Goal: Information Seeking & Learning: Learn about a topic

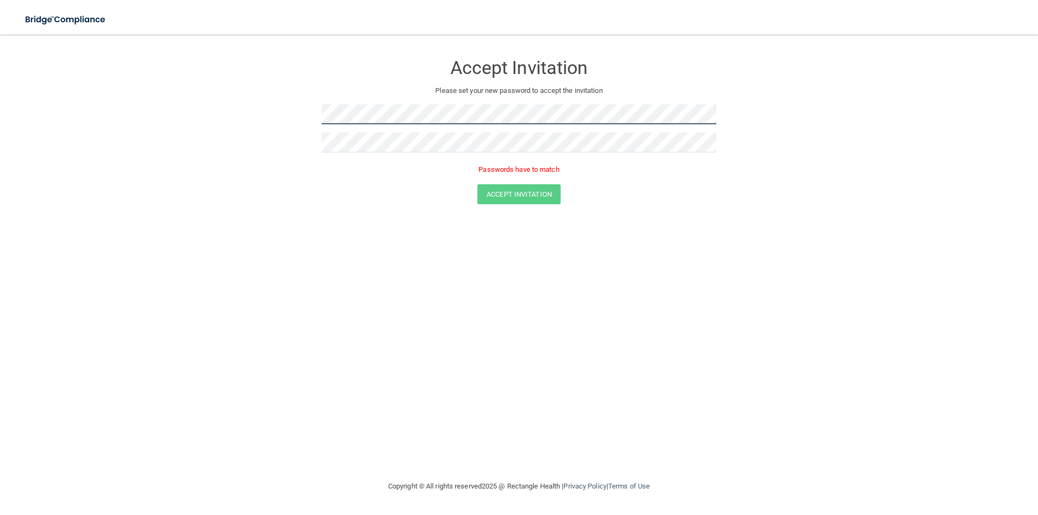
click at [267, 115] on form "Accept Invitation Please set your new password to accept the invitation Passwor…" at bounding box center [519, 131] width 994 height 172
click at [268, 112] on form "Accept Invitation Please set your new password to accept the invitation Passwor…" at bounding box center [519, 131] width 994 height 172
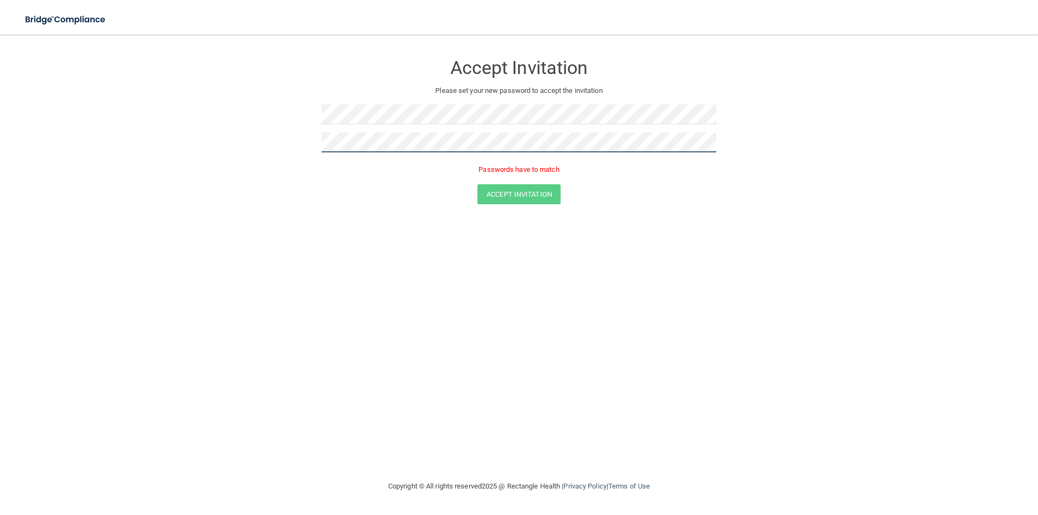
click at [269, 144] on form "Accept Invitation Please set your new password to accept the invitation Passwor…" at bounding box center [519, 131] width 994 height 172
click at [477, 169] on button "Accept Invitation" at bounding box center [518, 179] width 83 height 20
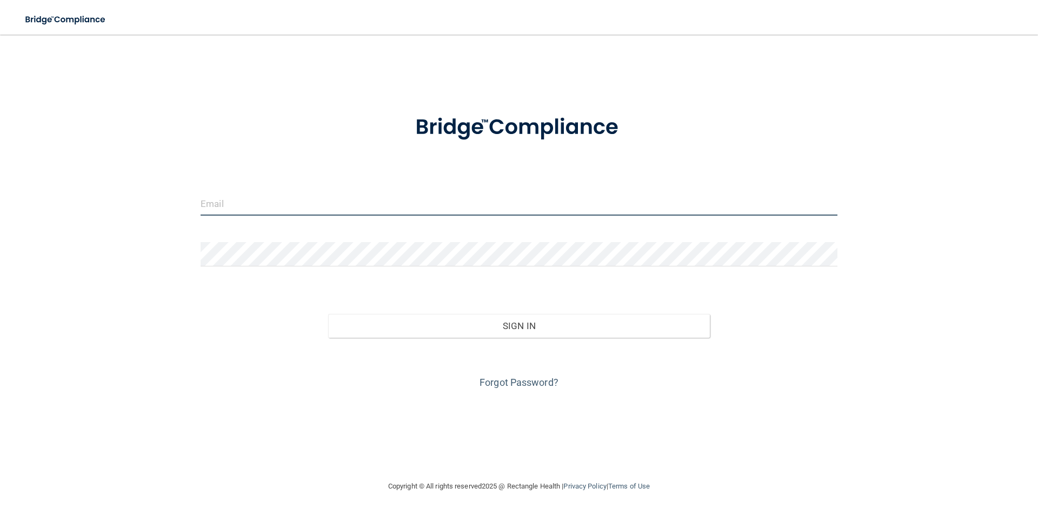
click at [281, 209] on input "email" at bounding box center [519, 203] width 637 height 24
type input "E"
type input "[EMAIL_ADDRESS][DOMAIN_NAME]"
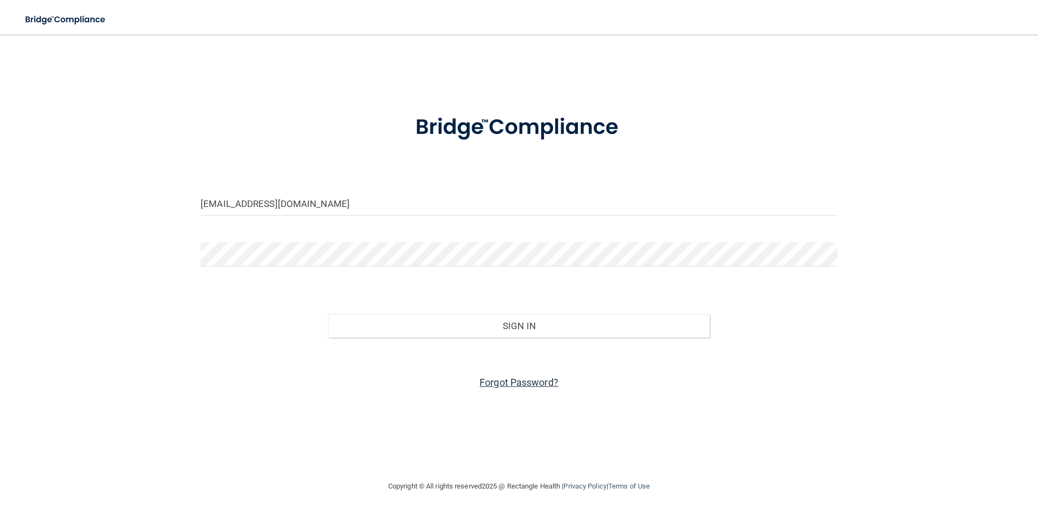
click at [542, 384] on link "Forgot Password?" at bounding box center [518, 382] width 79 height 11
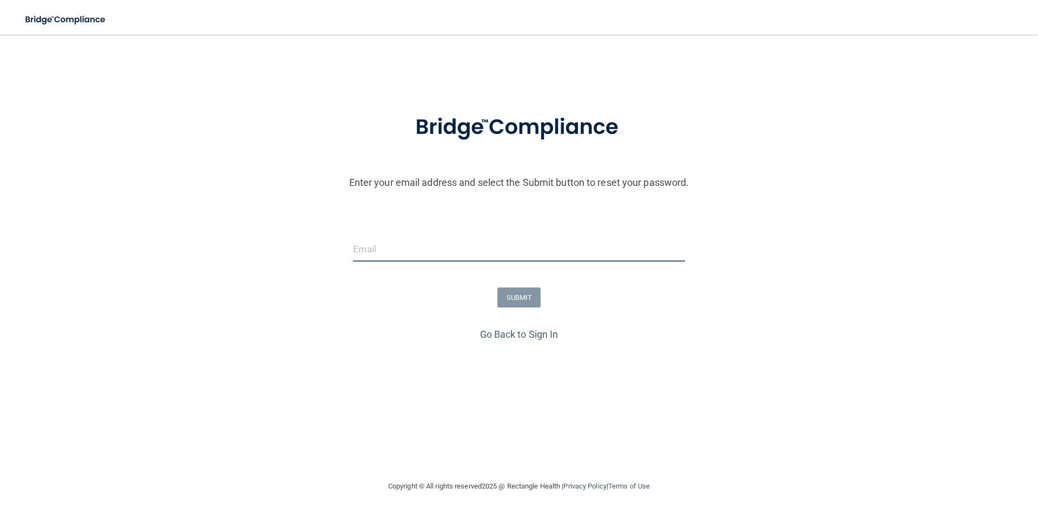
click at [390, 245] on input "email" at bounding box center [518, 249] width 331 height 24
type input "[EMAIL_ADDRESS][DOMAIN_NAME]"
click at [530, 299] on button "SUBMIT" at bounding box center [519, 298] width 44 height 20
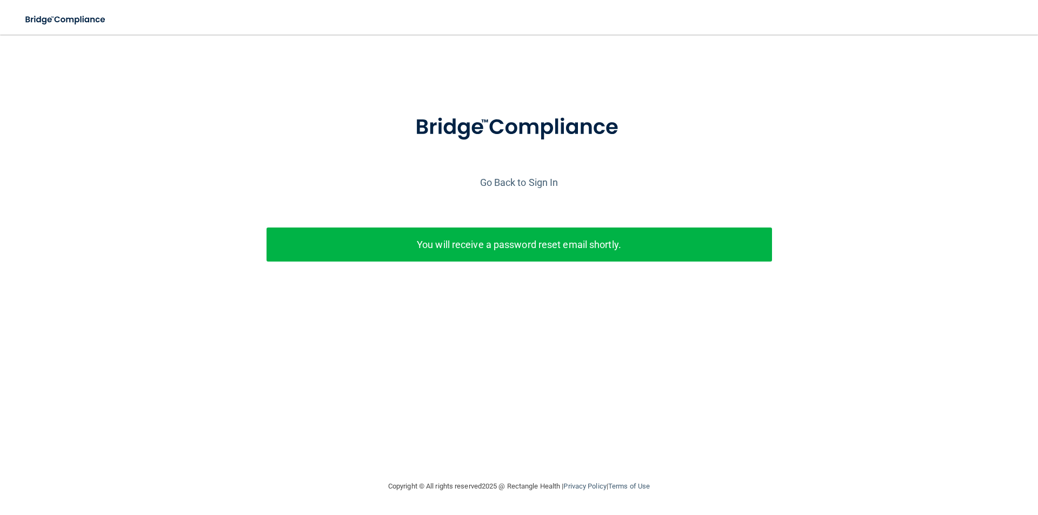
click at [421, 243] on p "You will receive a password reset email shortly." at bounding box center [519, 245] width 489 height 18
click at [439, 226] on div "Enter your email address and select the Submit button to reset your password. e…" at bounding box center [518, 204] width 1027 height 211
click at [460, 242] on p "You will receive a password reset email shortly." at bounding box center [519, 245] width 489 height 18
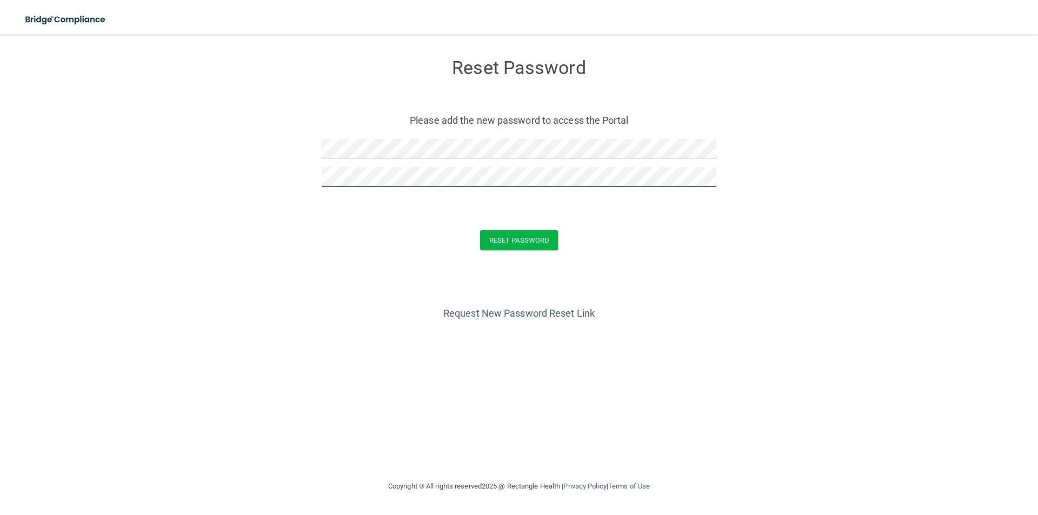
click at [480, 230] on button "Reset Password" at bounding box center [519, 240] width 78 height 20
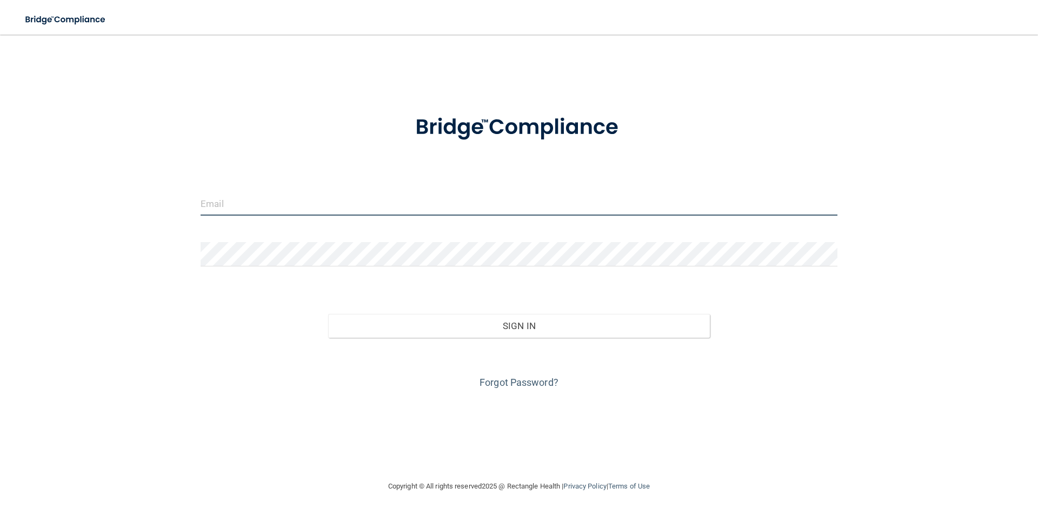
click at [335, 209] on input "email" at bounding box center [519, 203] width 637 height 24
type input "[EMAIL_ADDRESS][DOMAIN_NAME]"
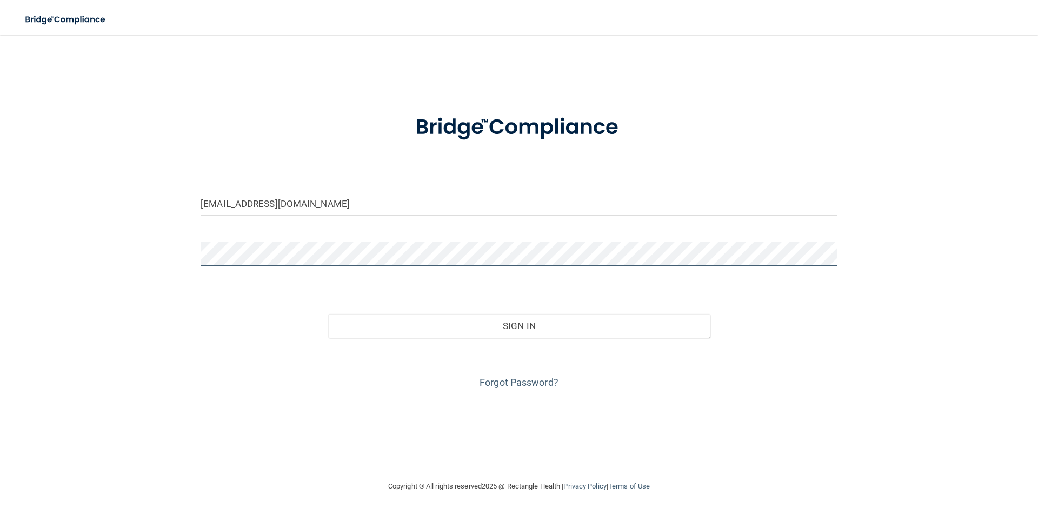
click at [328, 314] on button "Sign In" at bounding box center [519, 326] width 382 height 24
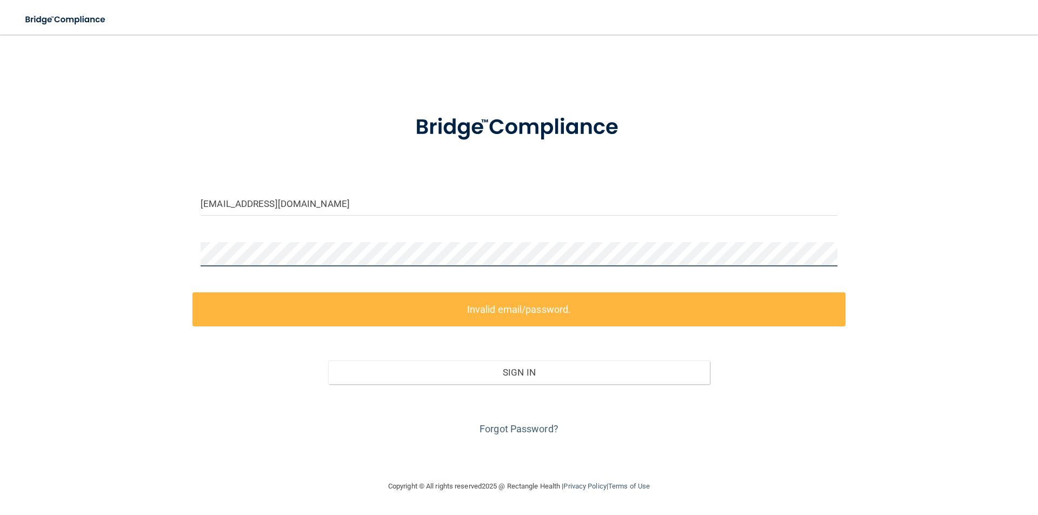
click at [55, 250] on div "emilygar2004.egg@yahoo.com Invalid email/password. You don't have permission to…" at bounding box center [519, 257] width 994 height 424
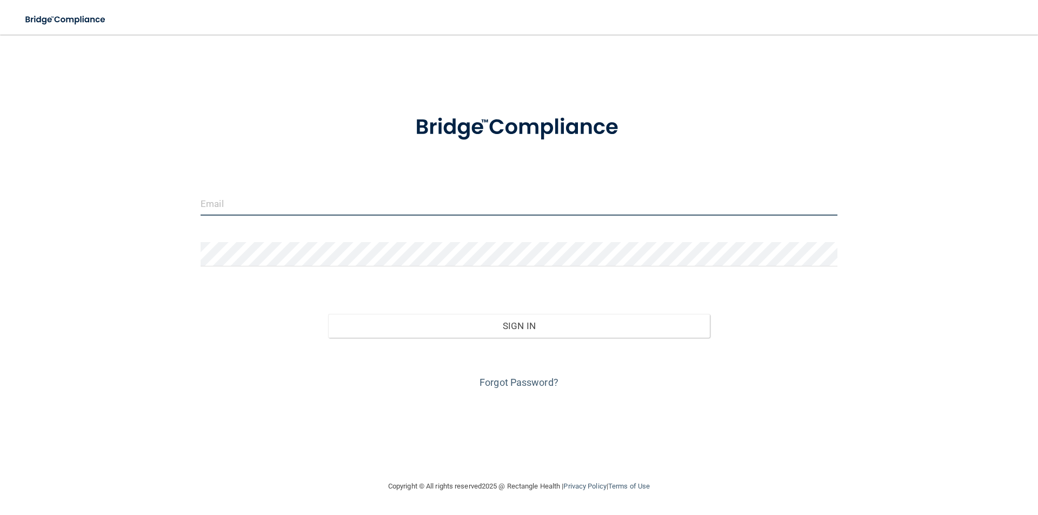
click at [222, 194] on input "email" at bounding box center [519, 203] width 637 height 24
type input "[EMAIL_ADDRESS][DOMAIN_NAME]"
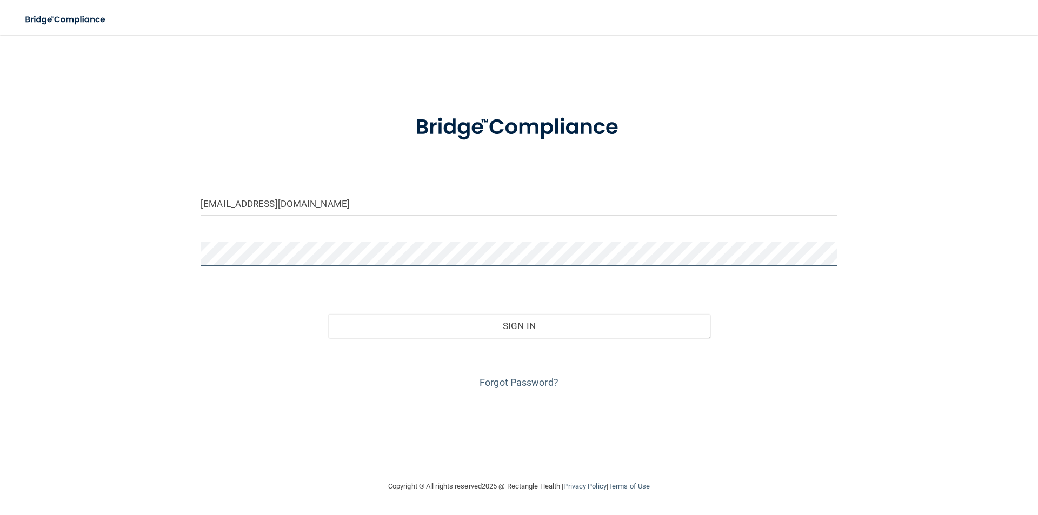
click at [328, 314] on button "Sign In" at bounding box center [519, 326] width 382 height 24
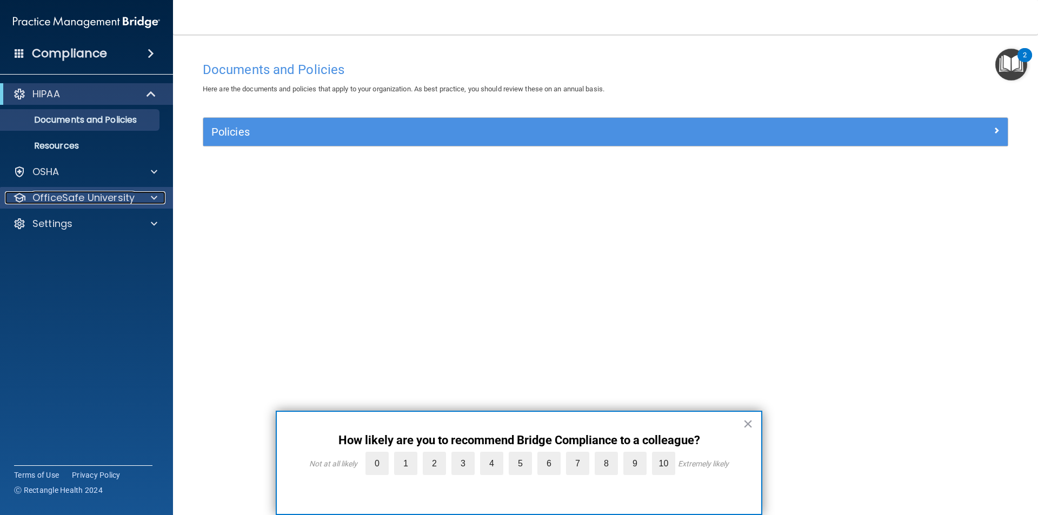
click at [132, 199] on p "OfficeSafe University" at bounding box center [83, 197] width 102 height 13
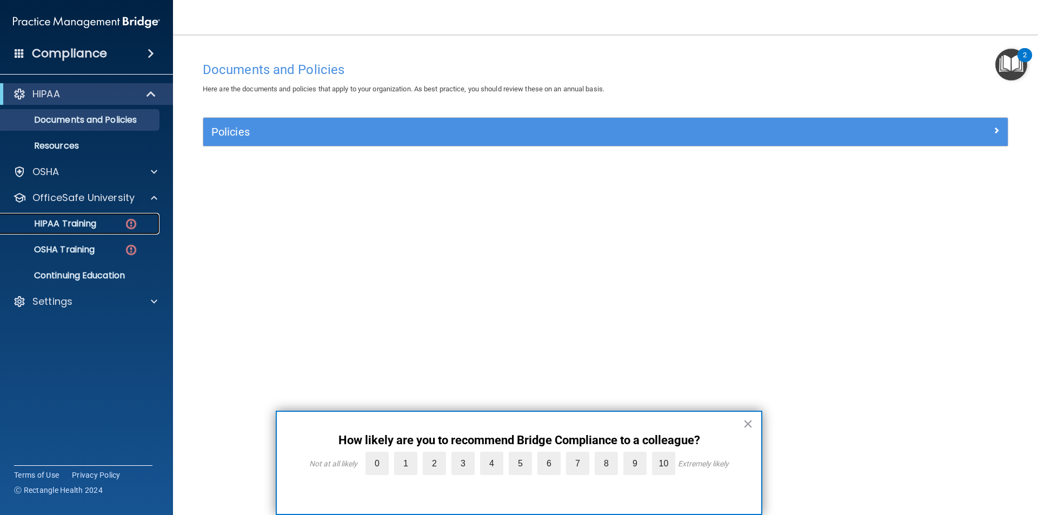
click at [134, 226] on img at bounding box center [131, 224] width 14 height 14
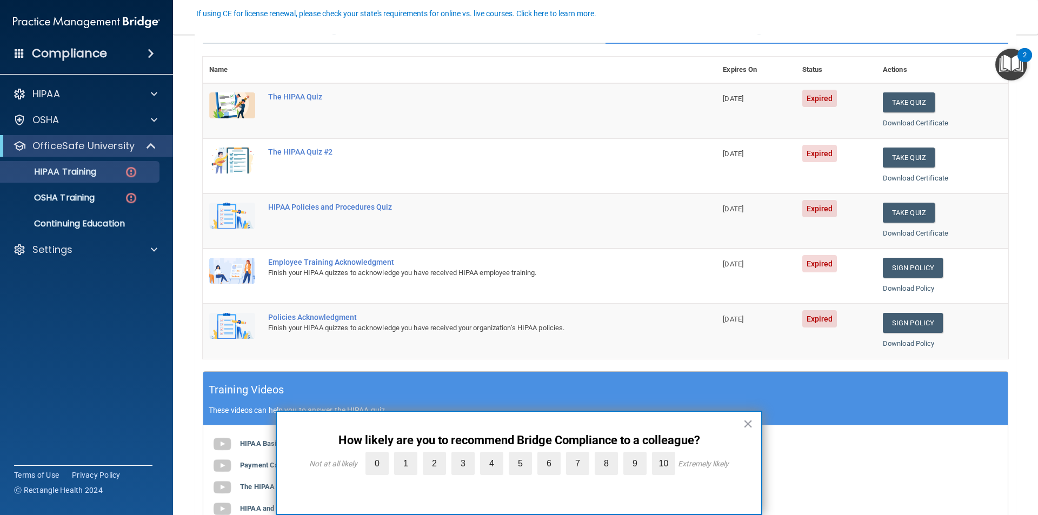
scroll to position [108, 0]
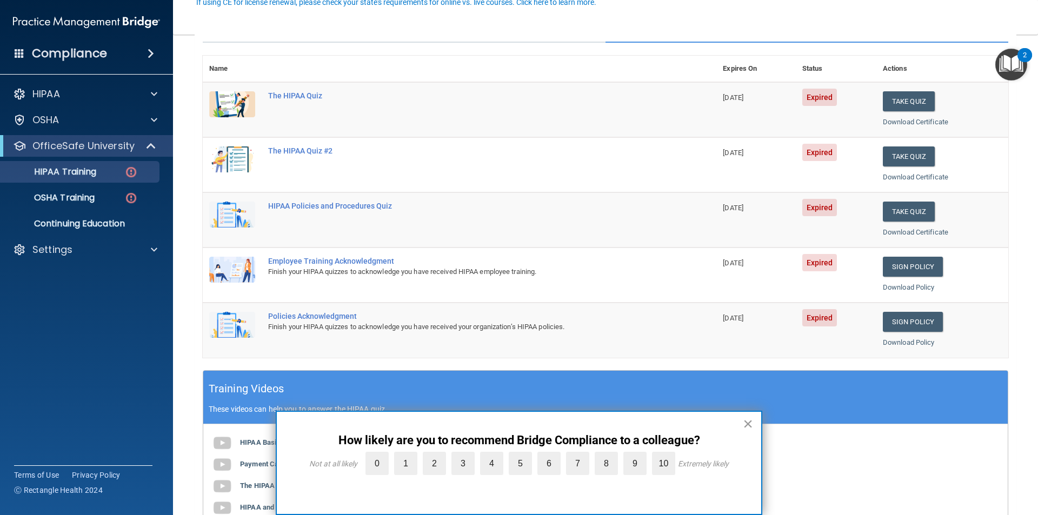
click at [745, 424] on button "×" at bounding box center [748, 423] width 10 height 17
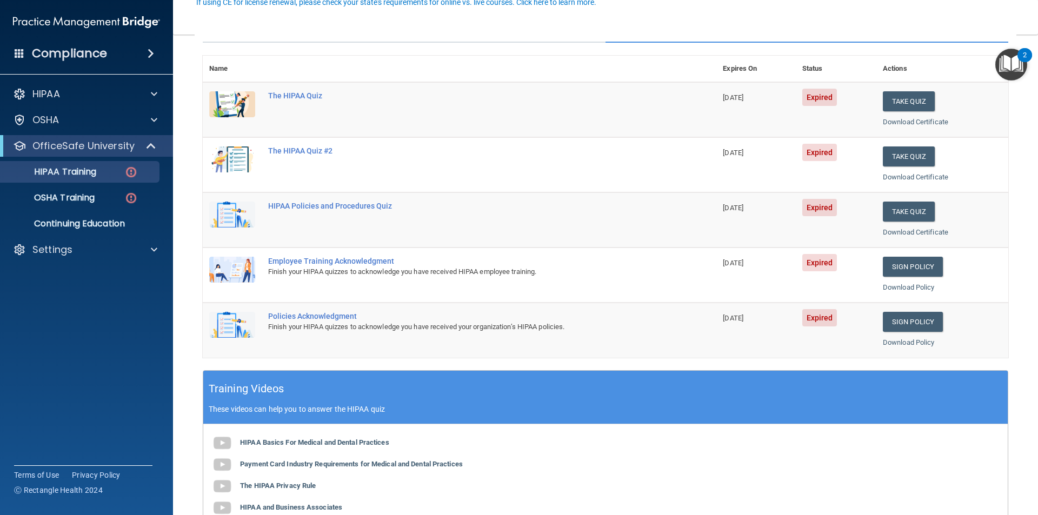
click at [930, 57] on th "Actions" at bounding box center [942, 69] width 132 height 26
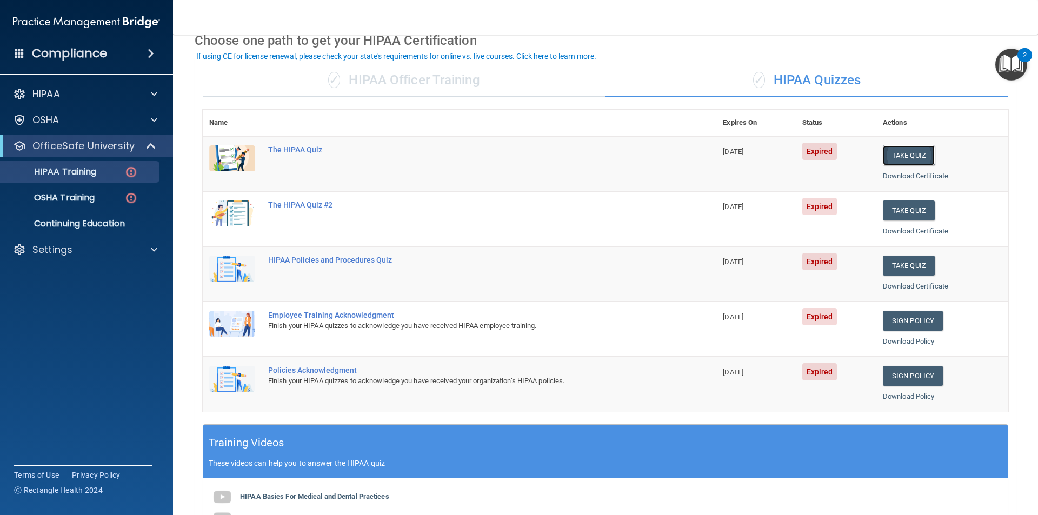
click at [911, 151] on button "Take Quiz" at bounding box center [909, 155] width 52 height 20
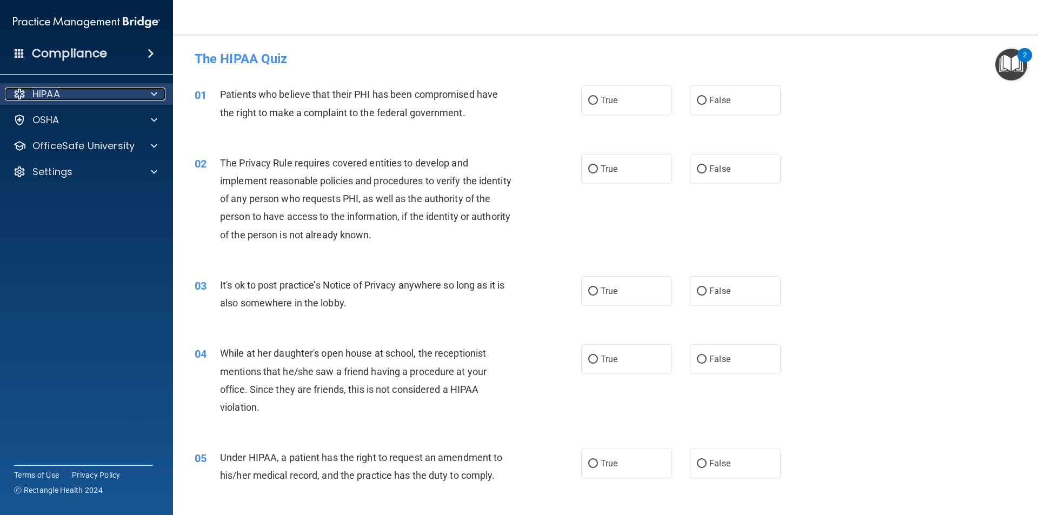
click at [66, 99] on div "HIPAA" at bounding box center [72, 94] width 134 height 13
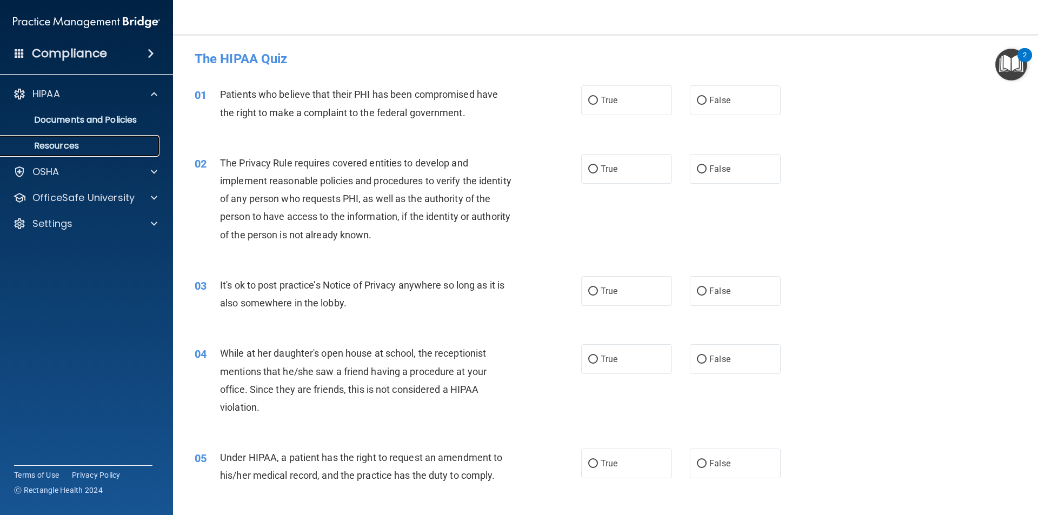
click at [86, 146] on p "Resources" at bounding box center [81, 146] width 148 height 11
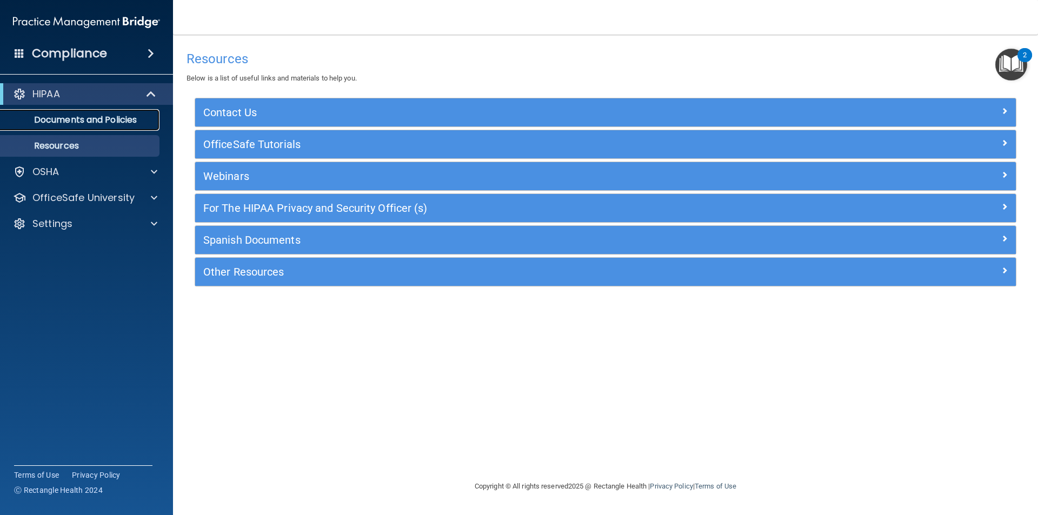
click at [111, 117] on p "Documents and Policies" at bounding box center [81, 120] width 148 height 11
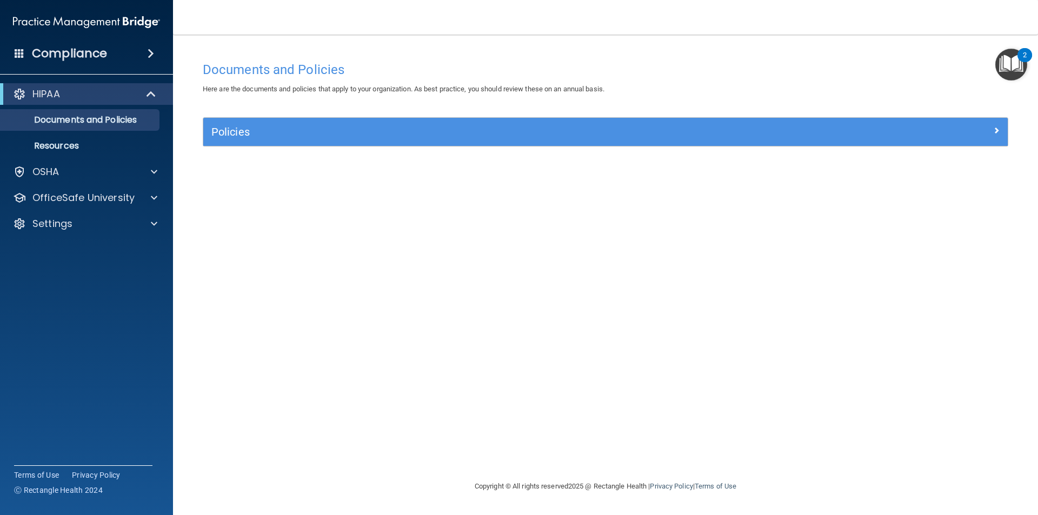
click at [54, 183] on div "HIPAA Documents and Policies Report an Incident Business Associates Emergency P…" at bounding box center [86, 161] width 173 height 164
click at [57, 193] on p "OfficeSafe University" at bounding box center [83, 197] width 102 height 13
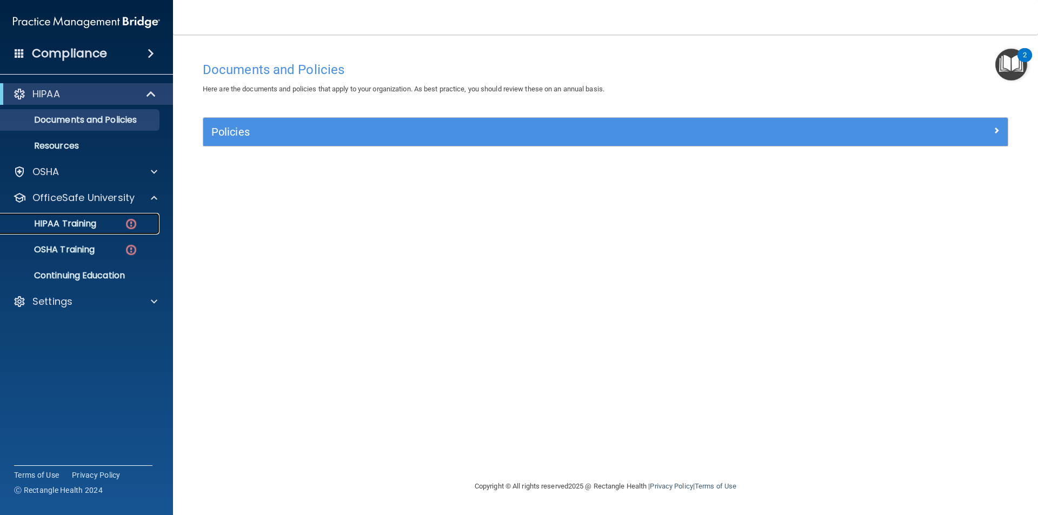
click at [68, 218] on p "HIPAA Training" at bounding box center [51, 223] width 89 height 11
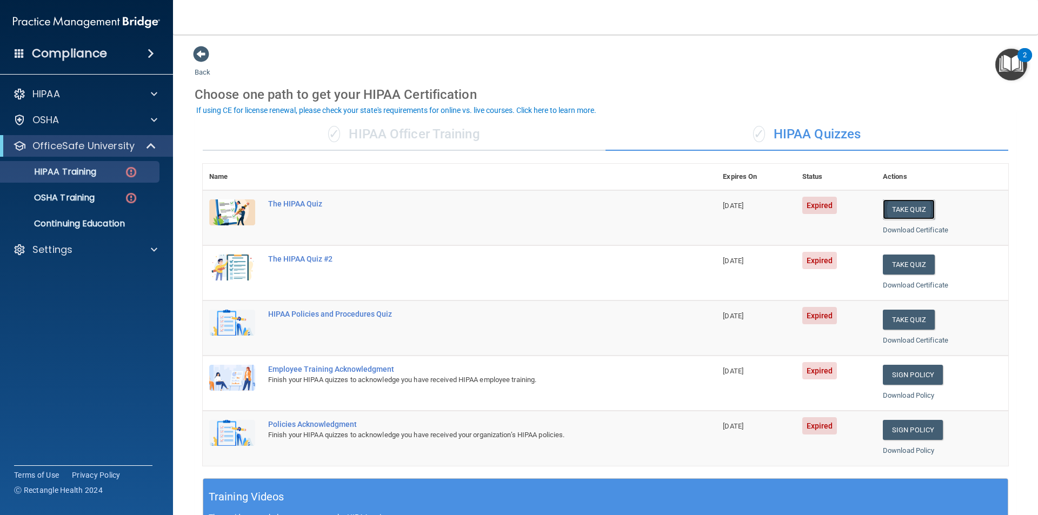
click at [914, 209] on button "Take Quiz" at bounding box center [909, 209] width 52 height 20
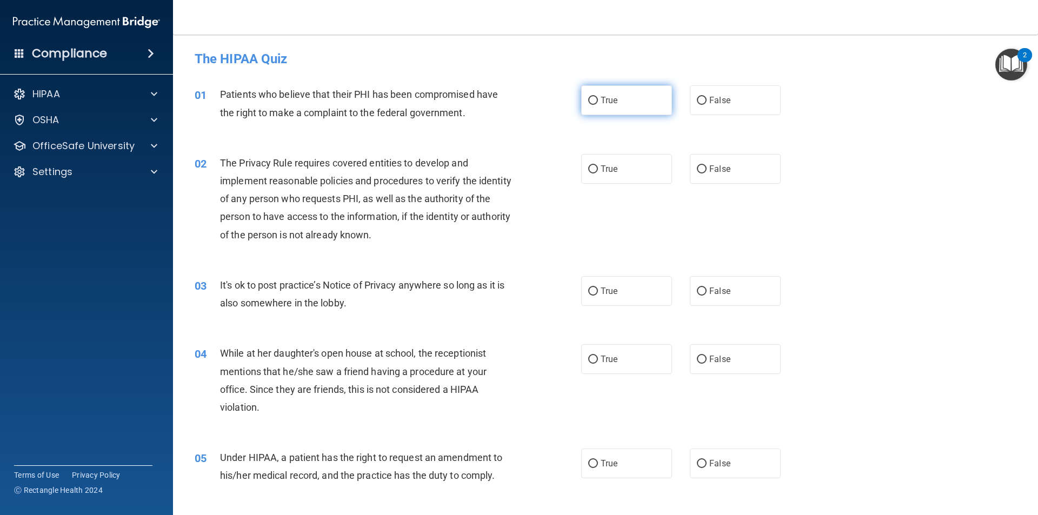
click at [615, 97] on label "True" at bounding box center [626, 100] width 91 height 30
click at [598, 97] on input "True" at bounding box center [593, 101] width 10 height 8
radio input "true"
click at [596, 148] on div "02 The Privacy Rule requires covered entities to develop and implement reasonab…" at bounding box center [605, 202] width 838 height 122
click at [598, 161] on label "True" at bounding box center [626, 169] width 91 height 30
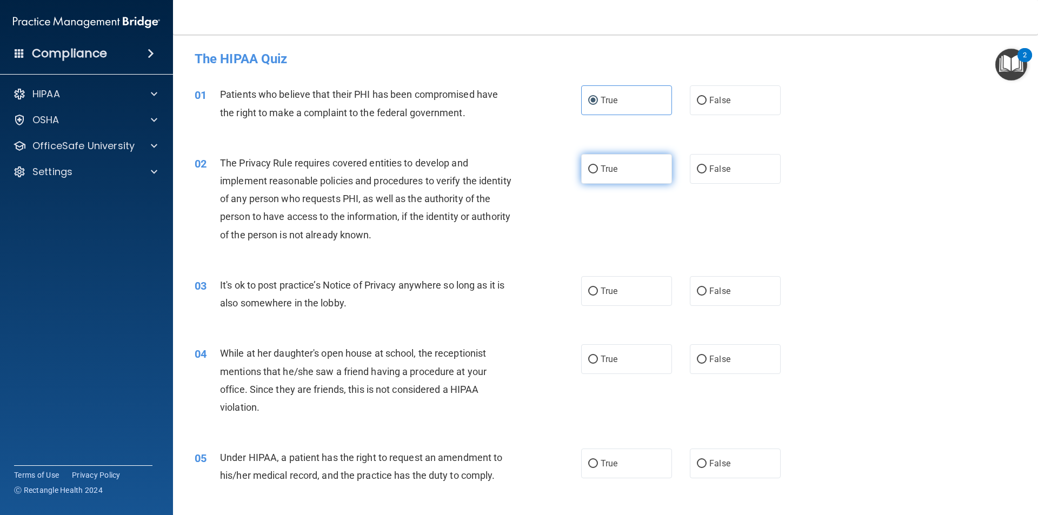
click at [598, 165] on input "True" at bounding box center [593, 169] width 10 height 8
radio input "true"
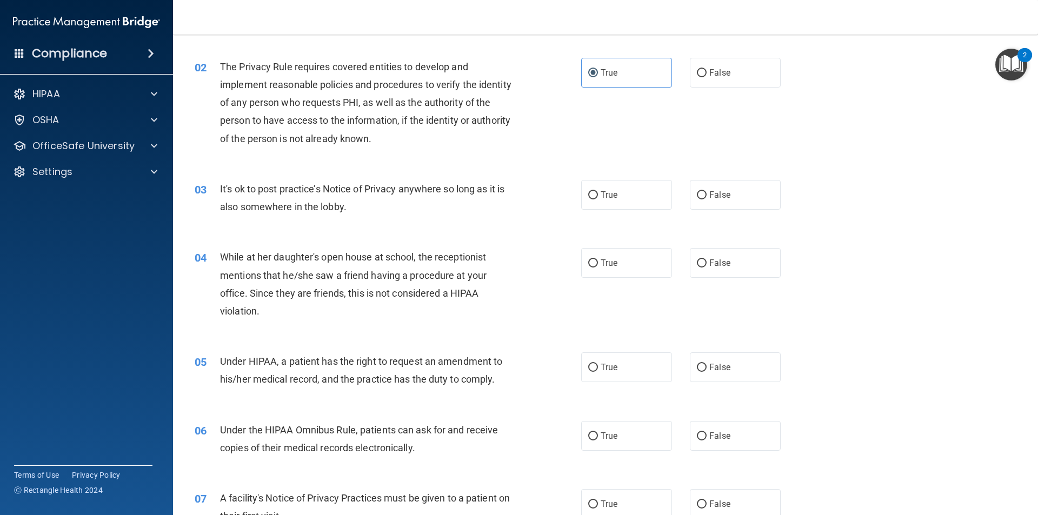
scroll to position [108, 0]
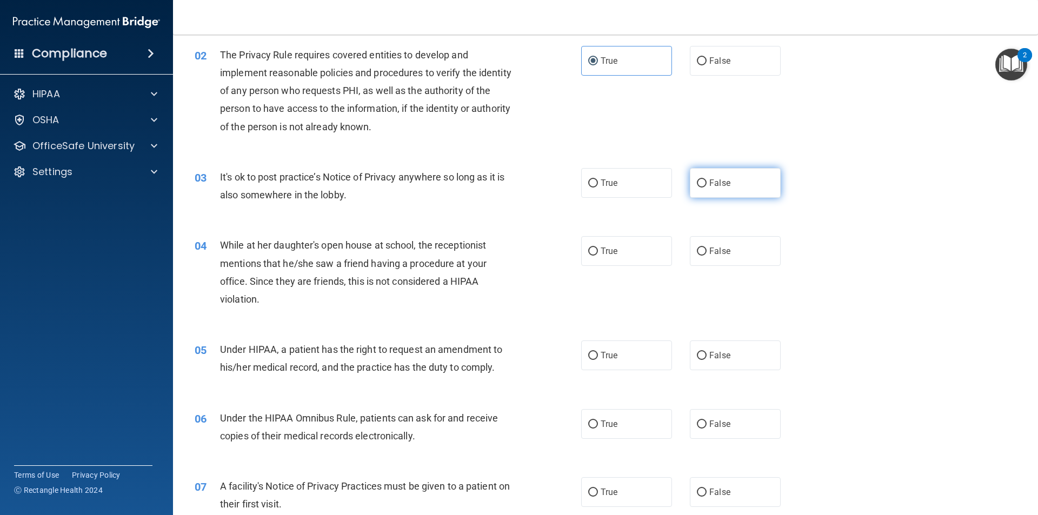
click at [715, 177] on label "False" at bounding box center [735, 183] width 91 height 30
click at [706, 179] on input "False" at bounding box center [702, 183] width 10 height 8
radio input "true"
click at [709, 253] on span "False" at bounding box center [719, 251] width 21 height 10
click at [706, 253] on input "False" at bounding box center [702, 252] width 10 height 8
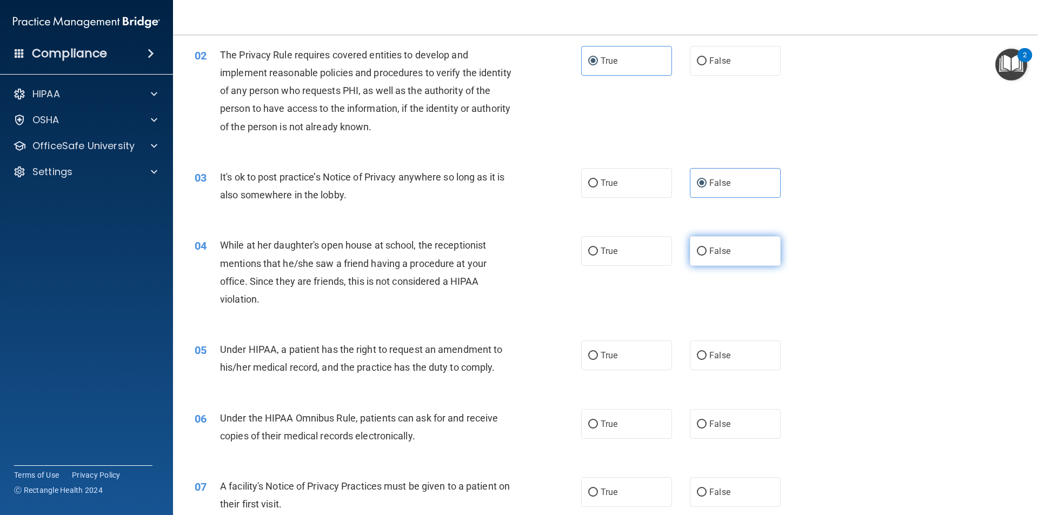
radio input "true"
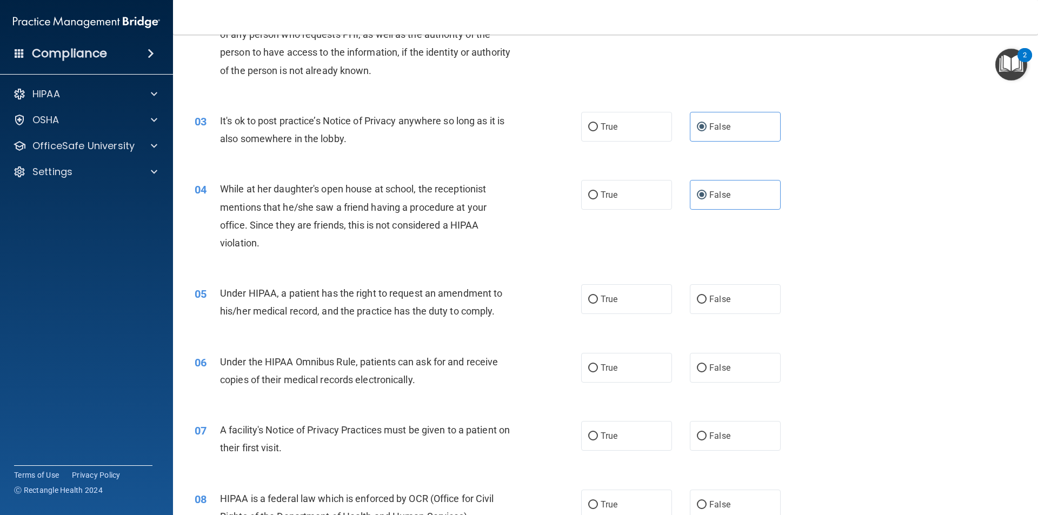
scroll to position [216, 0]
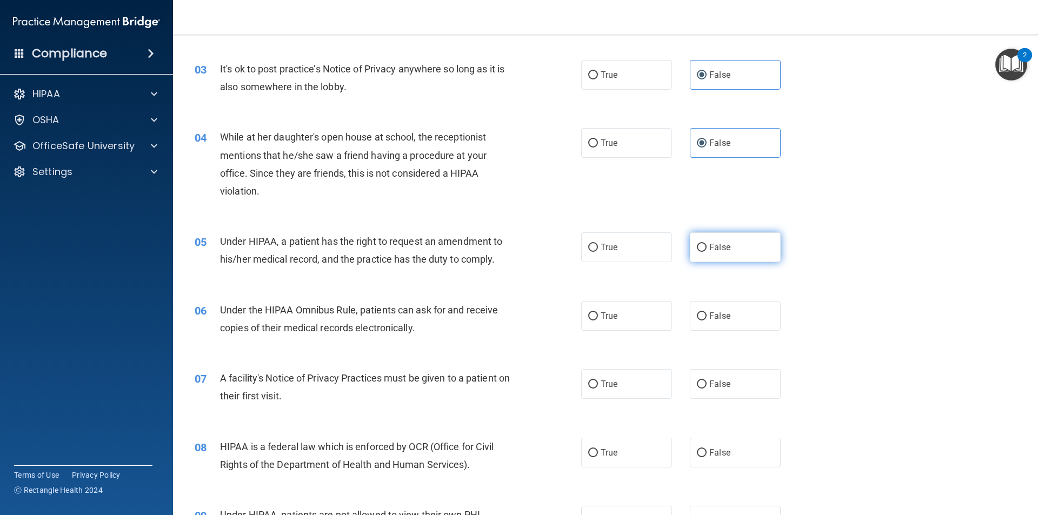
click at [743, 239] on label "False" at bounding box center [735, 247] width 91 height 30
click at [706, 244] on input "False" at bounding box center [702, 248] width 10 height 8
radio input "true"
click at [627, 303] on label "True" at bounding box center [626, 316] width 91 height 30
click at [598, 312] on input "True" at bounding box center [593, 316] width 10 height 8
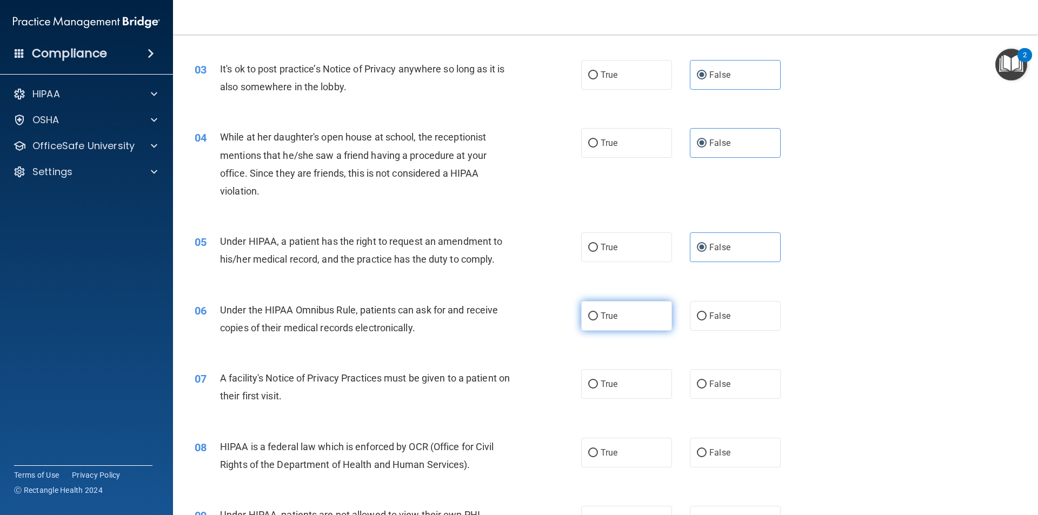
radio input "true"
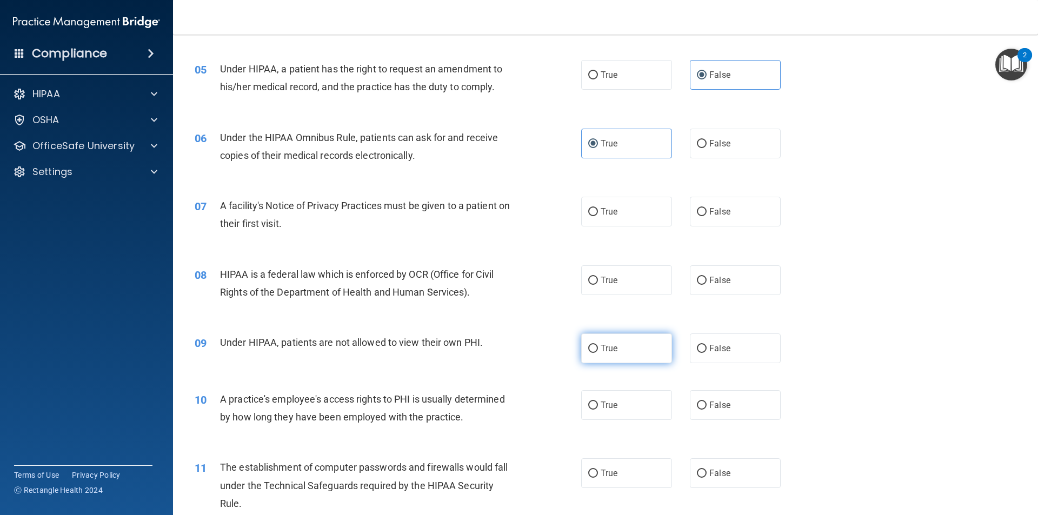
scroll to position [432, 0]
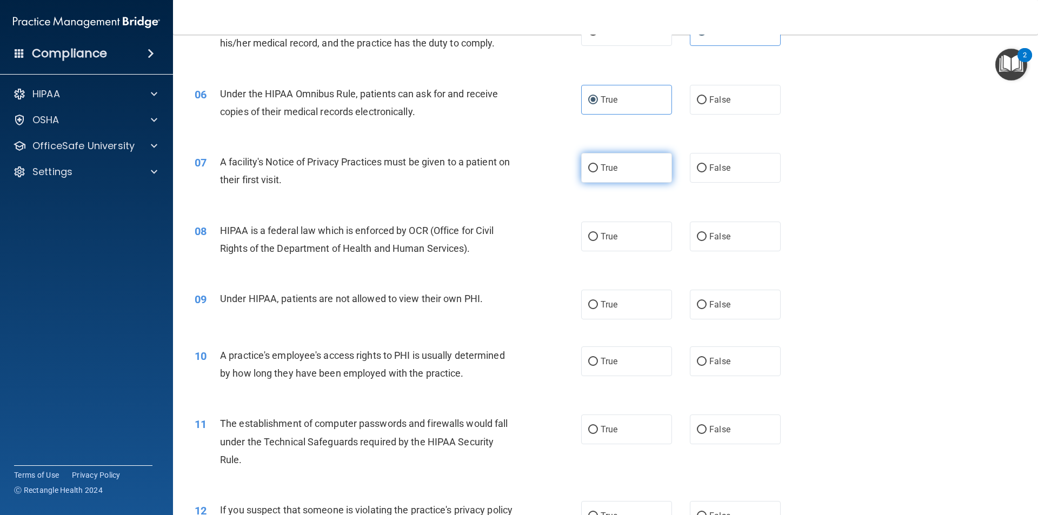
click at [618, 176] on label "True" at bounding box center [626, 168] width 91 height 30
click at [598, 172] on input "True" at bounding box center [593, 168] width 10 height 8
radio input "true"
click at [610, 220] on div "08 HIPAA is a federal law which is enforced by OCR (Office for Civil Rights of …" at bounding box center [605, 242] width 838 height 68
click at [609, 229] on label "True" at bounding box center [626, 237] width 91 height 30
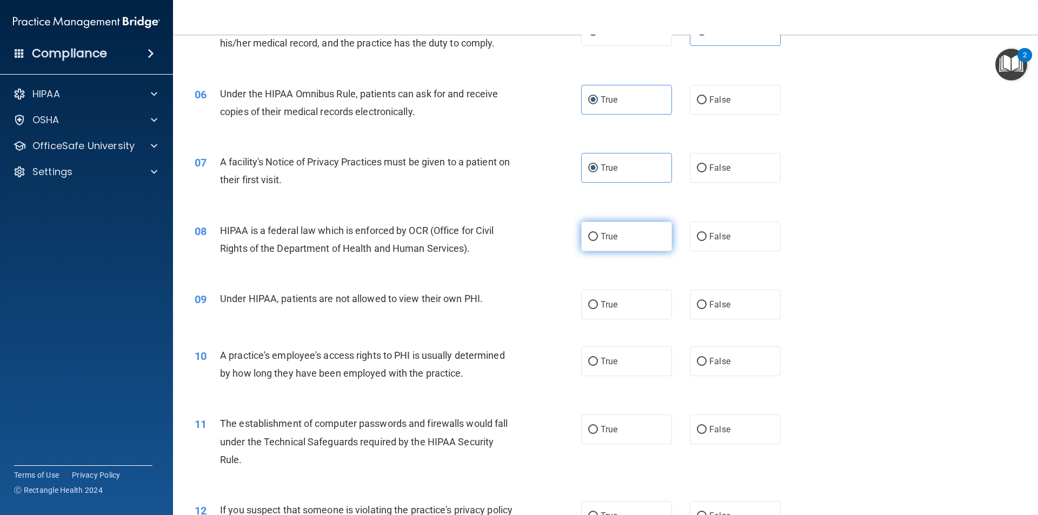
click at [598, 233] on input "True" at bounding box center [593, 237] width 10 height 8
radio input "true"
click at [709, 302] on span "False" at bounding box center [719, 304] width 21 height 10
click at [706, 302] on input "False" at bounding box center [702, 305] width 10 height 8
radio input "true"
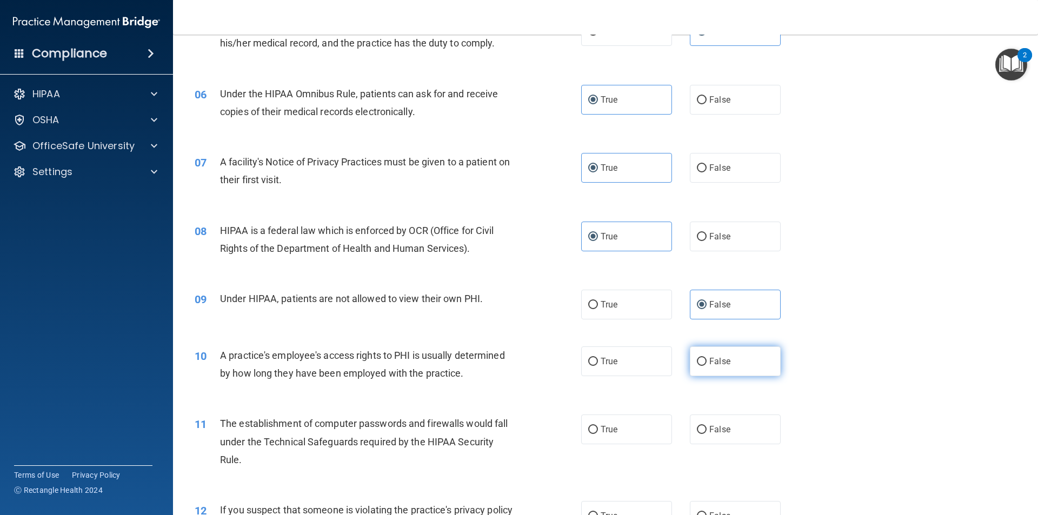
click at [721, 365] on span "False" at bounding box center [719, 361] width 21 height 10
click at [706, 365] on input "False" at bounding box center [702, 362] width 10 height 8
radio input "true"
click at [620, 423] on label "True" at bounding box center [626, 430] width 91 height 30
click at [598, 426] on input "True" at bounding box center [593, 430] width 10 height 8
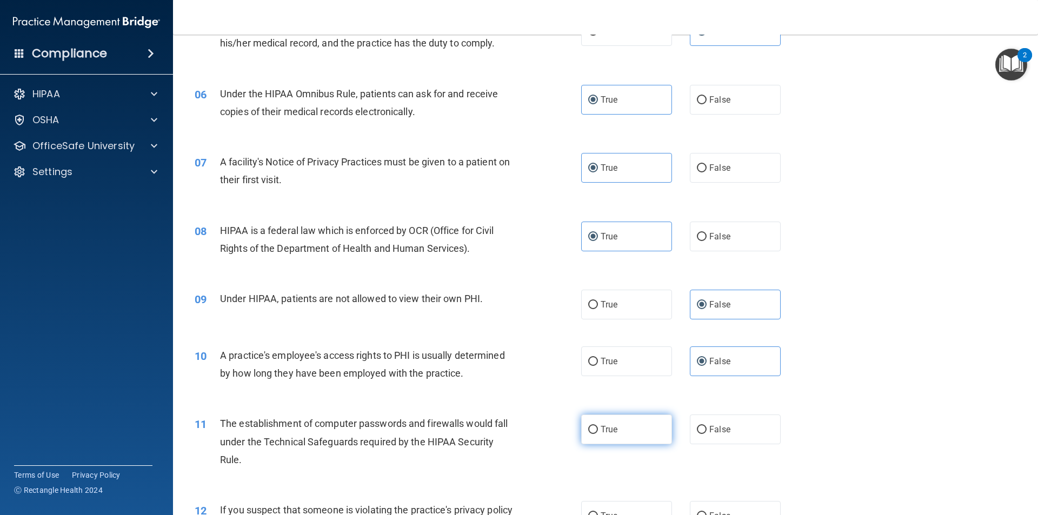
radio input "true"
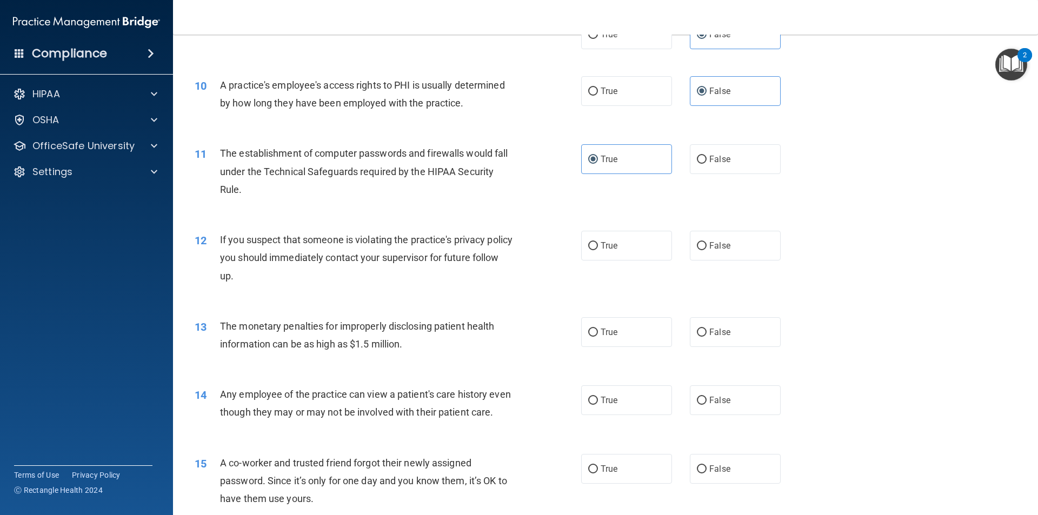
drag, startPoint x: 620, startPoint y: 423, endPoint x: 552, endPoint y: 269, distance: 168.4
click at [552, 269] on div "12 If you suspect that someone is violating the practice's privacy policy you s…" at bounding box center [387, 260] width 419 height 59
click at [584, 253] on label "True" at bounding box center [626, 246] width 91 height 30
click at [588, 250] on input "True" at bounding box center [593, 246] width 10 height 8
radio input "true"
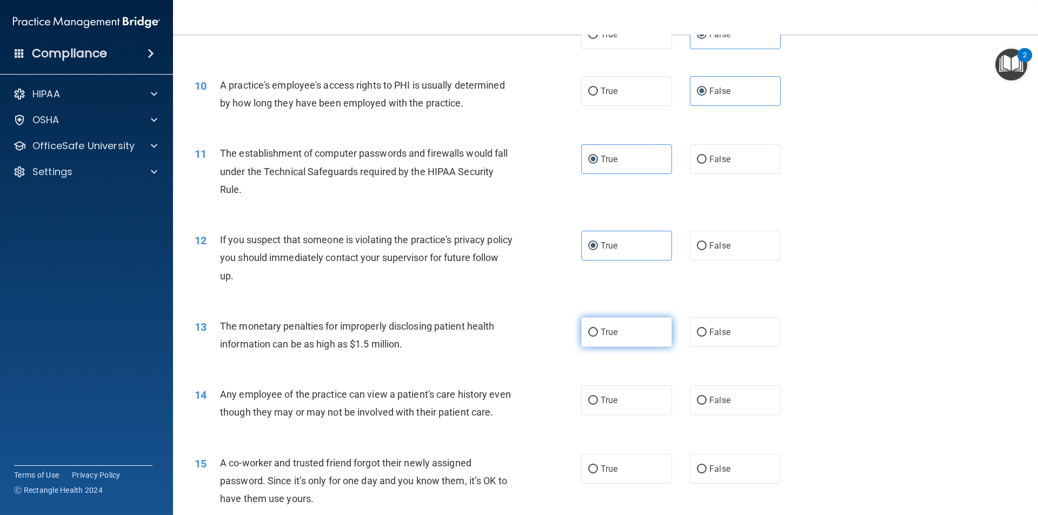
click at [592, 329] on input "True" at bounding box center [593, 333] width 10 height 8
radio input "true"
click at [725, 399] on label "False" at bounding box center [735, 400] width 91 height 30
click at [706, 399] on input "False" at bounding box center [702, 401] width 10 height 8
radio input "true"
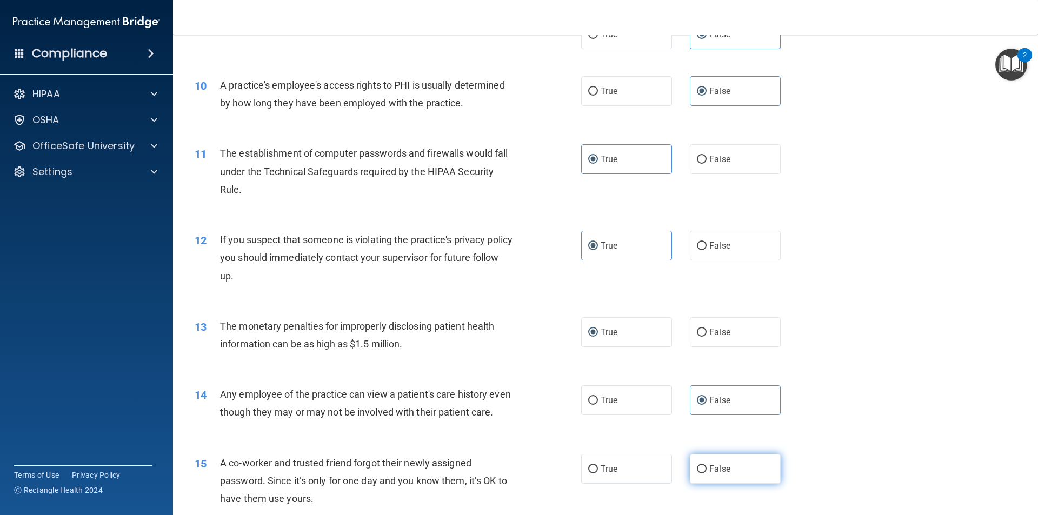
click at [729, 478] on label "False" at bounding box center [735, 469] width 91 height 30
click at [706, 473] on input "False" at bounding box center [702, 469] width 10 height 8
radio input "true"
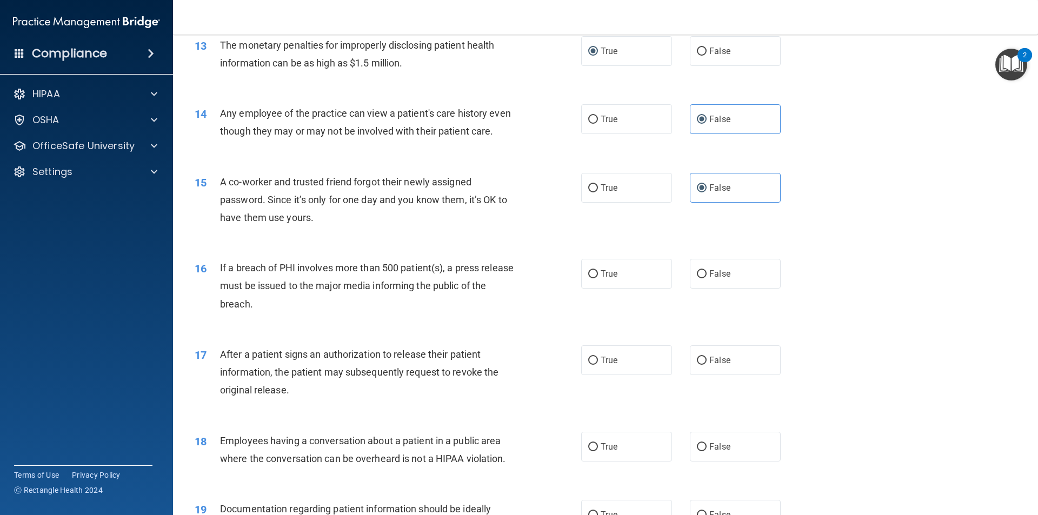
scroll to position [1135, 0]
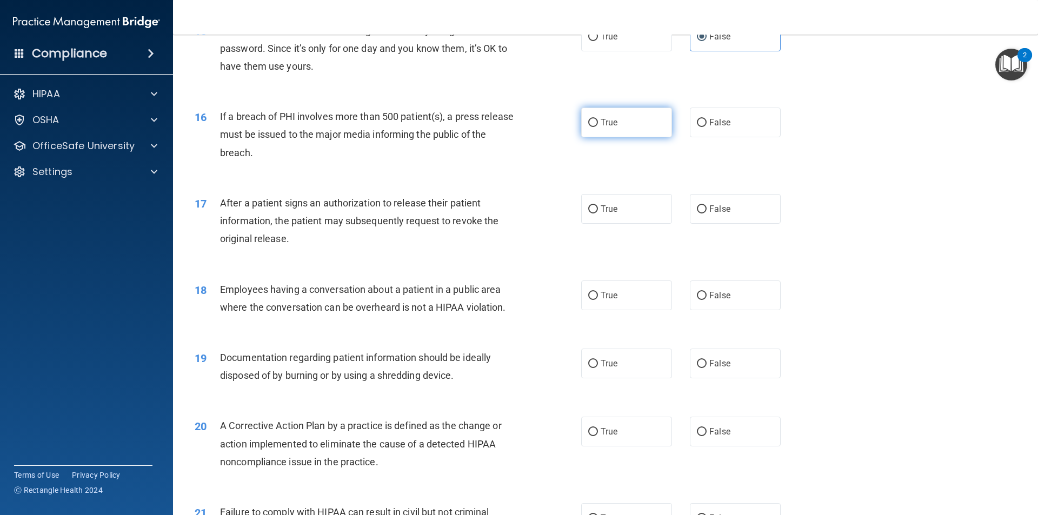
click at [607, 137] on label "True" at bounding box center [626, 123] width 91 height 30
click at [598, 127] on input "True" at bounding box center [593, 123] width 10 height 8
radio input "true"
click at [597, 219] on label "True" at bounding box center [626, 209] width 91 height 30
click at [597, 213] on input "True" at bounding box center [593, 209] width 10 height 8
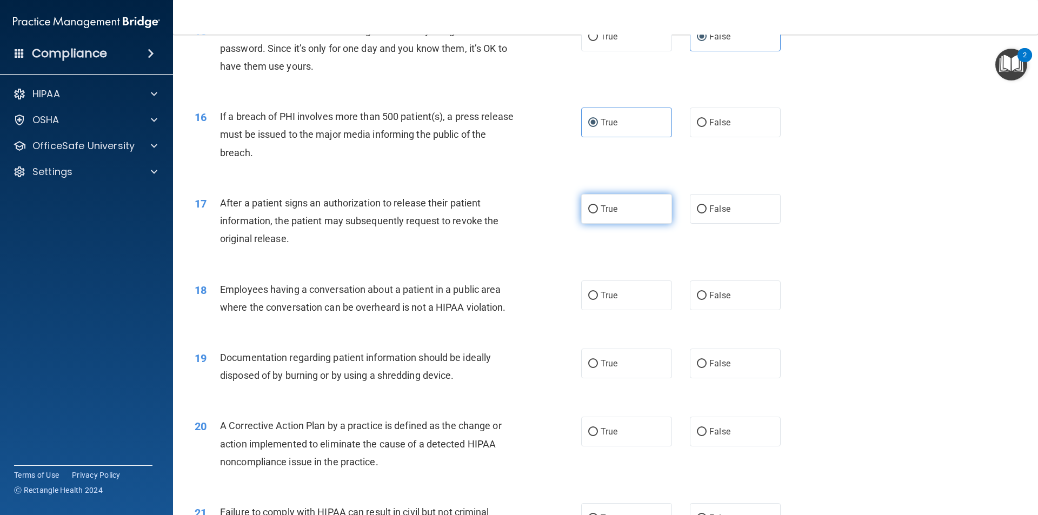
radio input "true"
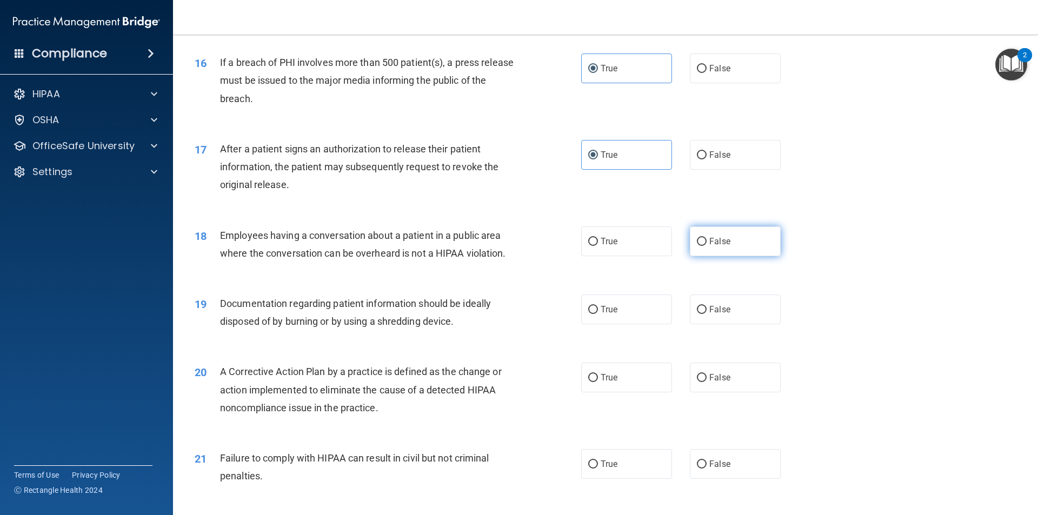
click at [723, 250] on label "False" at bounding box center [735, 241] width 91 height 30
click at [706, 246] on input "False" at bounding box center [702, 242] width 10 height 8
radio input "true"
click at [591, 314] on input "True" at bounding box center [593, 310] width 10 height 8
radio input "true"
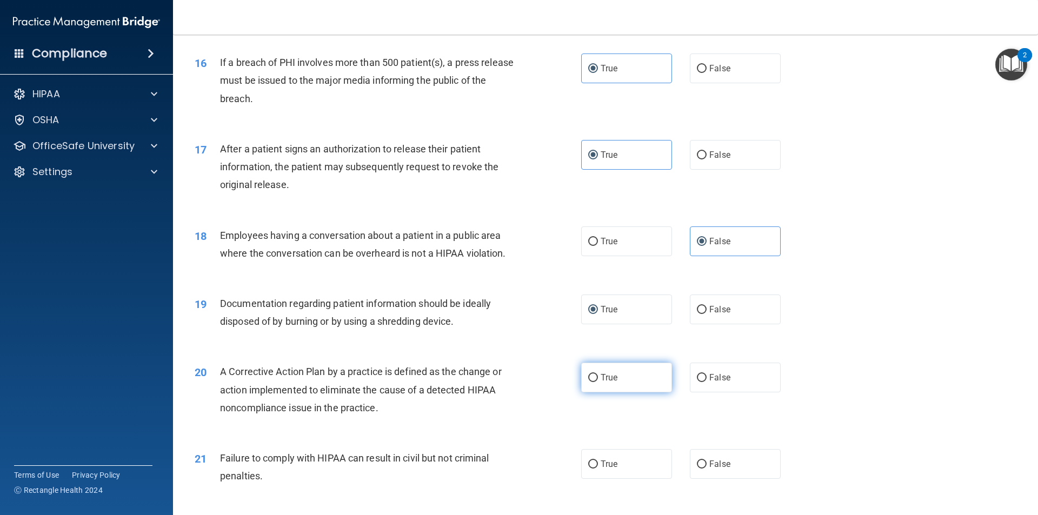
click at [614, 385] on label "True" at bounding box center [626, 378] width 91 height 30
click at [598, 382] on input "True" at bounding box center [593, 378] width 10 height 8
radio input "true"
click at [707, 387] on label "False" at bounding box center [735, 378] width 91 height 30
click at [706, 382] on input "False" at bounding box center [702, 378] width 10 height 8
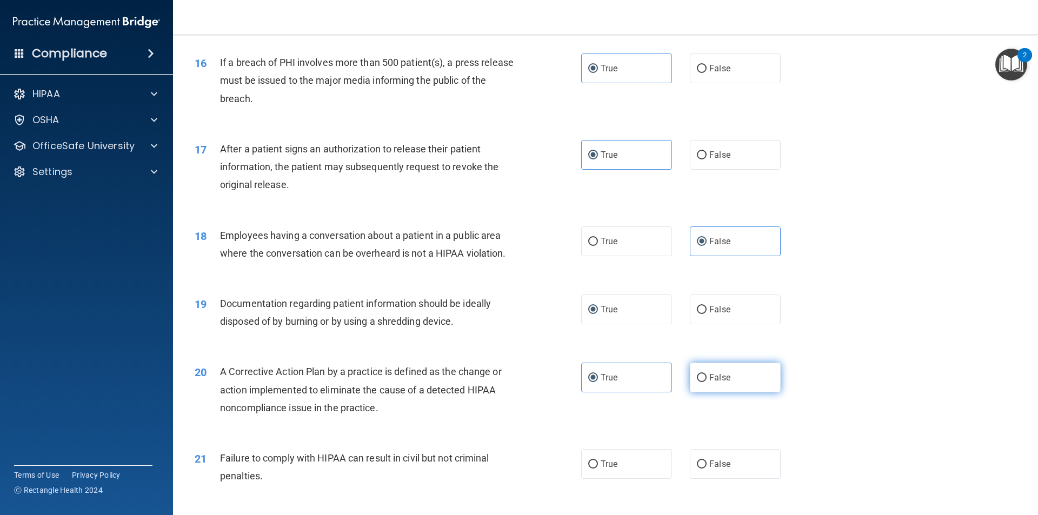
radio input "true"
radio input "false"
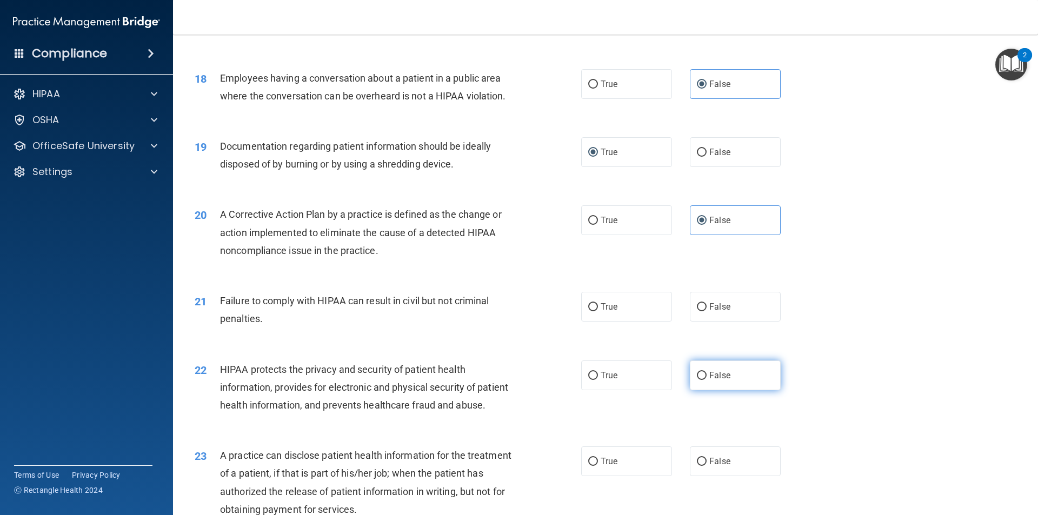
scroll to position [1351, 0]
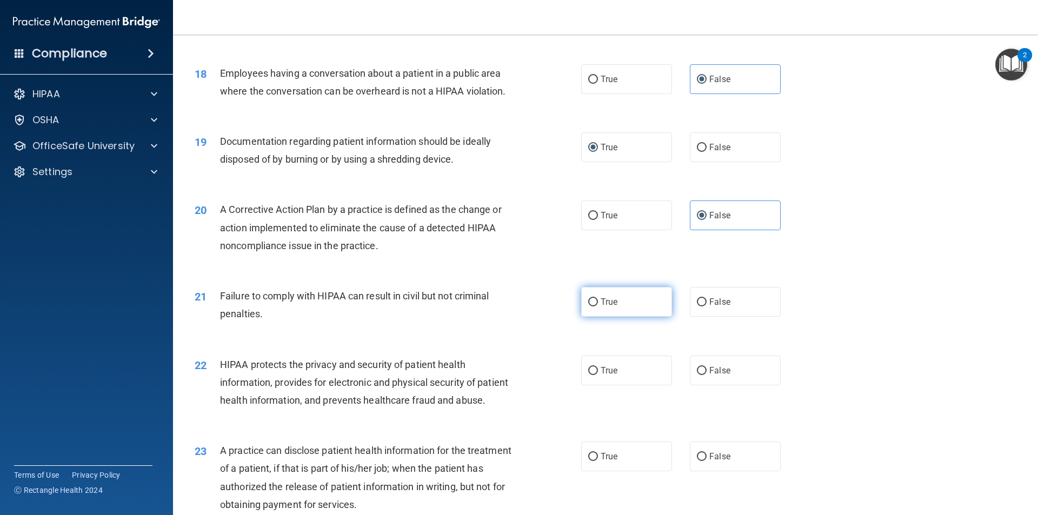
click at [609, 307] on span "True" at bounding box center [608, 302] width 17 height 10
click at [598, 306] on input "True" at bounding box center [593, 302] width 10 height 8
radio input "true"
click at [710, 376] on span "False" at bounding box center [719, 370] width 21 height 10
click at [706, 375] on input "False" at bounding box center [702, 371] width 10 height 8
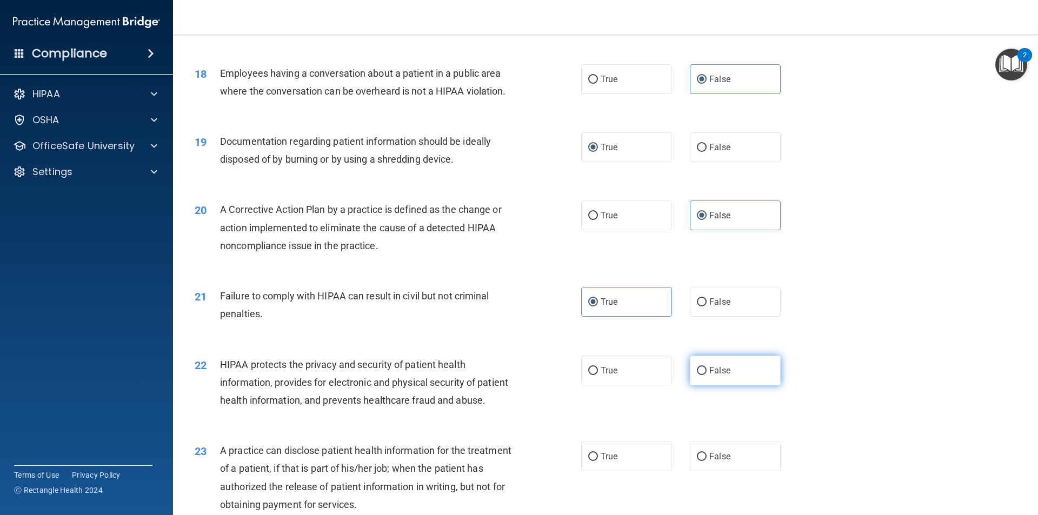
radio input "true"
click at [614, 471] on label "True" at bounding box center [626, 457] width 91 height 30
click at [598, 461] on input "True" at bounding box center [593, 457] width 10 height 8
radio input "true"
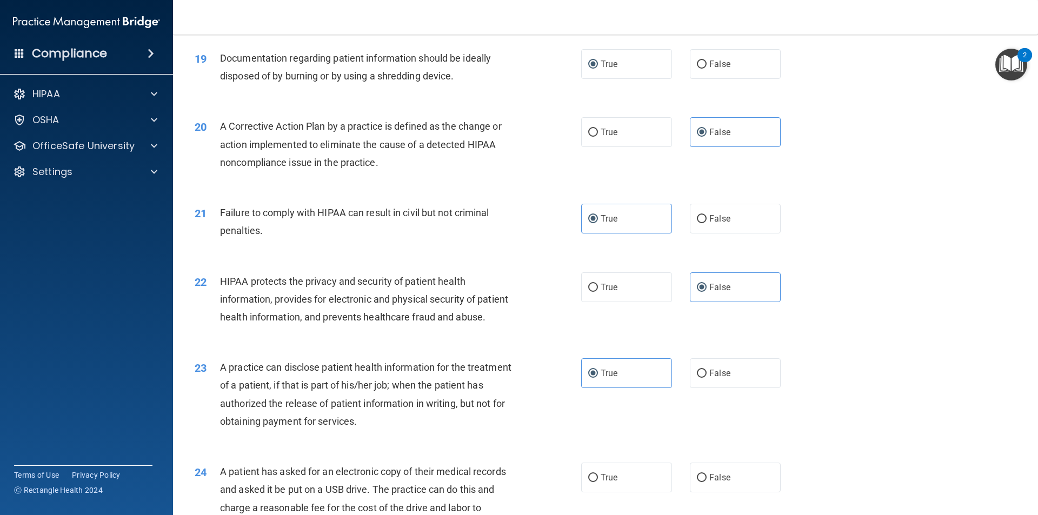
scroll to position [1459, 0]
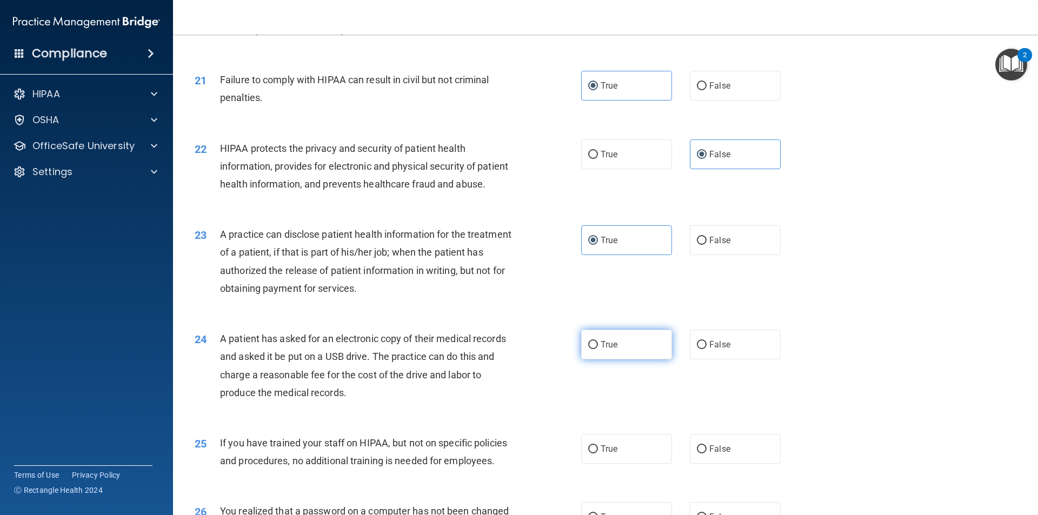
click at [603, 359] on label "True" at bounding box center [626, 345] width 91 height 30
click at [598, 349] on input "True" at bounding box center [593, 345] width 10 height 8
radio input "true"
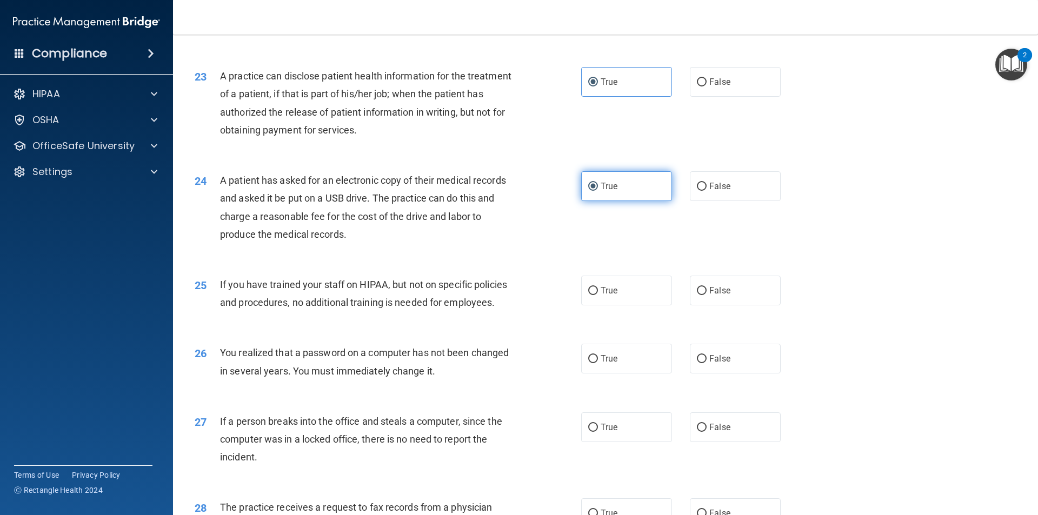
scroll to position [1730, 0]
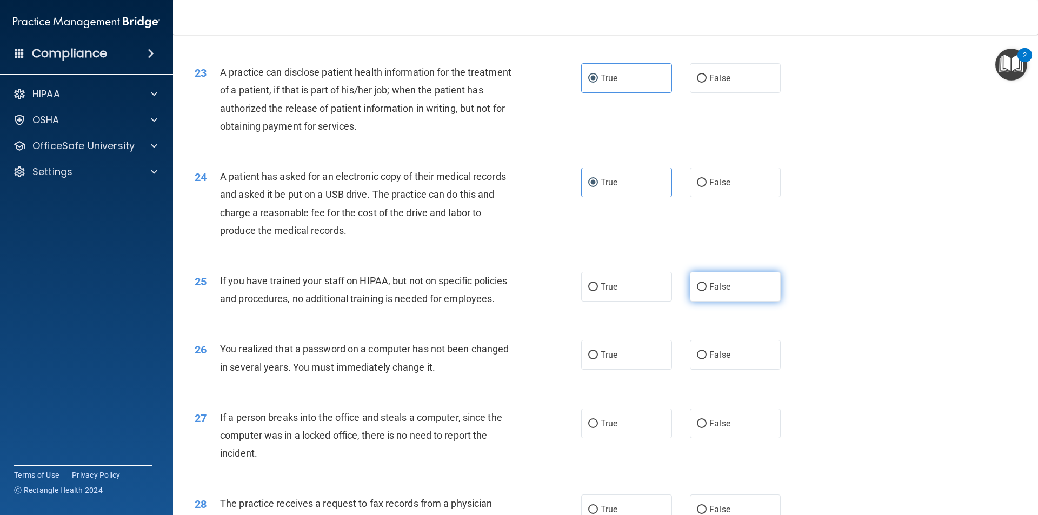
click at [707, 302] on label "False" at bounding box center [735, 287] width 91 height 30
click at [706, 291] on input "False" at bounding box center [702, 287] width 10 height 8
radio input "true"
click at [636, 370] on label "True" at bounding box center [626, 355] width 91 height 30
click at [598, 359] on input "True" at bounding box center [593, 355] width 10 height 8
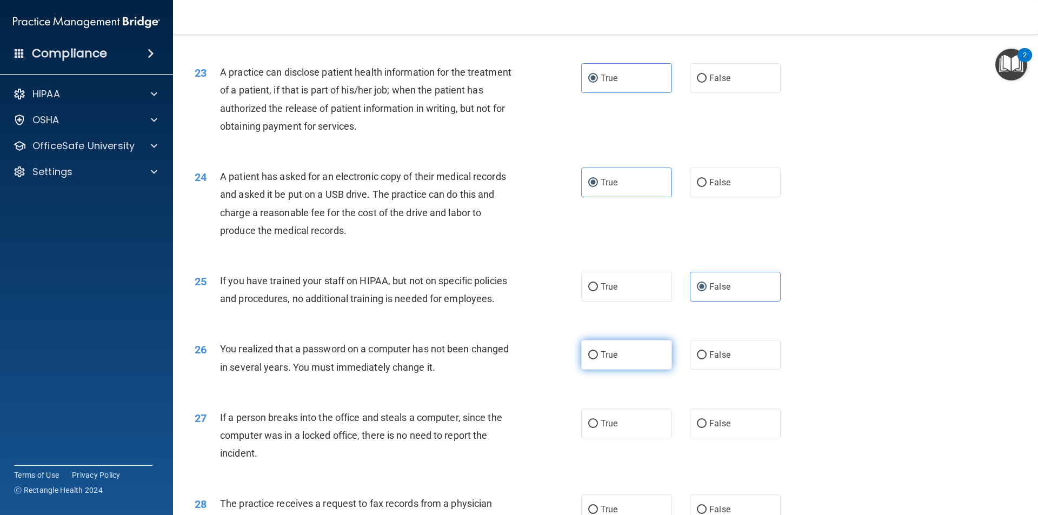
radio input "true"
click at [725, 438] on label "False" at bounding box center [735, 424] width 91 height 30
click at [706, 428] on input "False" at bounding box center [702, 424] width 10 height 8
radio input "true"
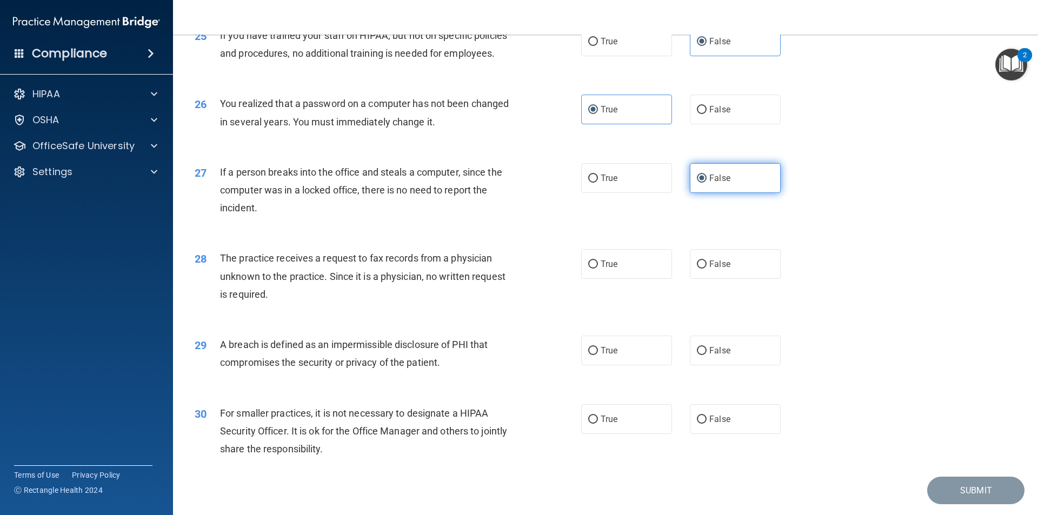
scroll to position [2000, 0]
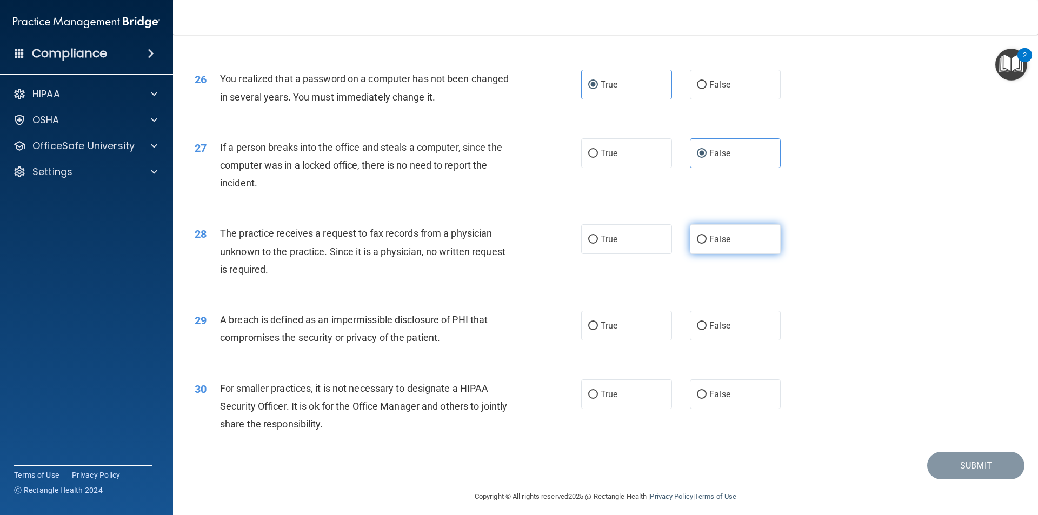
click at [697, 244] on input "False" at bounding box center [702, 240] width 10 height 8
radio input "true"
click at [616, 341] on label "True" at bounding box center [626, 326] width 91 height 30
click at [598, 330] on input "True" at bounding box center [593, 326] width 10 height 8
radio input "true"
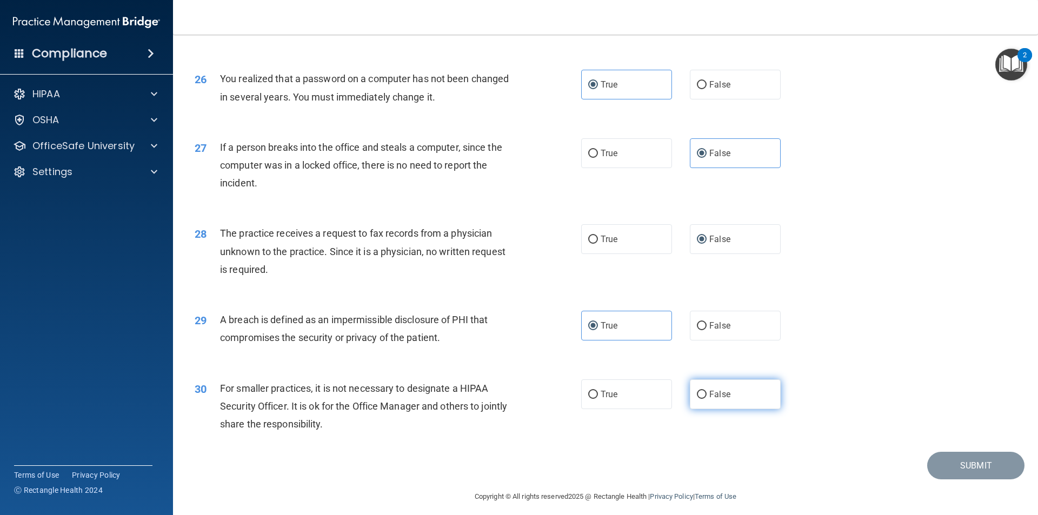
click at [712, 409] on label "False" at bounding box center [735, 394] width 91 height 30
click at [706, 399] on input "False" at bounding box center [702, 395] width 10 height 8
radio input "true"
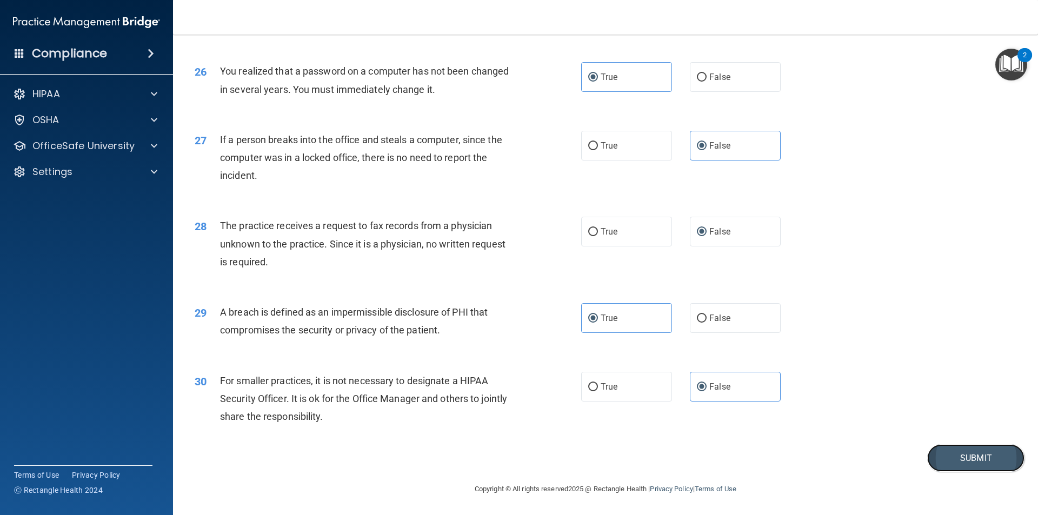
click at [992, 458] on button "Submit" at bounding box center [975, 458] width 97 height 28
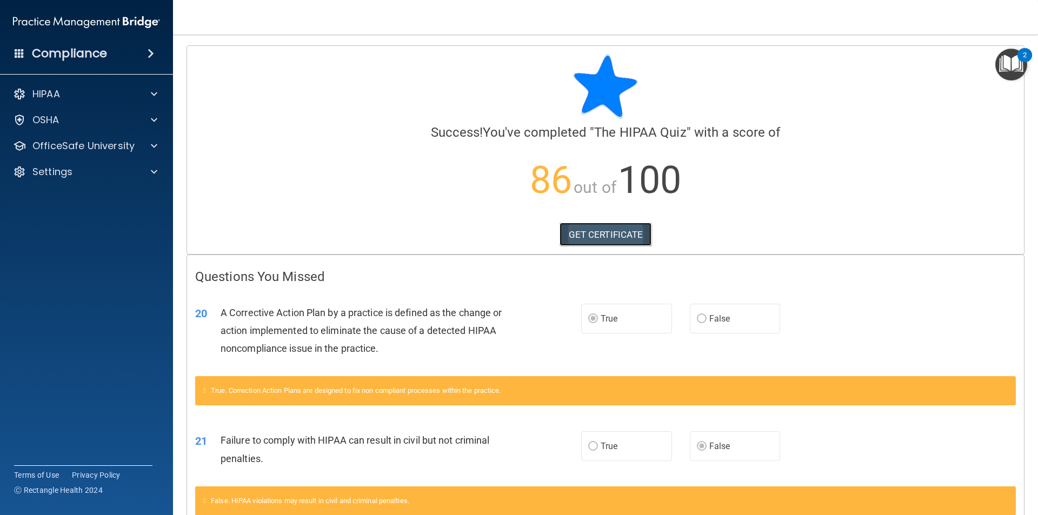
click at [580, 225] on link "GET CERTIFICATE" at bounding box center [605, 235] width 92 height 24
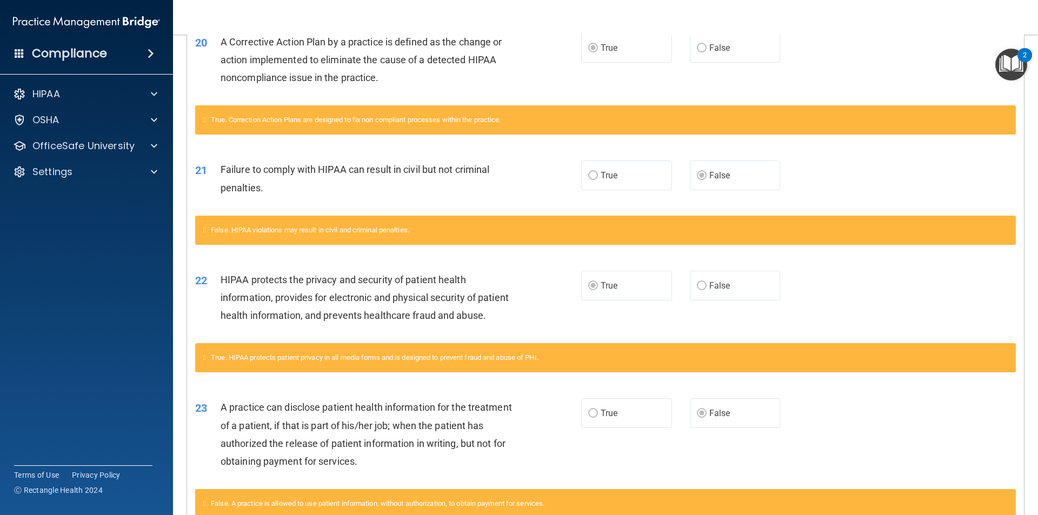
scroll to position [324, 0]
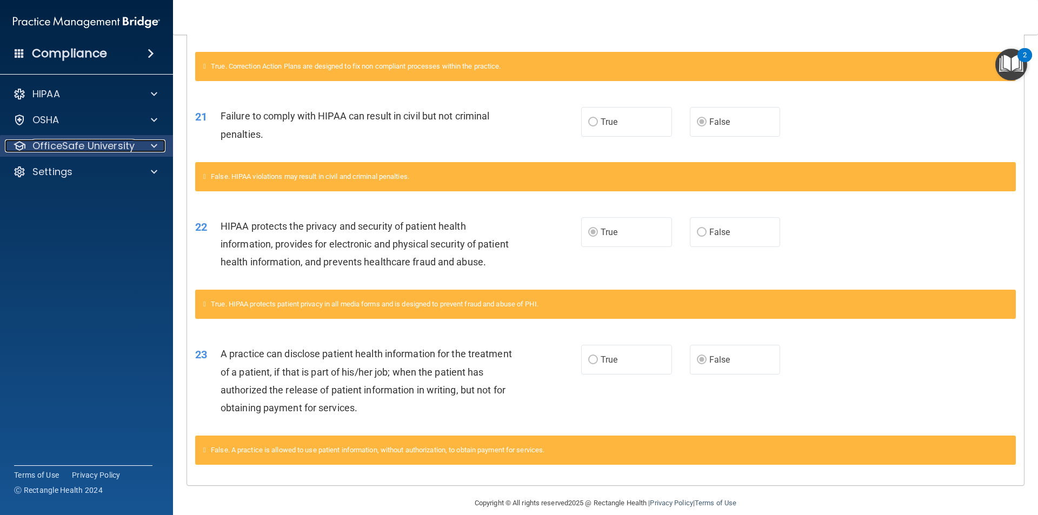
click at [136, 144] on div "OfficeSafe University" at bounding box center [72, 145] width 134 height 13
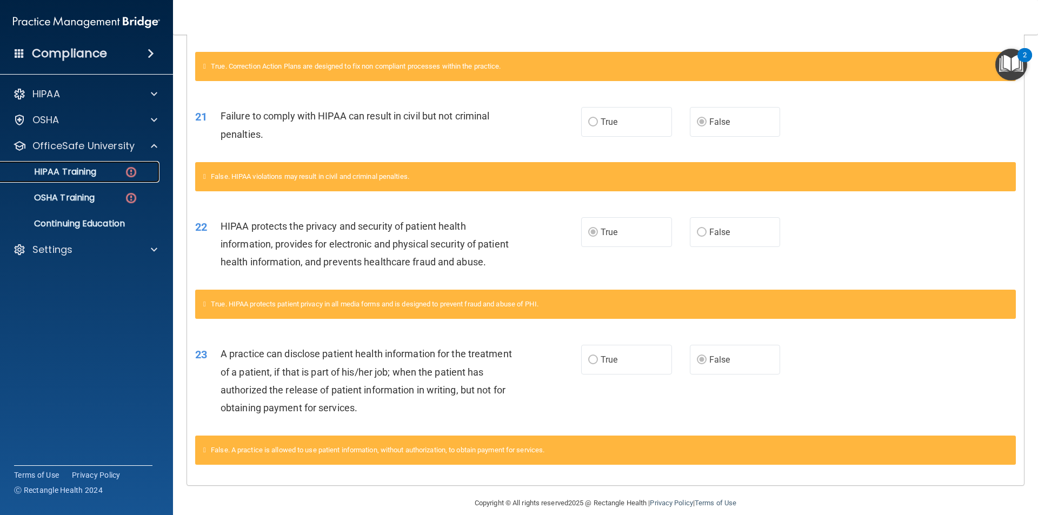
click at [101, 175] on div "HIPAA Training" at bounding box center [81, 171] width 148 height 11
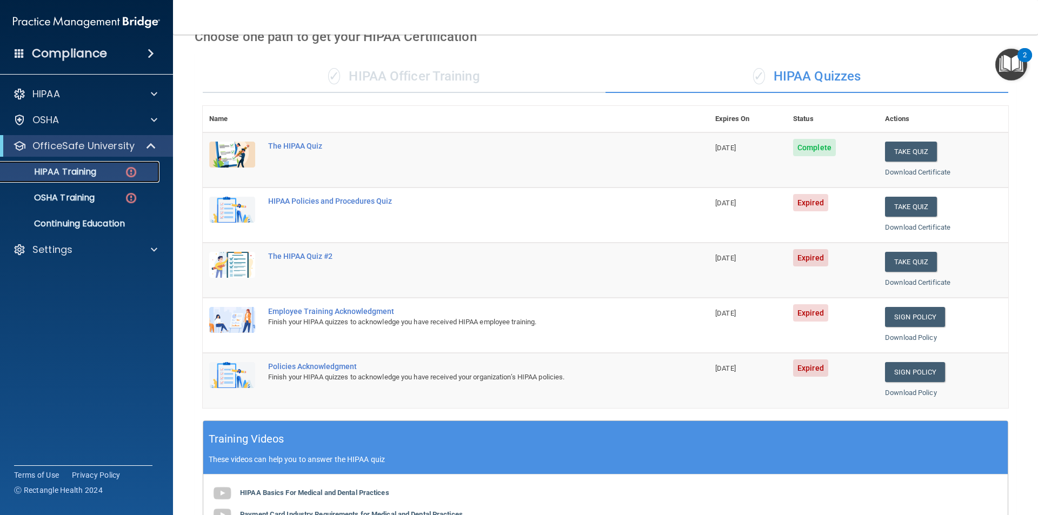
scroll to position [51, 0]
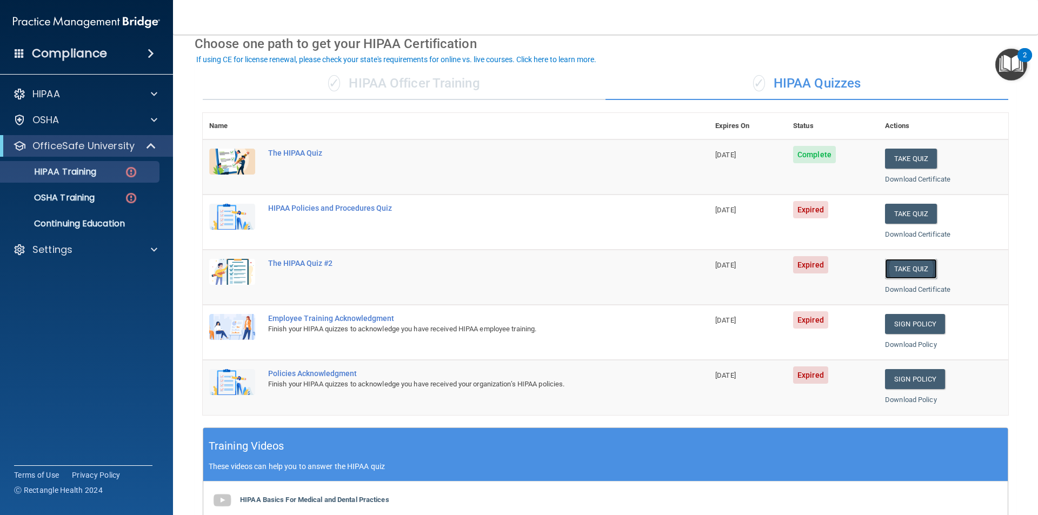
click at [910, 264] on button "Take Quiz" at bounding box center [911, 269] width 52 height 20
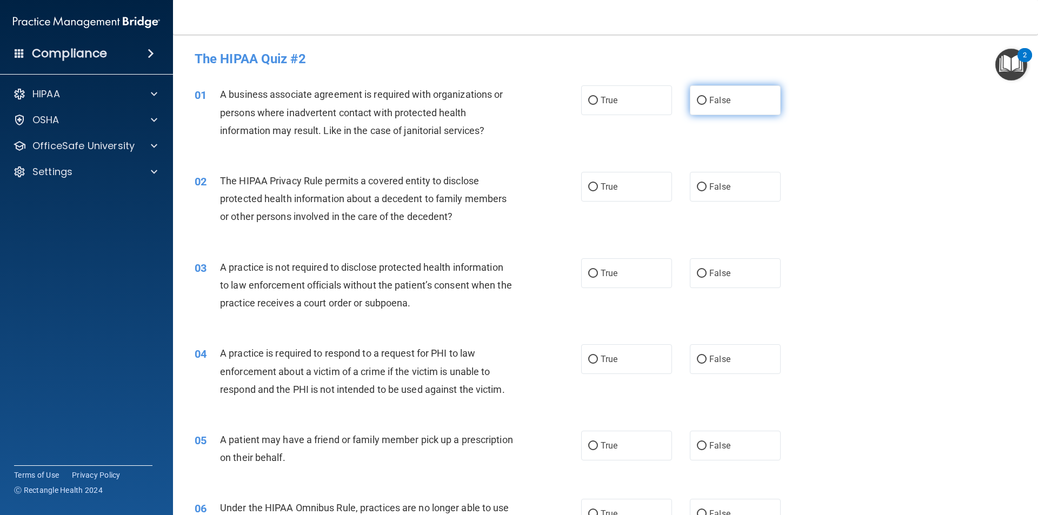
click at [725, 99] on label "False" at bounding box center [735, 100] width 91 height 30
click at [706, 99] on input "False" at bounding box center [702, 101] width 10 height 8
radio input "true"
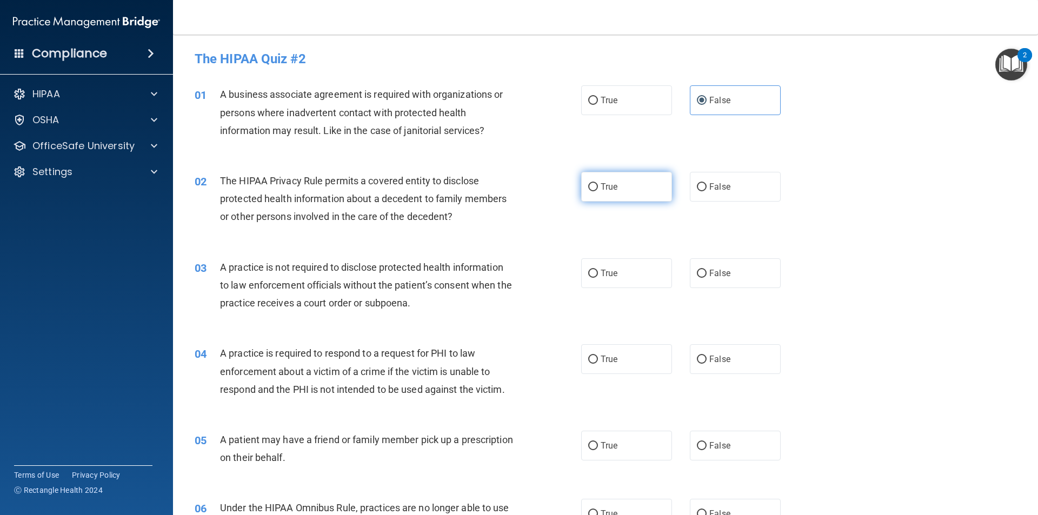
click at [627, 178] on label "True" at bounding box center [626, 187] width 91 height 30
click at [598, 183] on input "True" at bounding box center [593, 187] width 10 height 8
radio input "true"
click at [710, 265] on label "False" at bounding box center [735, 273] width 91 height 30
click at [706, 270] on input "False" at bounding box center [702, 274] width 10 height 8
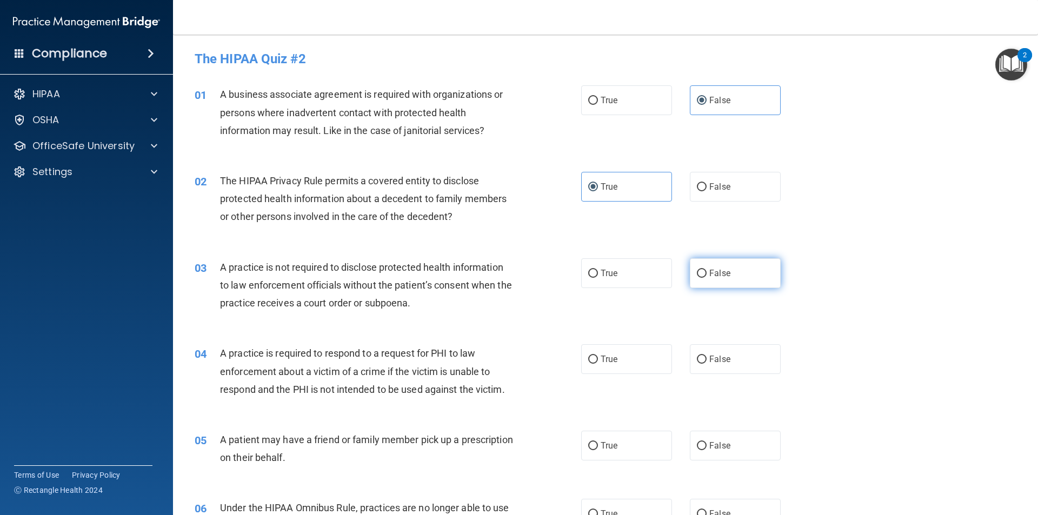
radio input "true"
click at [594, 355] on label "True" at bounding box center [626, 359] width 91 height 30
click at [594, 356] on input "True" at bounding box center [593, 360] width 10 height 8
radio input "true"
click at [597, 438] on label "True" at bounding box center [626, 446] width 91 height 30
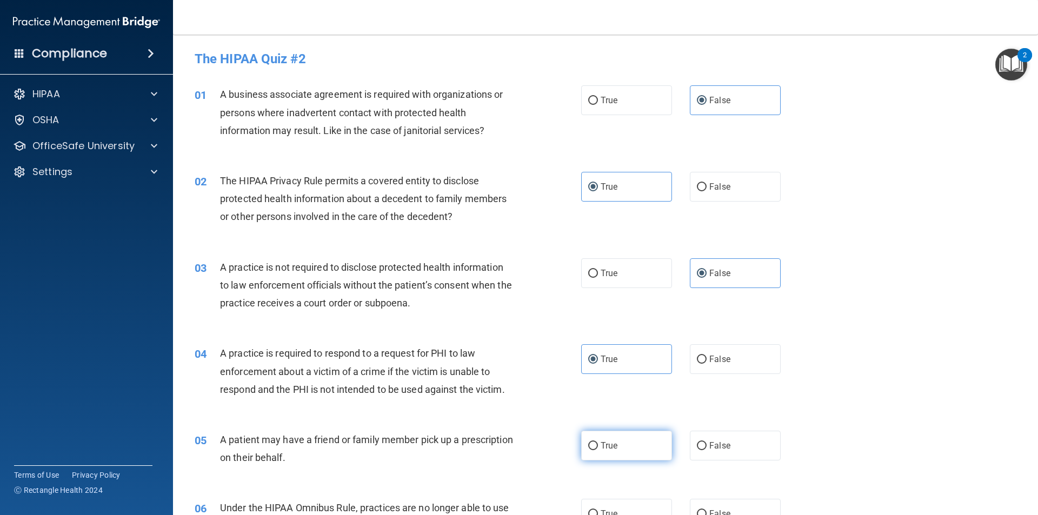
click at [597, 442] on input "True" at bounding box center [593, 446] width 10 height 8
radio input "true"
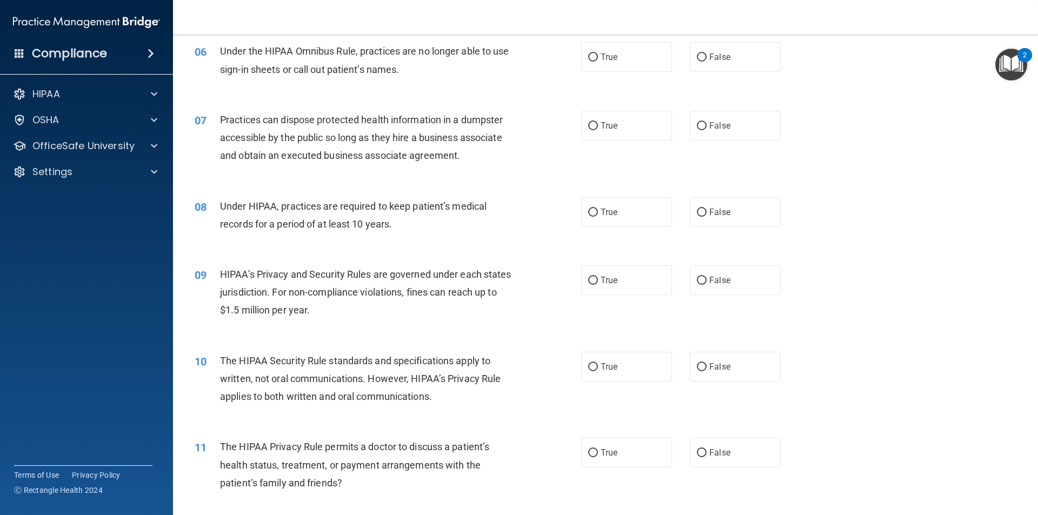
scroll to position [432, 0]
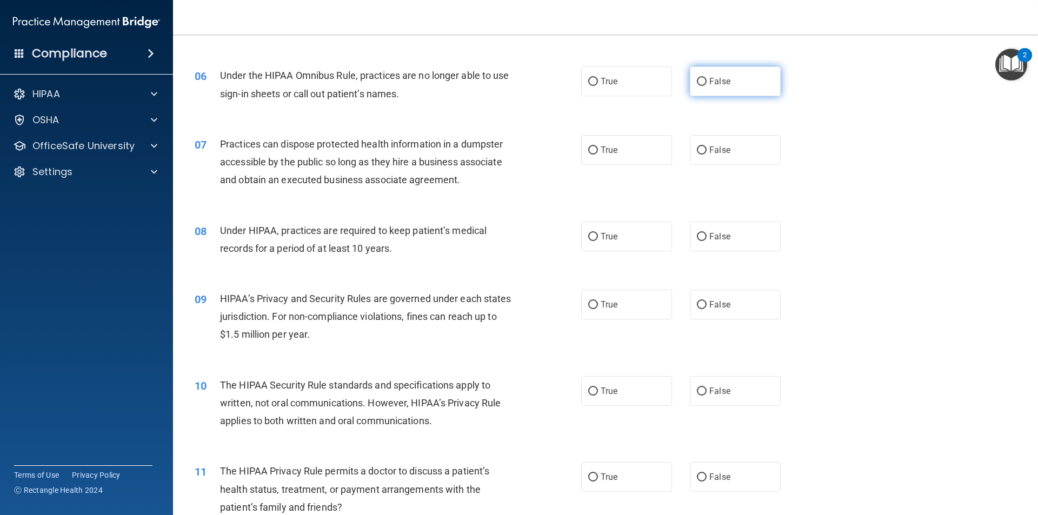
click at [709, 90] on label "False" at bounding box center [735, 81] width 91 height 30
click at [706, 86] on input "False" at bounding box center [702, 82] width 10 height 8
radio input "true"
click at [700, 148] on input "False" at bounding box center [702, 150] width 10 height 8
radio input "true"
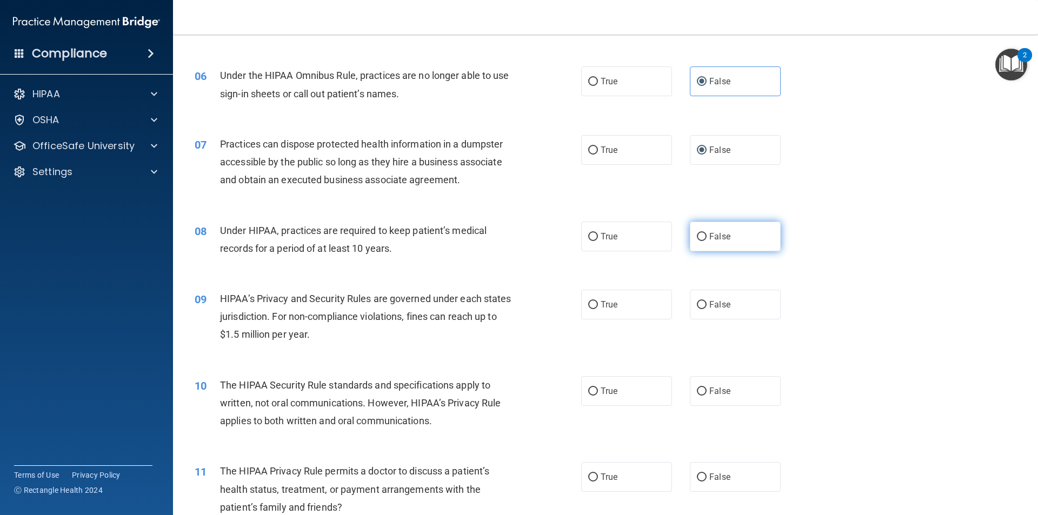
click at [698, 241] on label "False" at bounding box center [735, 237] width 91 height 30
click at [698, 241] on input "False" at bounding box center [702, 237] width 10 height 8
radio input "true"
click at [700, 297] on label "False" at bounding box center [735, 305] width 91 height 30
click at [700, 301] on input "False" at bounding box center [702, 305] width 10 height 8
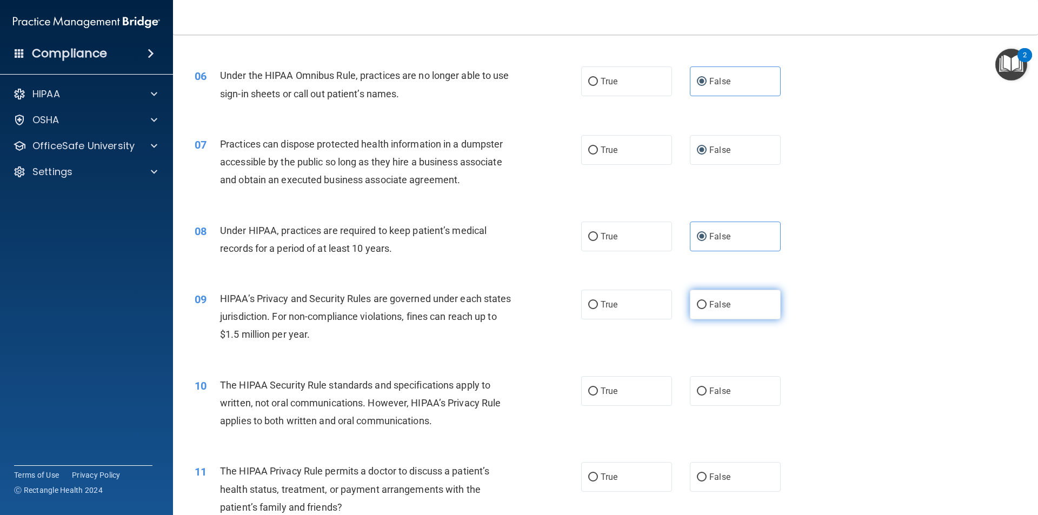
radio input "true"
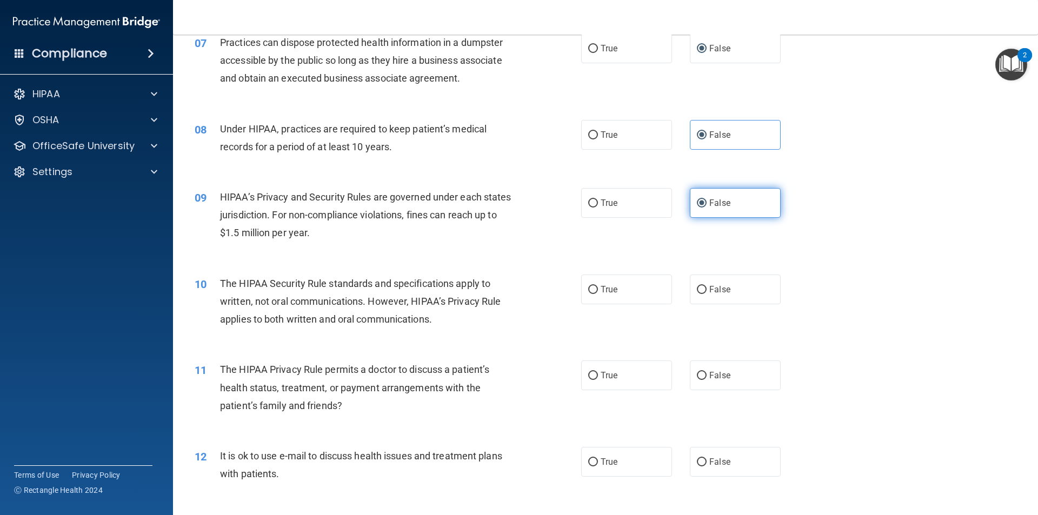
scroll to position [540, 0]
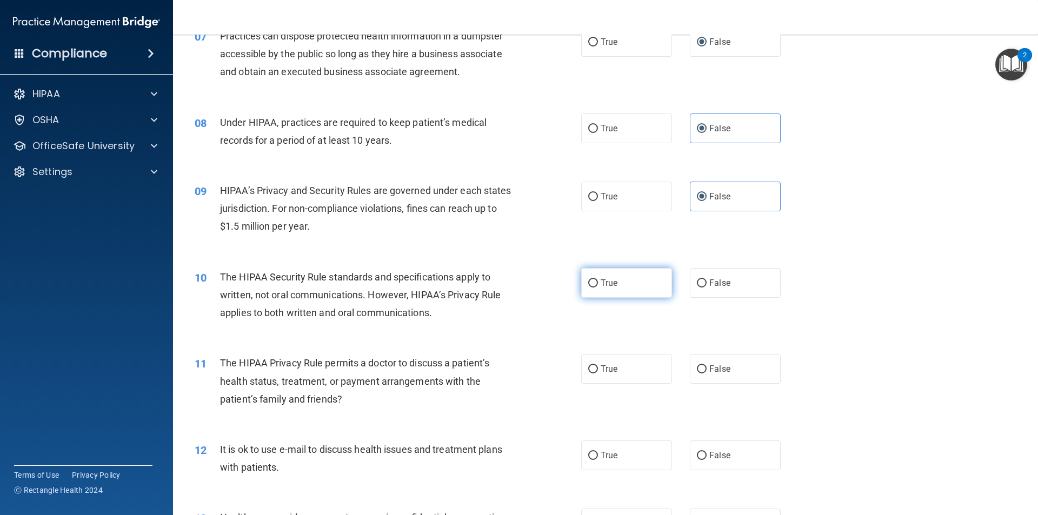
click at [633, 288] on label "True" at bounding box center [626, 283] width 91 height 30
click at [598, 288] on input "True" at bounding box center [593, 283] width 10 height 8
radio input "true"
click at [612, 365] on span "True" at bounding box center [608, 369] width 17 height 10
click at [598, 365] on input "True" at bounding box center [593, 369] width 10 height 8
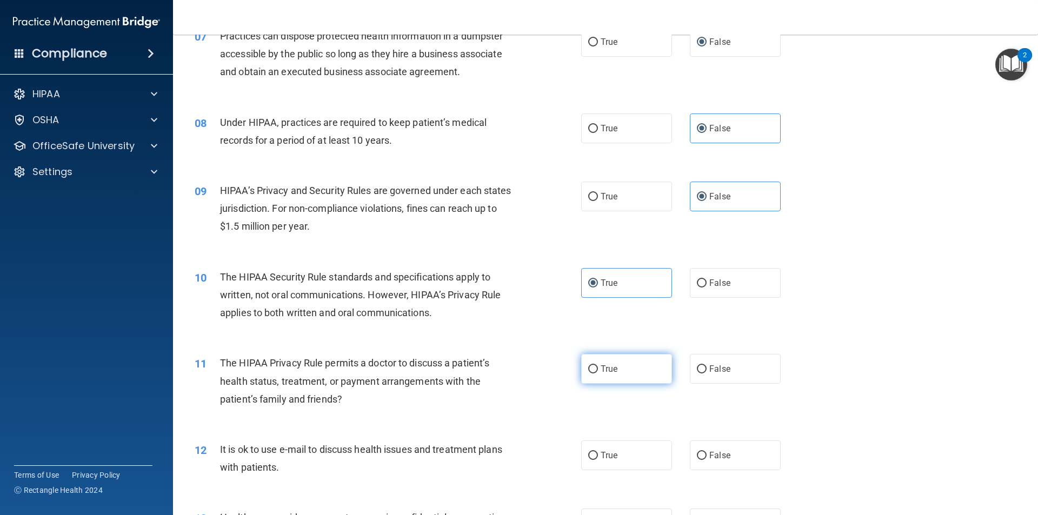
radio input "true"
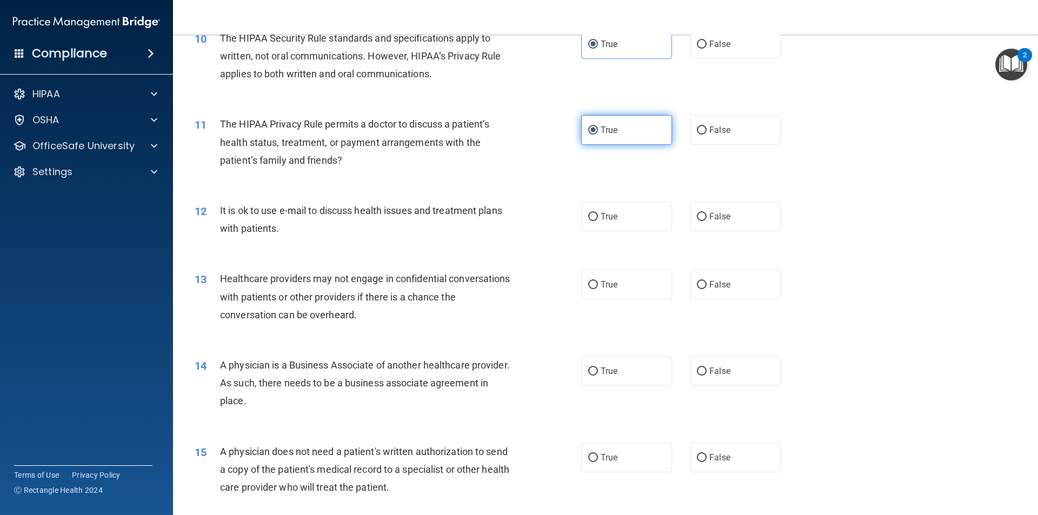
scroll to position [865, 0]
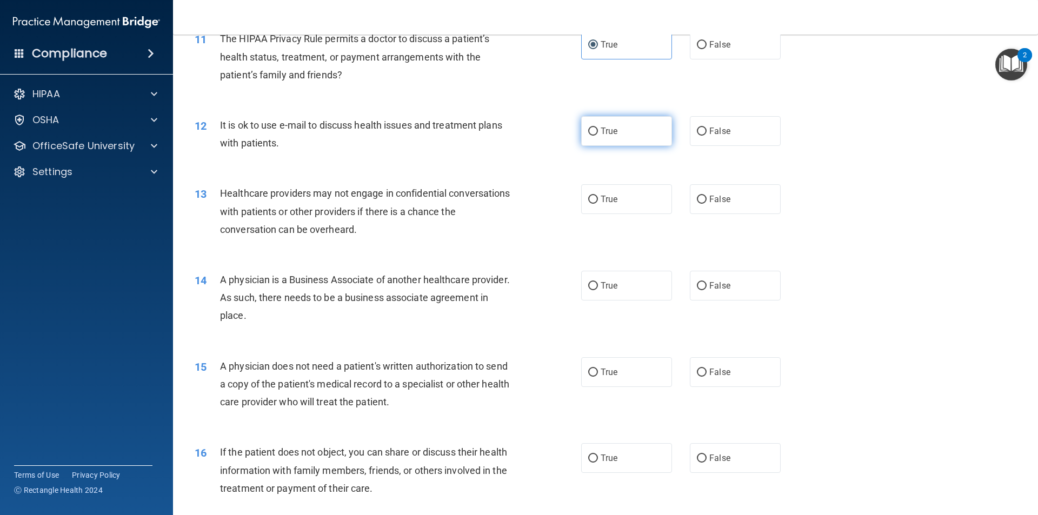
click at [625, 143] on label "True" at bounding box center [626, 131] width 91 height 30
click at [598, 136] on input "True" at bounding box center [593, 132] width 10 height 8
radio input "true"
click at [707, 190] on label "False" at bounding box center [735, 199] width 91 height 30
click at [706, 196] on input "False" at bounding box center [702, 200] width 10 height 8
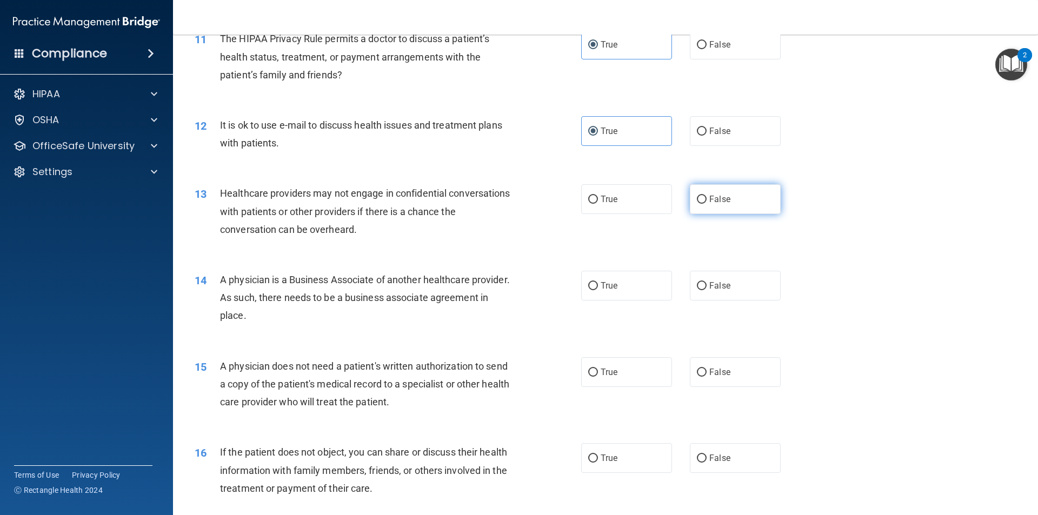
radio input "true"
click at [703, 283] on label "False" at bounding box center [735, 286] width 91 height 30
click at [703, 283] on input "False" at bounding box center [702, 286] width 10 height 8
radio input "true"
click at [617, 366] on label "True" at bounding box center [626, 372] width 91 height 30
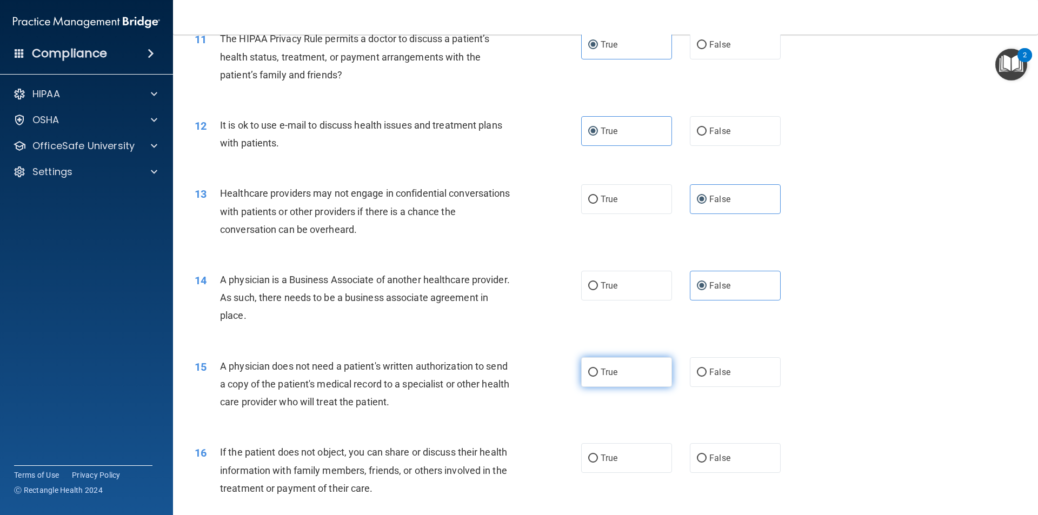
click at [598, 369] on input "True" at bounding box center [593, 373] width 10 height 8
radio input "true"
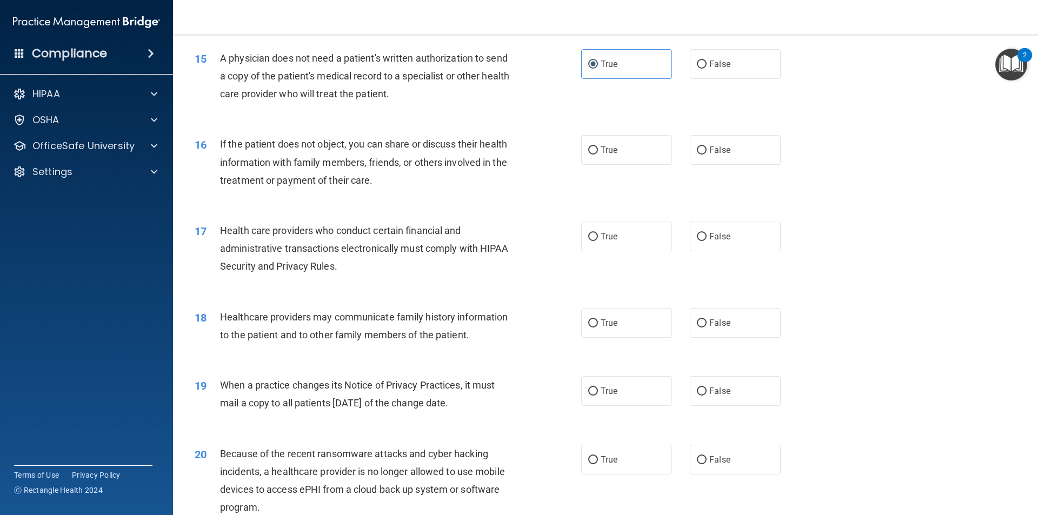
scroll to position [1189, 0]
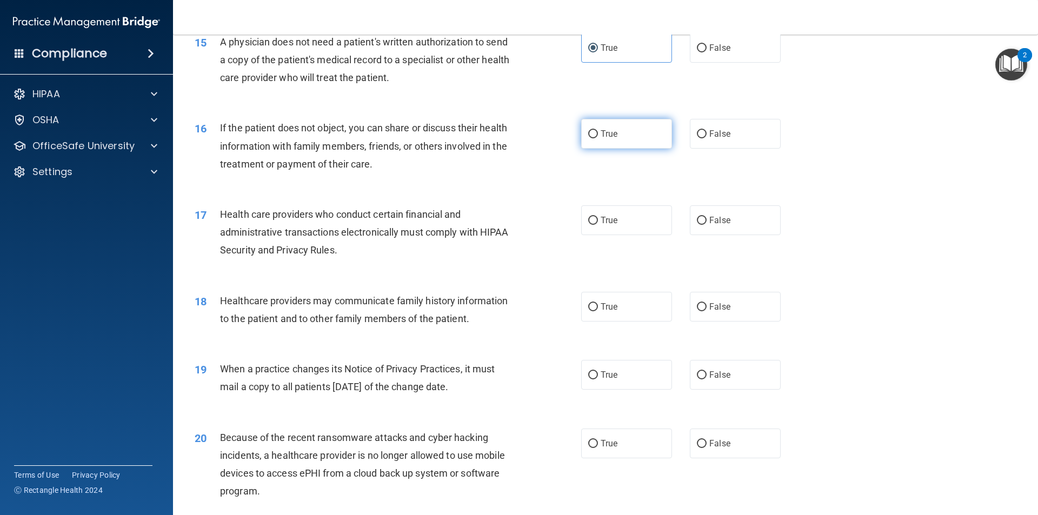
click at [611, 139] on label "True" at bounding box center [626, 134] width 91 height 30
click at [598, 138] on input "True" at bounding box center [593, 134] width 10 height 8
radio input "true"
click at [616, 231] on label "True" at bounding box center [626, 220] width 91 height 30
click at [598, 225] on input "True" at bounding box center [593, 221] width 10 height 8
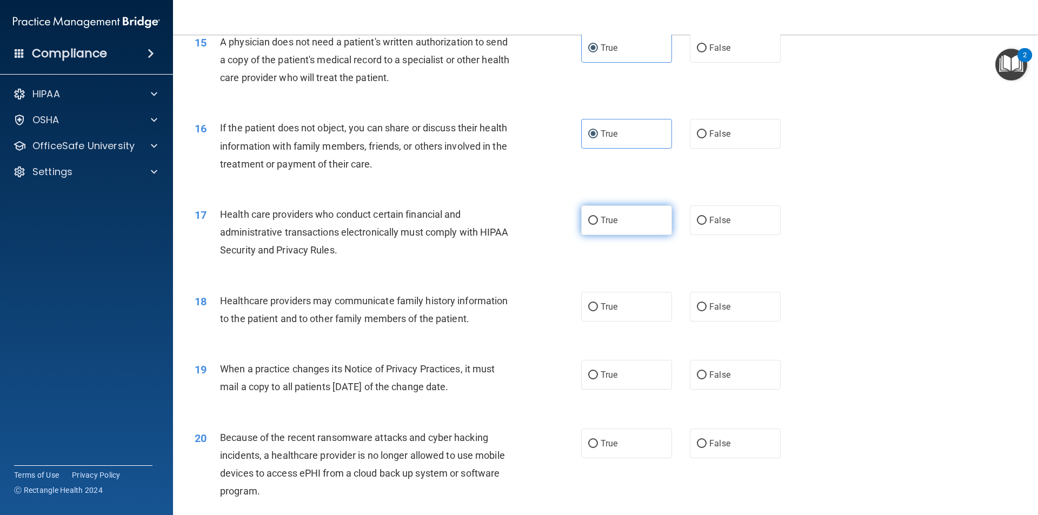
radio input "true"
click at [715, 300] on label "False" at bounding box center [735, 307] width 91 height 30
click at [706, 303] on input "False" at bounding box center [702, 307] width 10 height 8
radio input "true"
click at [700, 365] on label "False" at bounding box center [735, 375] width 91 height 30
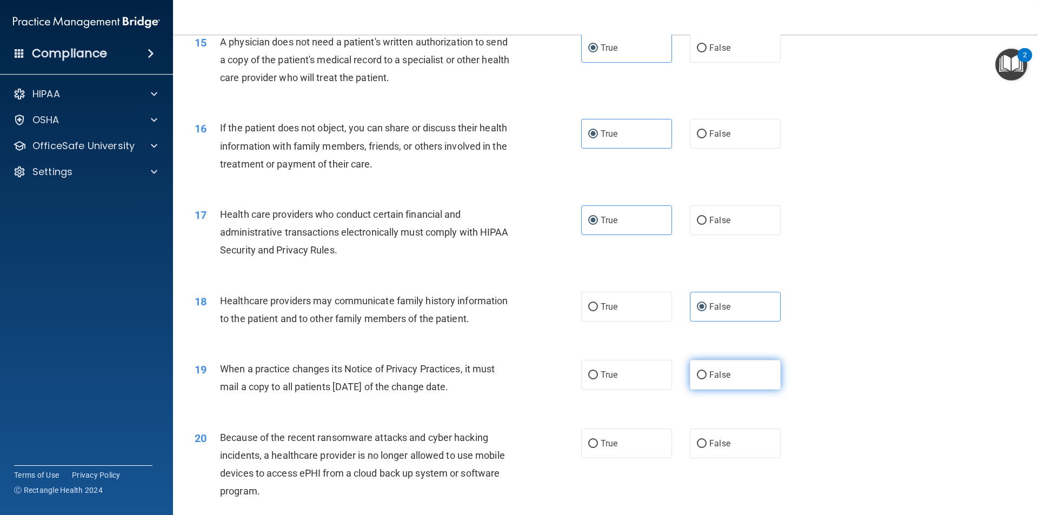
click at [700, 371] on input "False" at bounding box center [702, 375] width 10 height 8
radio input "true"
click at [723, 439] on span "False" at bounding box center [719, 443] width 21 height 10
click at [706, 440] on input "False" at bounding box center [702, 444] width 10 height 8
radio input "true"
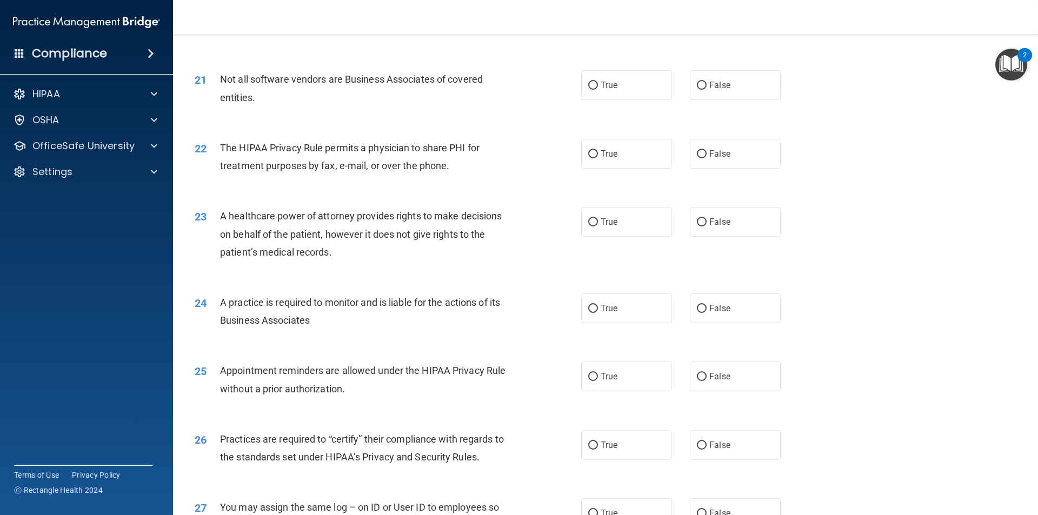
scroll to position [1675, 0]
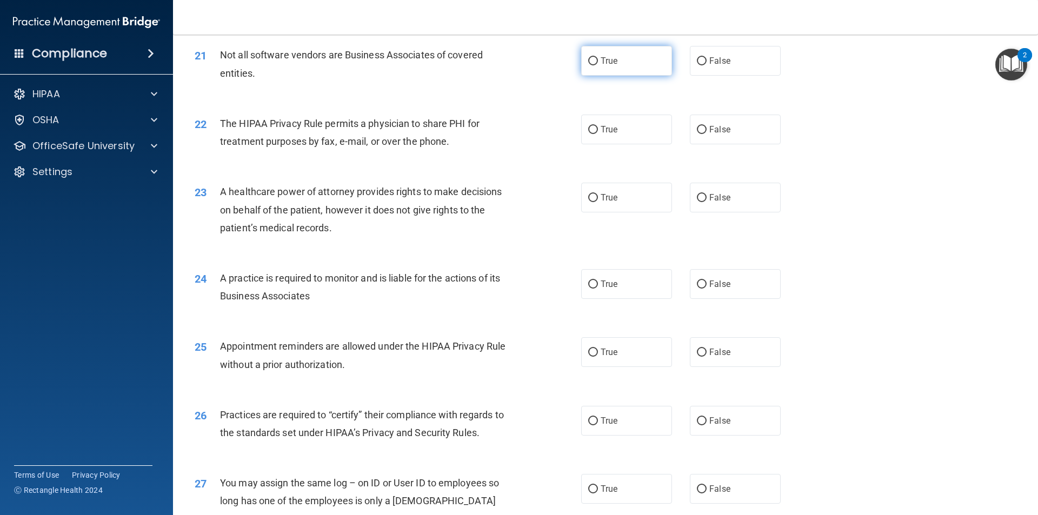
click at [610, 58] on span "True" at bounding box center [608, 61] width 17 height 10
click at [598, 58] on input "True" at bounding box center [593, 61] width 10 height 8
radio input "true"
click at [609, 129] on span "True" at bounding box center [608, 129] width 17 height 10
click at [598, 129] on input "True" at bounding box center [593, 130] width 10 height 8
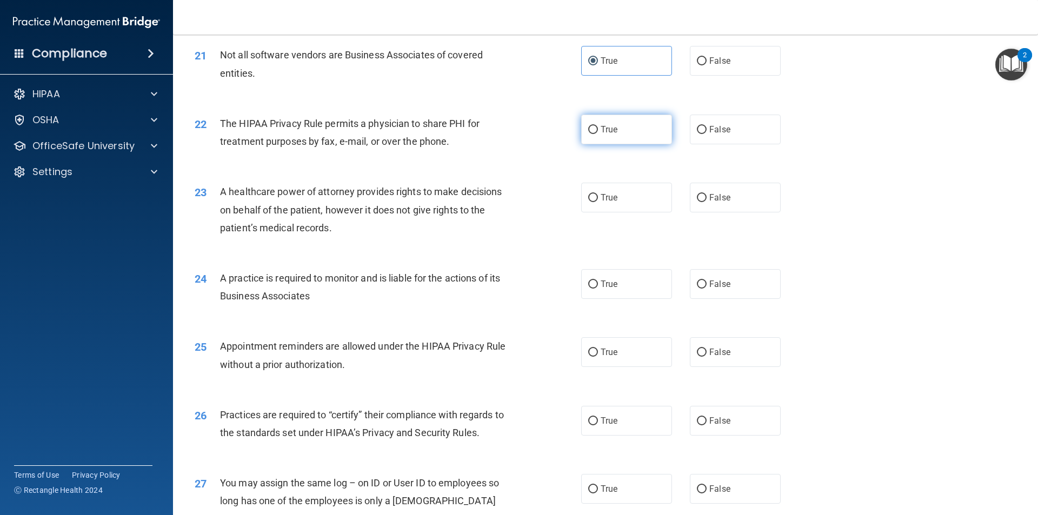
radio input "true"
click at [691, 200] on label "False" at bounding box center [735, 198] width 91 height 30
click at [697, 200] on input "False" at bounding box center [702, 198] width 10 height 8
radio input "true"
click at [709, 284] on span "False" at bounding box center [719, 284] width 21 height 10
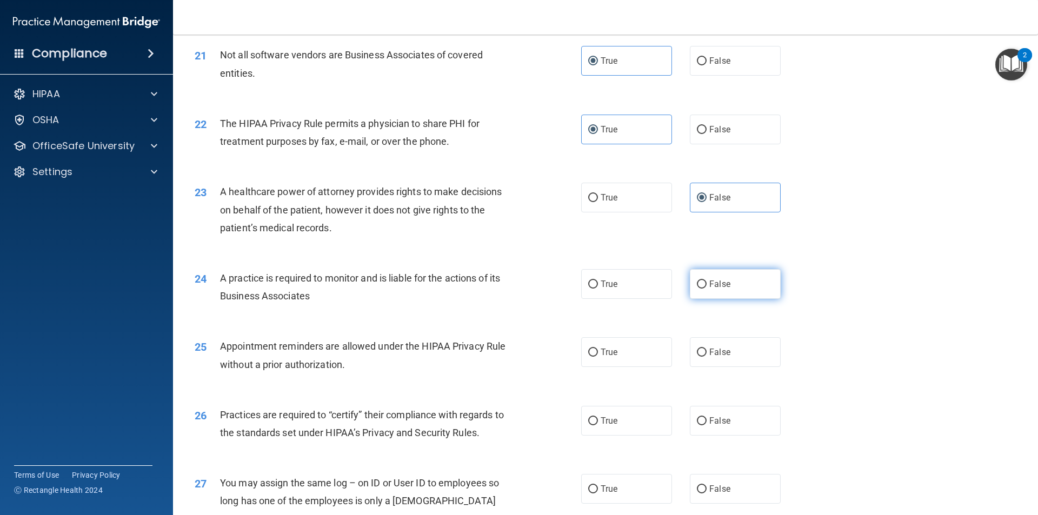
click at [706, 284] on input "False" at bounding box center [702, 285] width 10 height 8
radio input "true"
click at [610, 348] on span "True" at bounding box center [608, 352] width 17 height 10
click at [598, 349] on input "True" at bounding box center [593, 353] width 10 height 8
radio input "true"
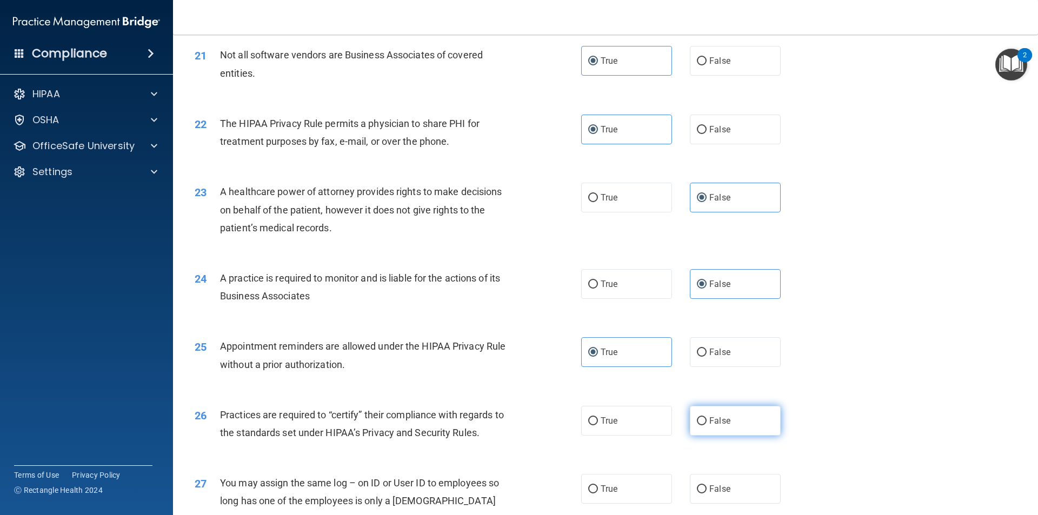
click at [709, 410] on label "False" at bounding box center [735, 421] width 91 height 30
click at [706, 417] on input "False" at bounding box center [702, 421] width 10 height 8
radio input "true"
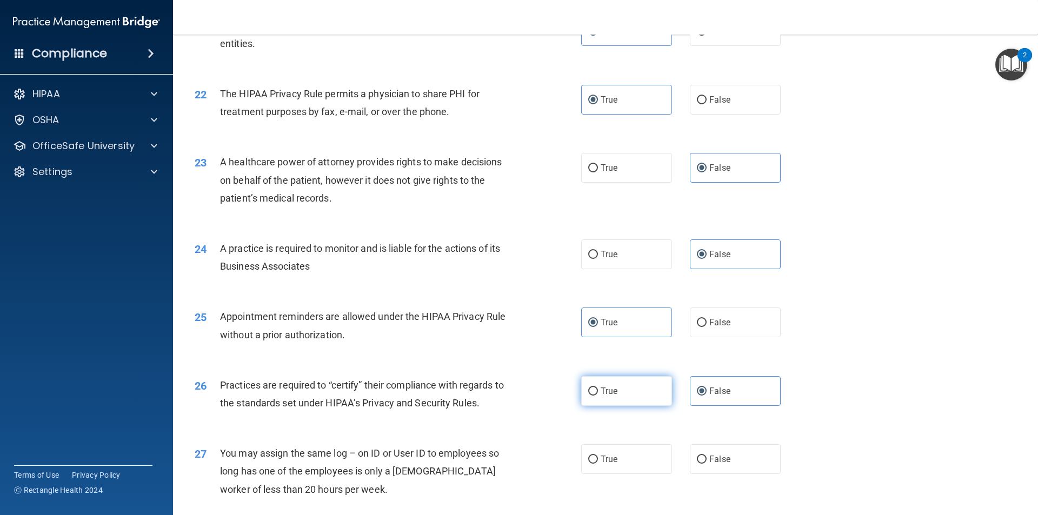
scroll to position [1730, 0]
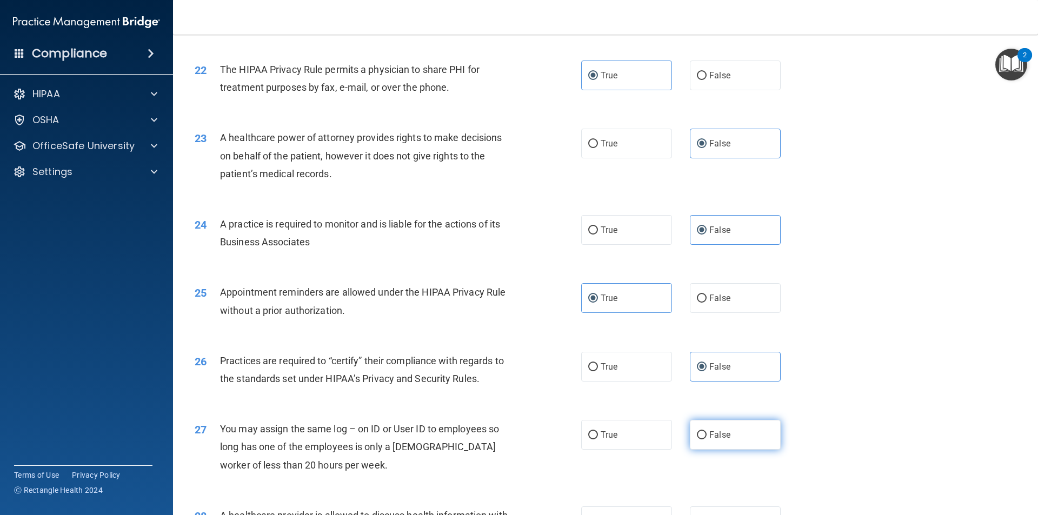
click at [709, 436] on span "False" at bounding box center [719, 435] width 21 height 10
click at [706, 436] on input "False" at bounding box center [702, 435] width 10 height 8
radio input "true"
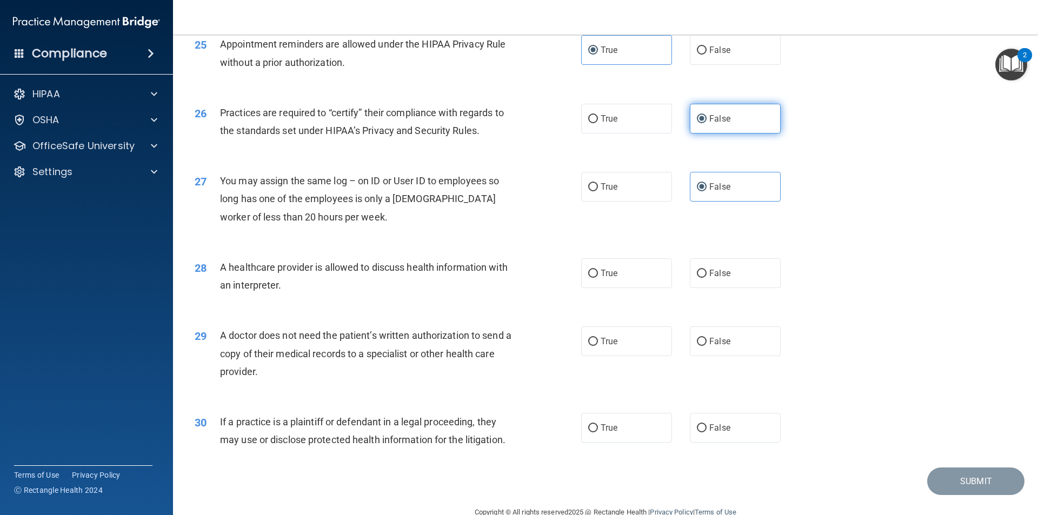
scroll to position [2000, 0]
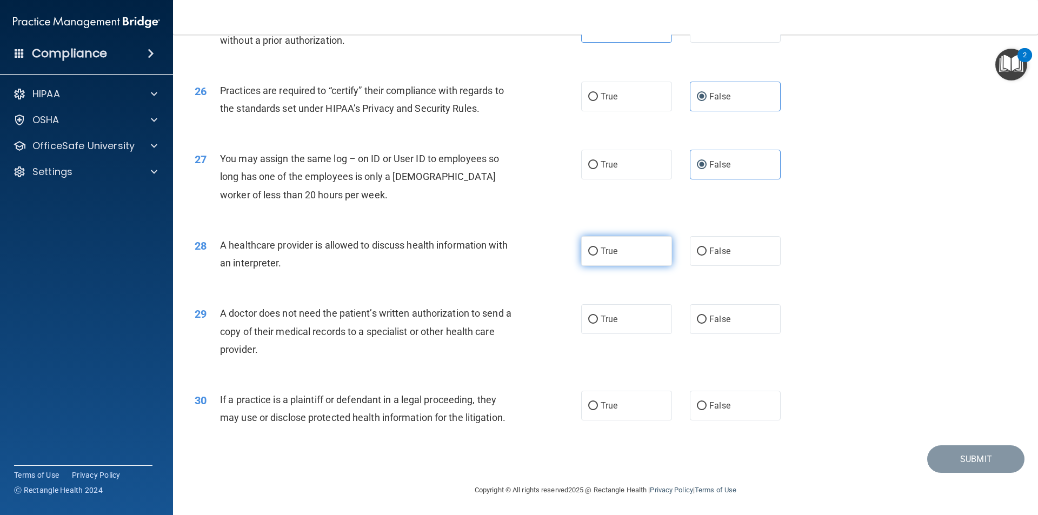
click at [607, 258] on label "True" at bounding box center [626, 251] width 91 height 30
click at [598, 256] on input "True" at bounding box center [593, 252] width 10 height 8
radio input "true"
click at [605, 315] on span "True" at bounding box center [608, 319] width 17 height 10
click at [598, 316] on input "True" at bounding box center [593, 320] width 10 height 8
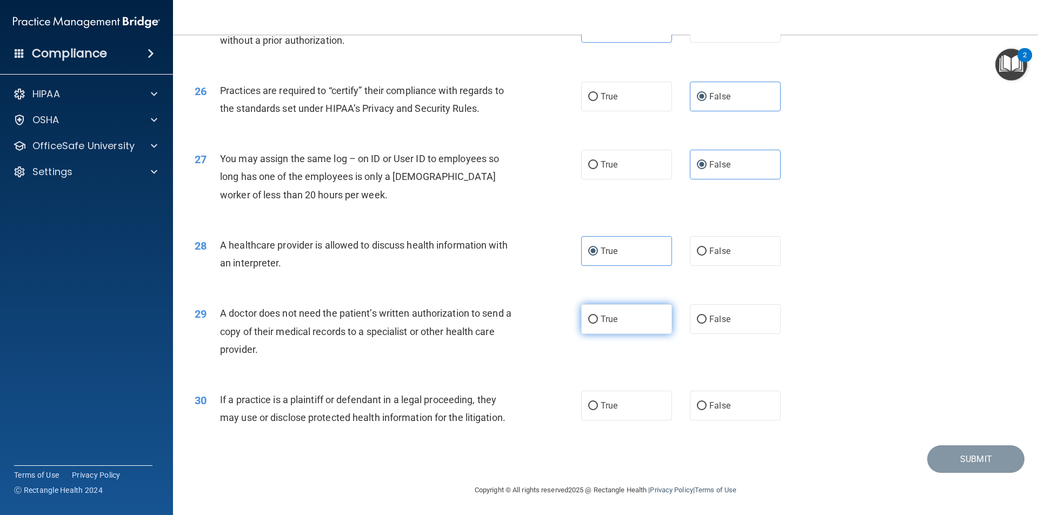
radio input "true"
click at [606, 403] on span "True" at bounding box center [608, 405] width 17 height 10
click at [598, 403] on input "True" at bounding box center [593, 406] width 10 height 8
radio input "true"
click at [952, 464] on button "Submit" at bounding box center [975, 459] width 97 height 28
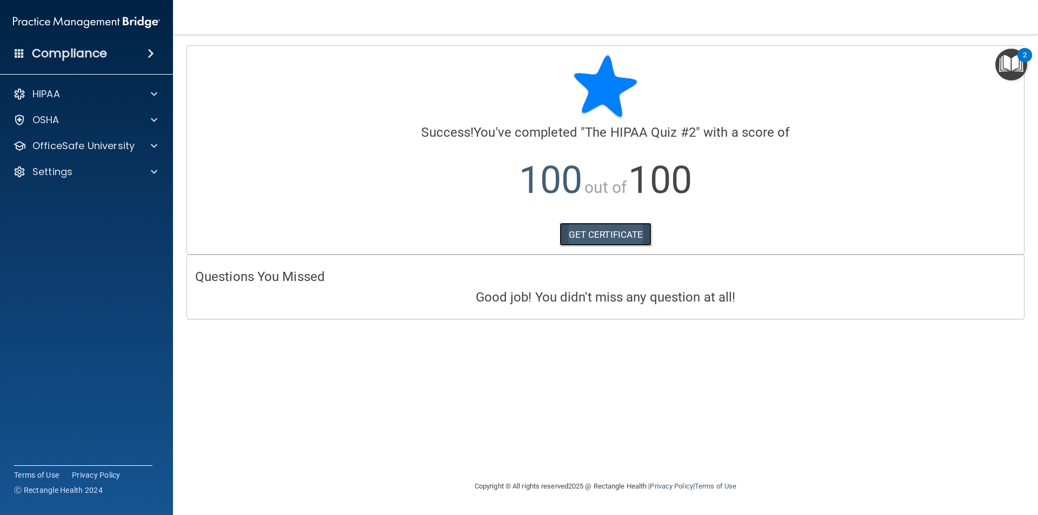
click at [601, 232] on link "GET CERTIFICATE" at bounding box center [605, 235] width 92 height 24
click at [76, 96] on div "HIPAA" at bounding box center [72, 94] width 134 height 13
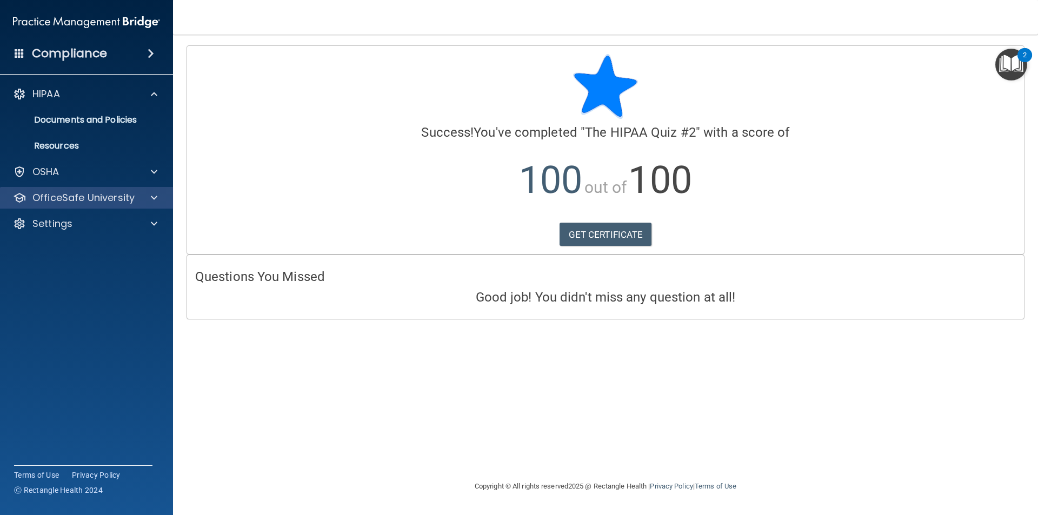
click at [77, 204] on div "OfficeSafe University" at bounding box center [86, 198] width 173 height 22
click at [89, 190] on div "OfficeSafe University" at bounding box center [86, 198] width 173 height 22
click at [105, 196] on p "OfficeSafe University" at bounding box center [83, 197] width 102 height 13
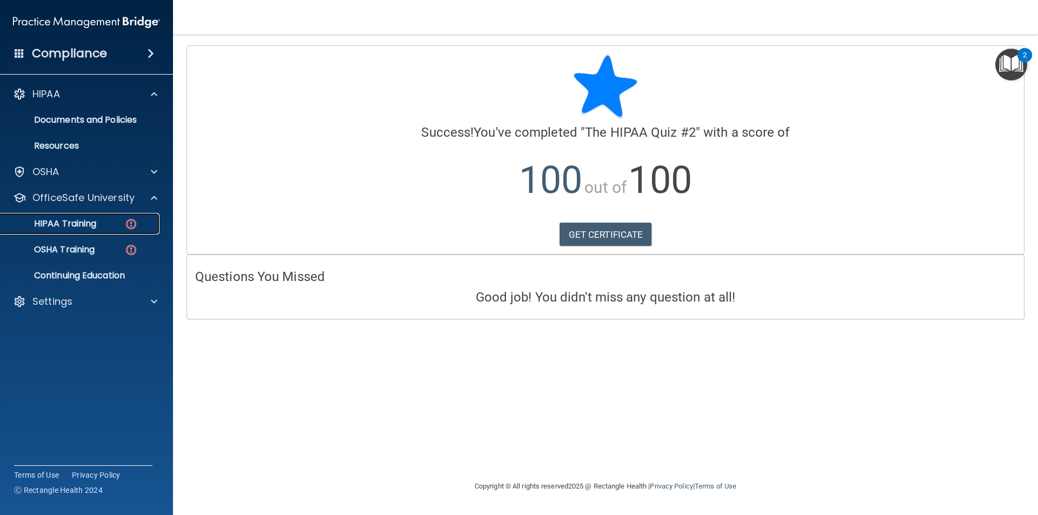
click at [90, 224] on p "HIPAA Training" at bounding box center [51, 223] width 89 height 11
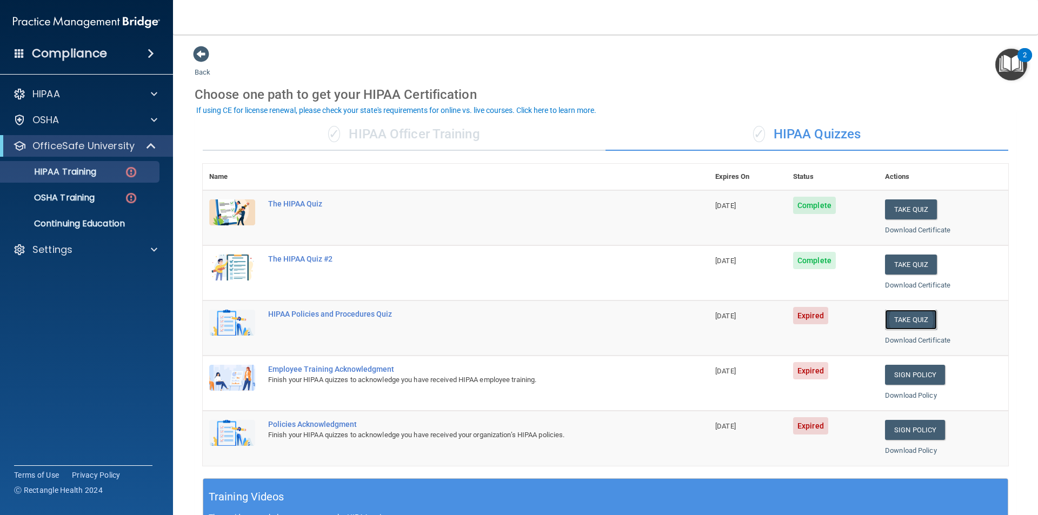
click at [908, 318] on button "Take Quiz" at bounding box center [911, 320] width 52 height 20
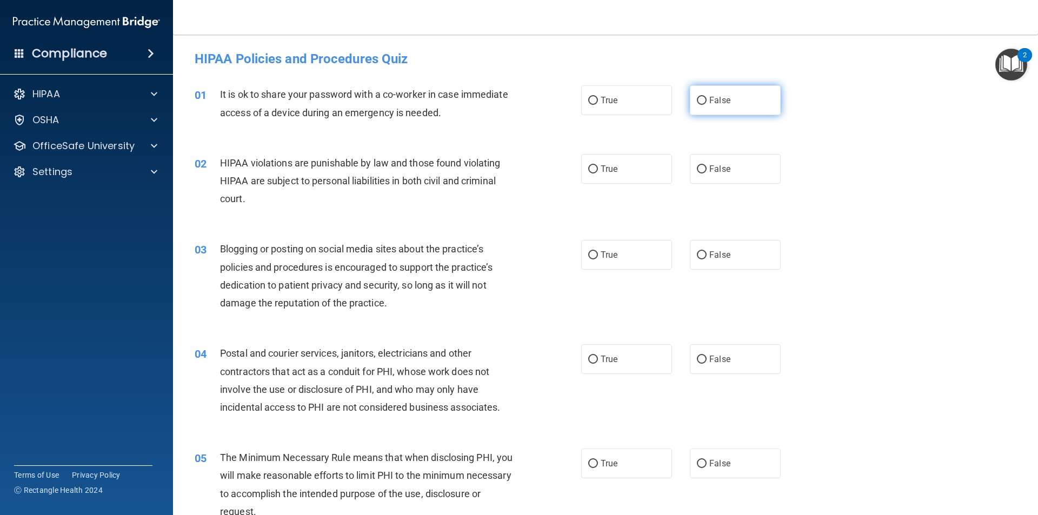
click at [722, 100] on span "False" at bounding box center [719, 100] width 21 height 10
click at [706, 100] on input "False" at bounding box center [702, 101] width 10 height 8
radio input "true"
click at [622, 171] on label "True" at bounding box center [626, 169] width 91 height 30
click at [598, 171] on input "True" at bounding box center [593, 169] width 10 height 8
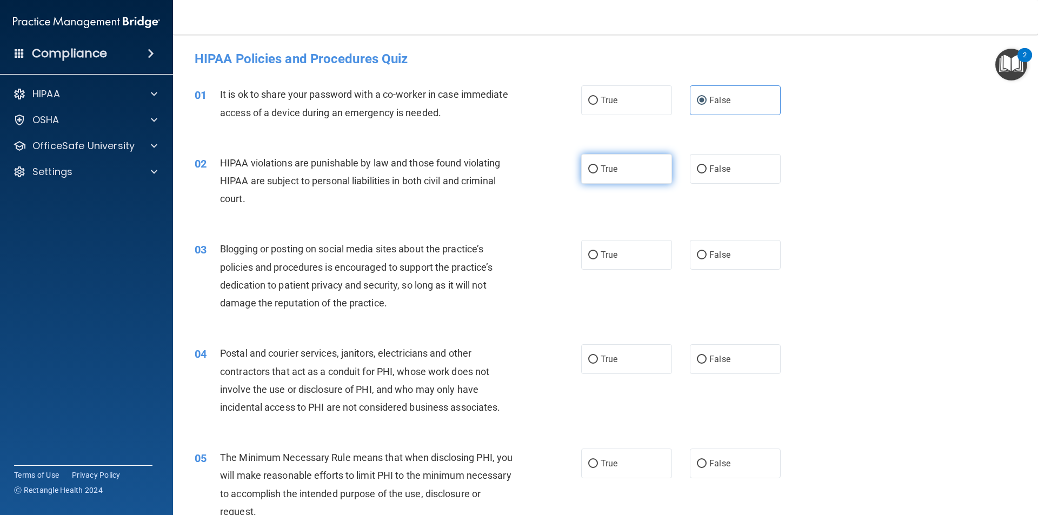
radio input "true"
click at [710, 245] on label "False" at bounding box center [735, 255] width 91 height 30
click at [706, 251] on input "False" at bounding box center [702, 255] width 10 height 8
radio input "true"
click at [631, 352] on label "True" at bounding box center [626, 359] width 91 height 30
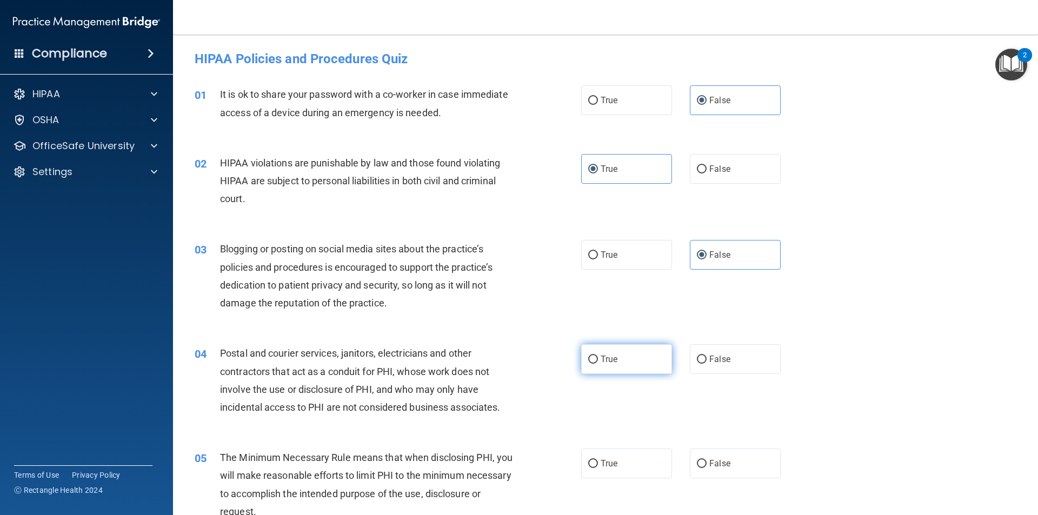
click at [598, 356] on input "True" at bounding box center [593, 360] width 10 height 8
radio input "true"
click at [603, 465] on span "True" at bounding box center [608, 463] width 17 height 10
click at [598, 465] on input "True" at bounding box center [593, 464] width 10 height 8
radio input "true"
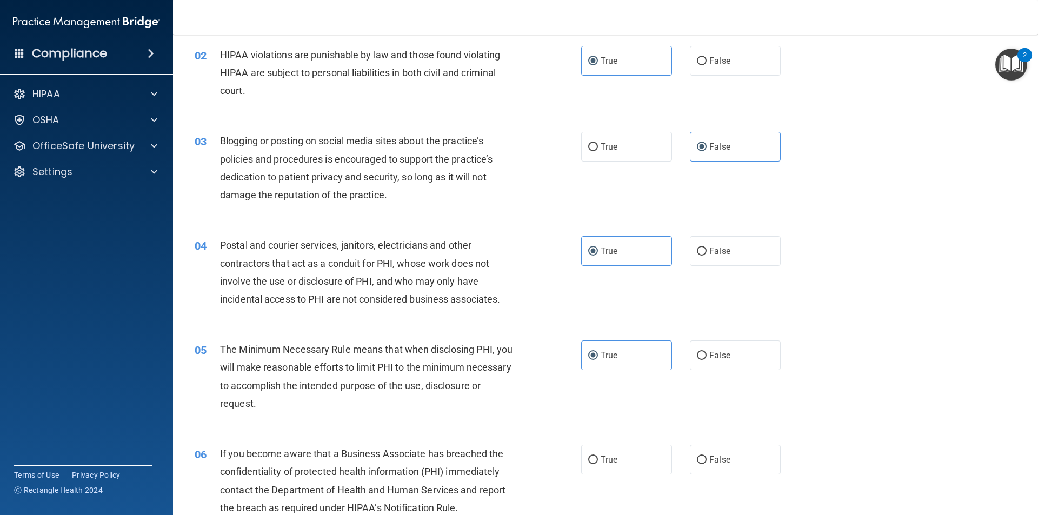
scroll to position [162, 0]
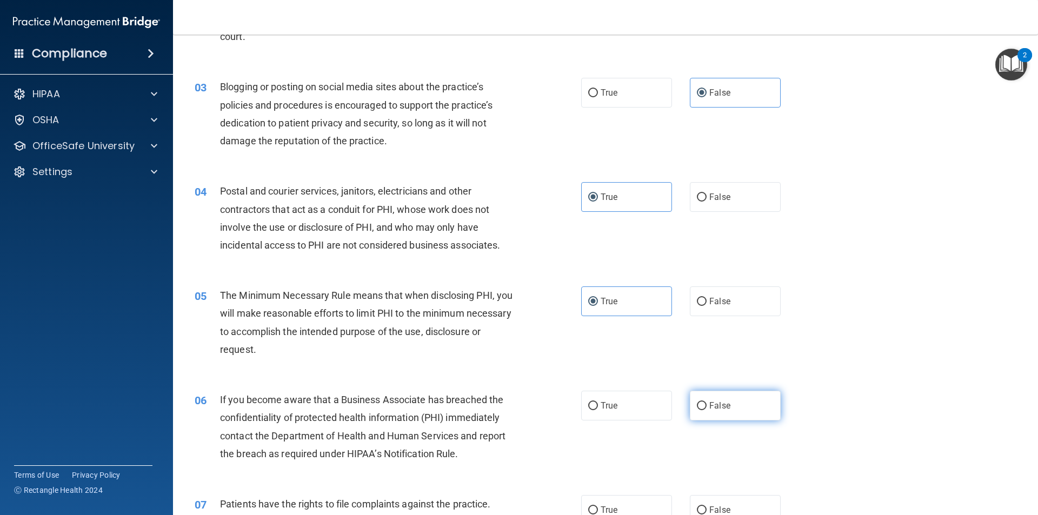
click at [737, 397] on label "False" at bounding box center [735, 406] width 91 height 30
click at [706, 402] on input "False" at bounding box center [702, 406] width 10 height 8
radio input "true"
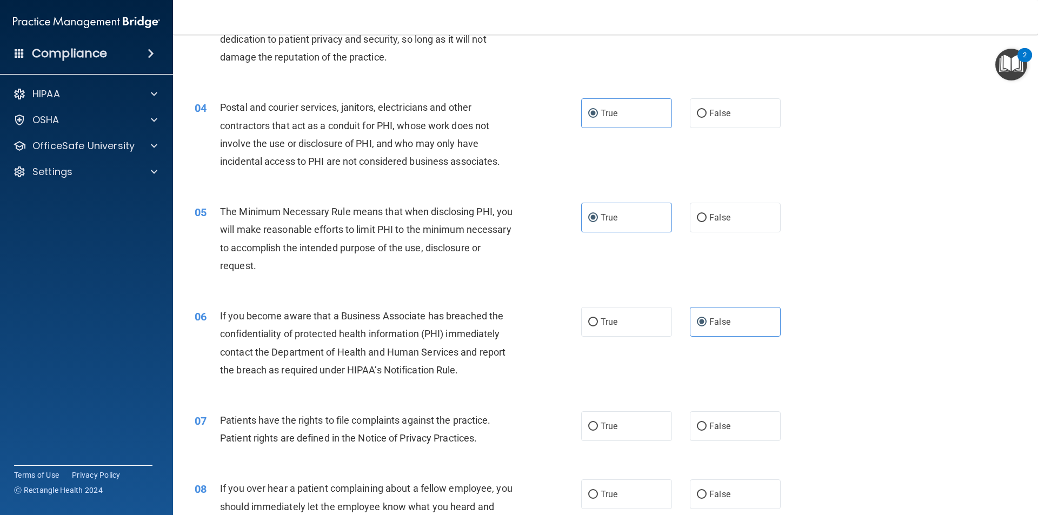
scroll to position [270, 0]
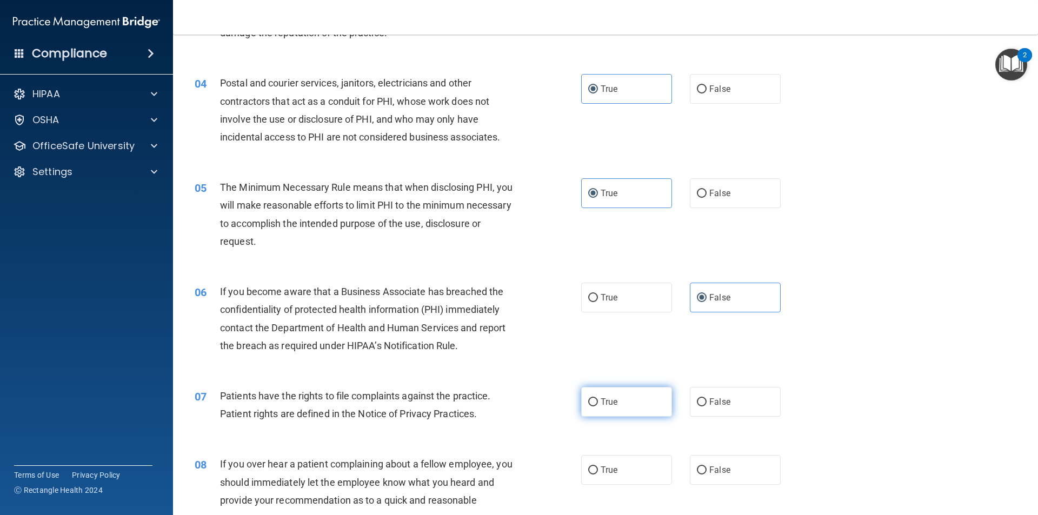
click at [625, 393] on label "True" at bounding box center [626, 402] width 91 height 30
click at [598, 398] on input "True" at bounding box center [593, 402] width 10 height 8
radio input "true"
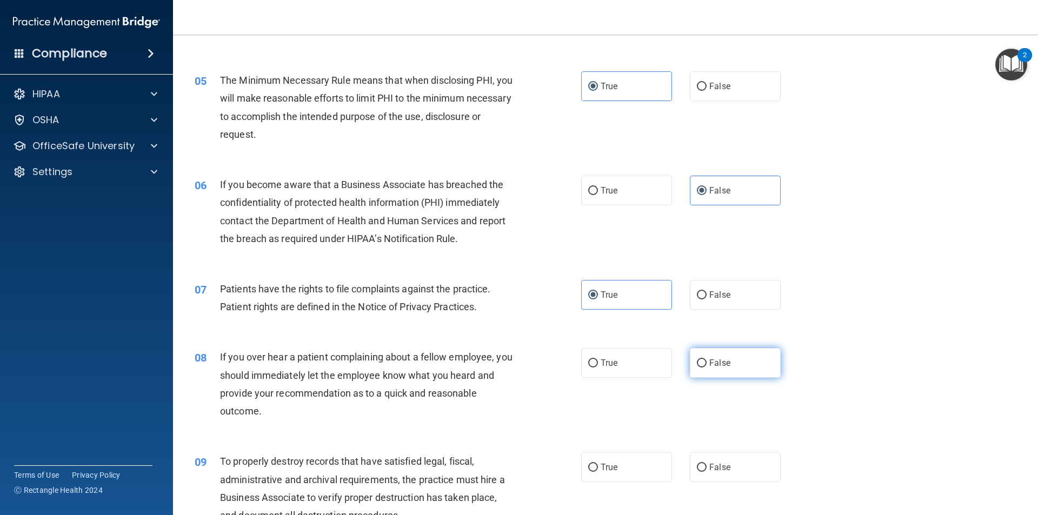
scroll to position [378, 0]
click at [755, 360] on label "False" at bounding box center [735, 362] width 91 height 30
click at [706, 360] on input "False" at bounding box center [702, 362] width 10 height 8
radio input "true"
click at [740, 465] on label "False" at bounding box center [735, 466] width 91 height 30
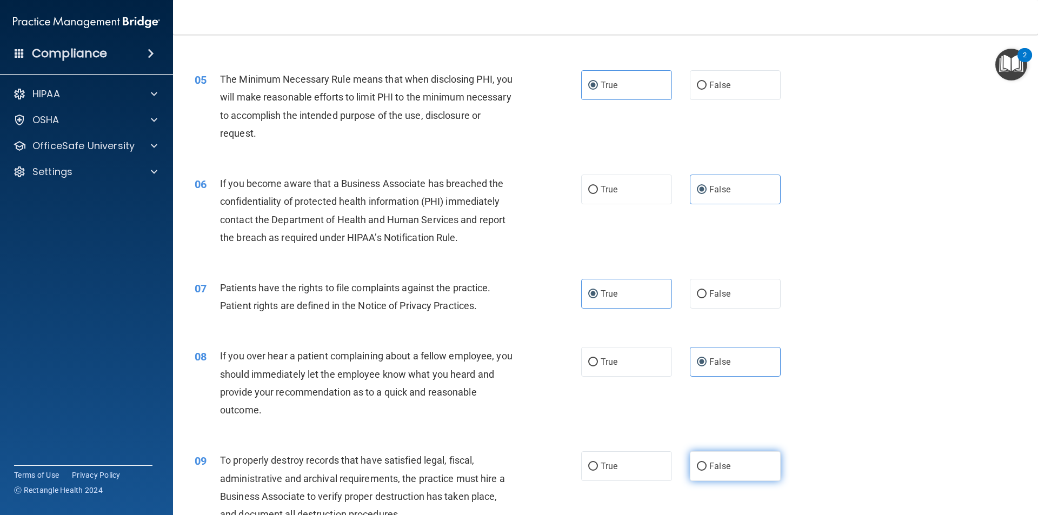
click at [706, 465] on input "False" at bounding box center [702, 467] width 10 height 8
radio input "true"
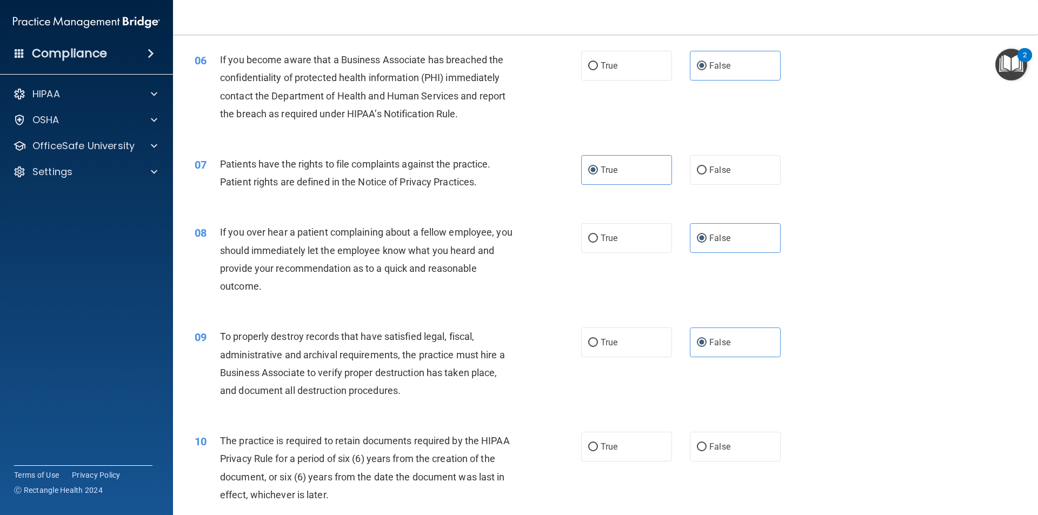
scroll to position [540, 0]
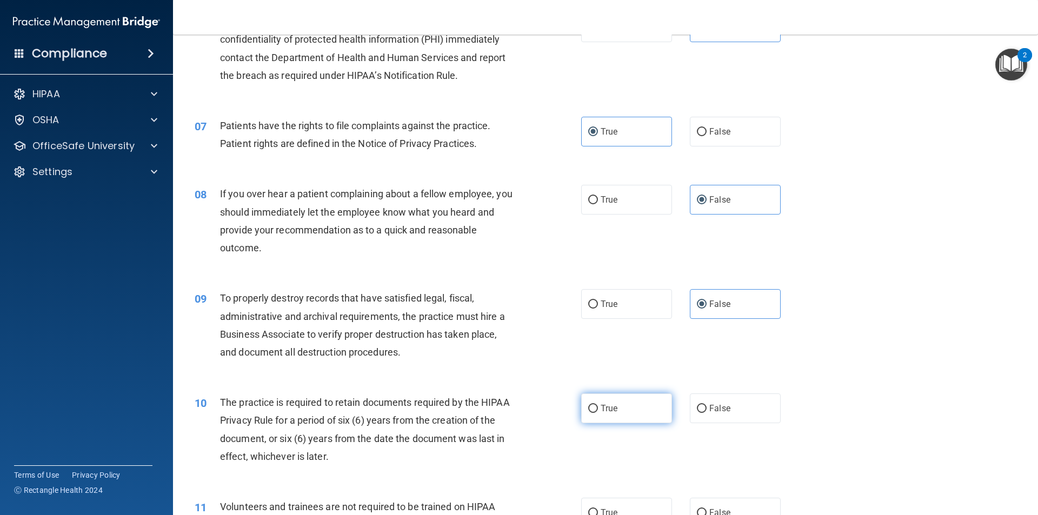
drag, startPoint x: 633, startPoint y: 404, endPoint x: 711, endPoint y: 418, distance: 79.0
click at [633, 404] on label "True" at bounding box center [626, 408] width 91 height 30
click at [598, 405] on input "True" at bounding box center [593, 409] width 10 height 8
radio input "true"
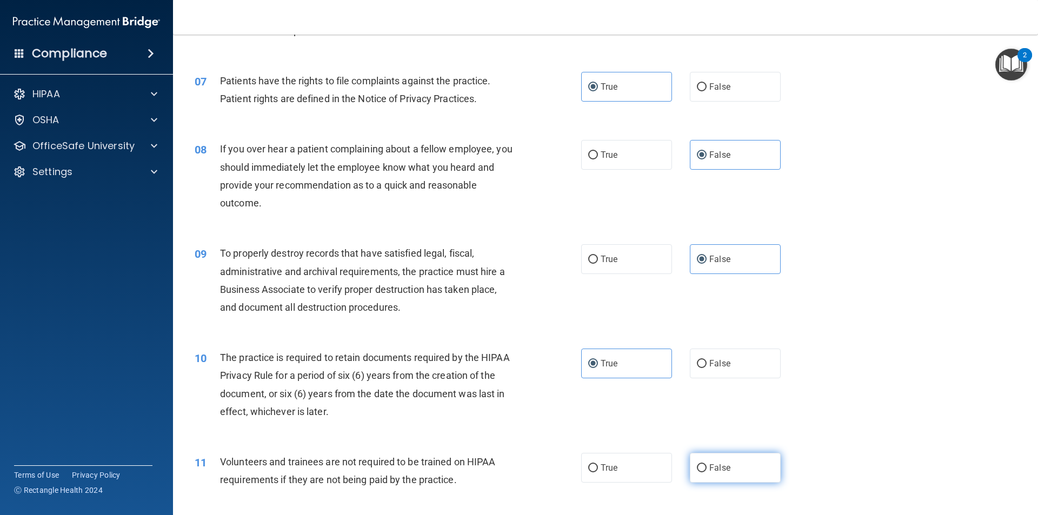
scroll to position [649, 0]
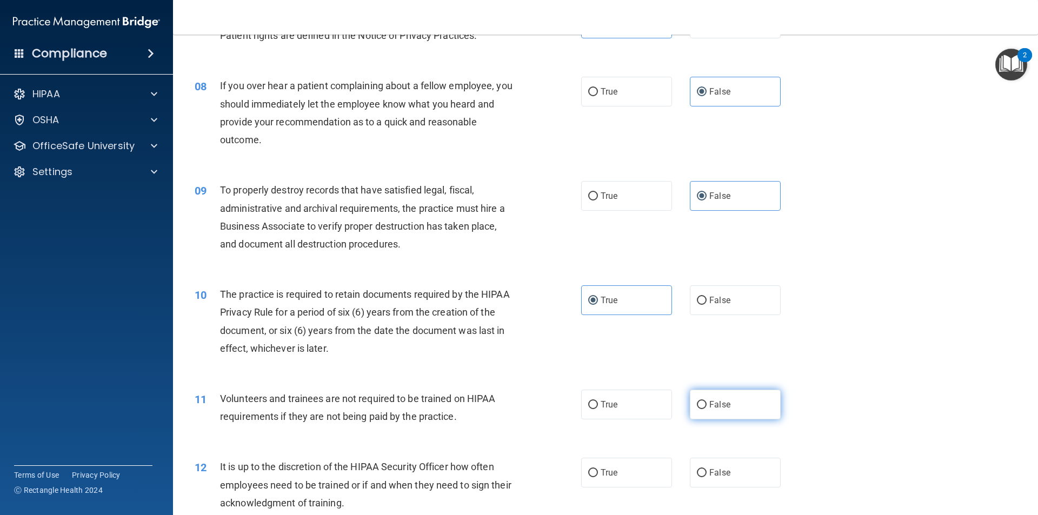
click at [726, 405] on label "False" at bounding box center [735, 405] width 91 height 30
click at [706, 405] on input "False" at bounding box center [702, 405] width 10 height 8
radio input "true"
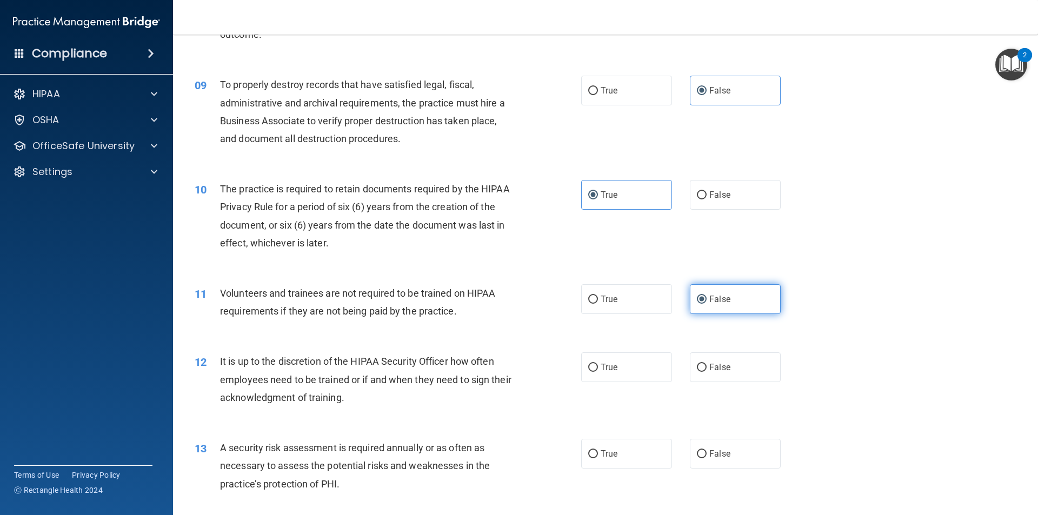
scroll to position [757, 0]
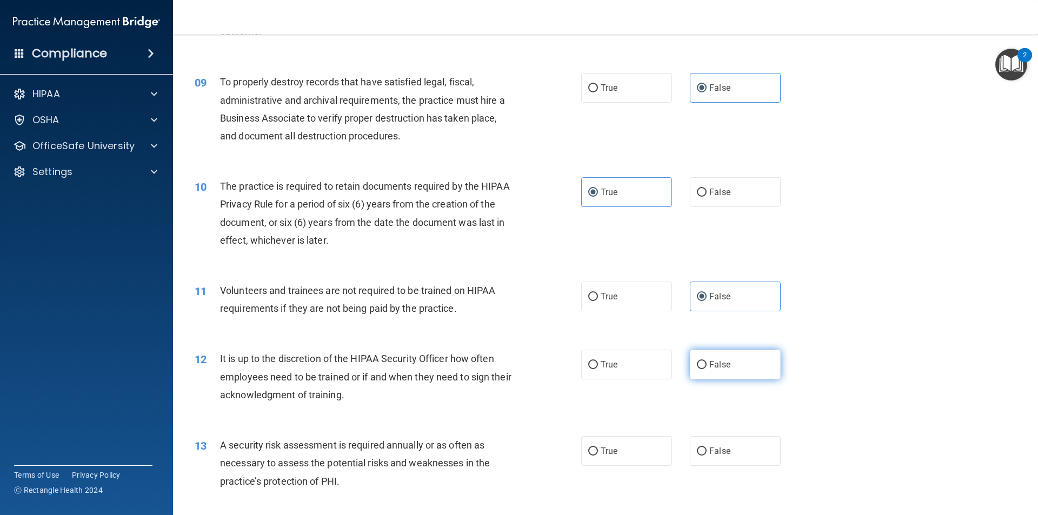
click at [730, 363] on label "False" at bounding box center [735, 365] width 91 height 30
click at [706, 363] on input "False" at bounding box center [702, 365] width 10 height 8
radio input "true"
drag, startPoint x: 623, startPoint y: 459, endPoint x: 717, endPoint y: 416, distance: 103.0
click at [624, 458] on label "True" at bounding box center [626, 451] width 91 height 30
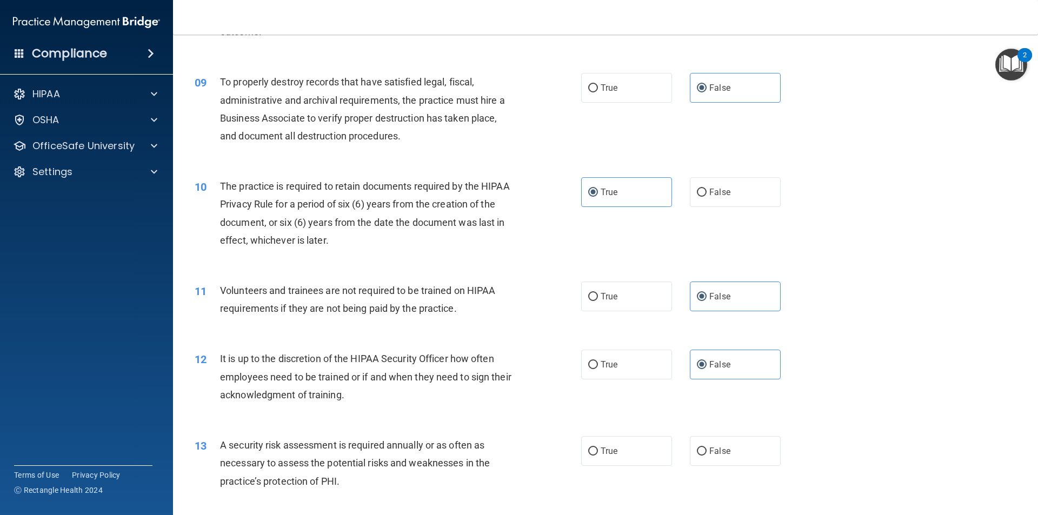
click at [598, 456] on input "True" at bounding box center [593, 452] width 10 height 8
radio input "true"
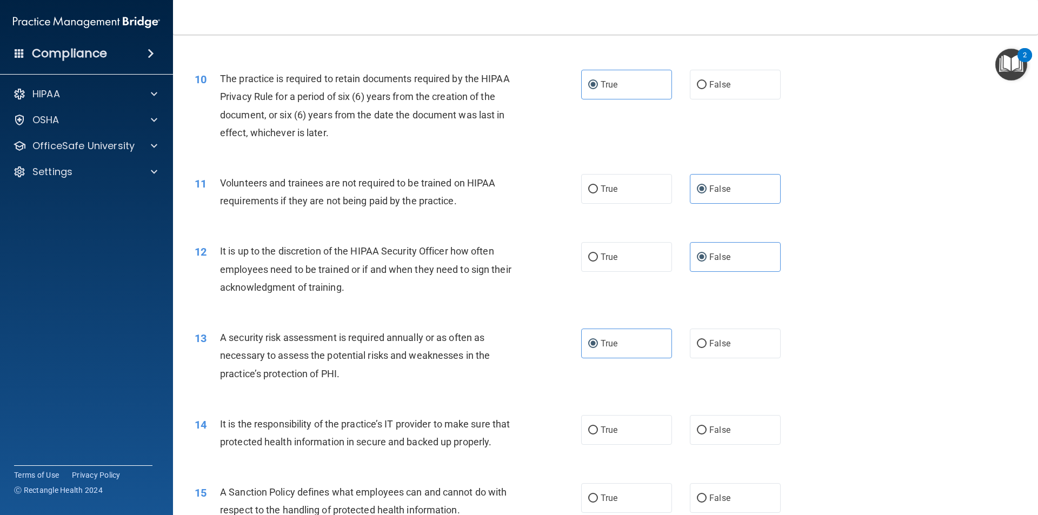
scroll to position [865, 0]
click at [711, 435] on label "False" at bounding box center [735, 430] width 91 height 30
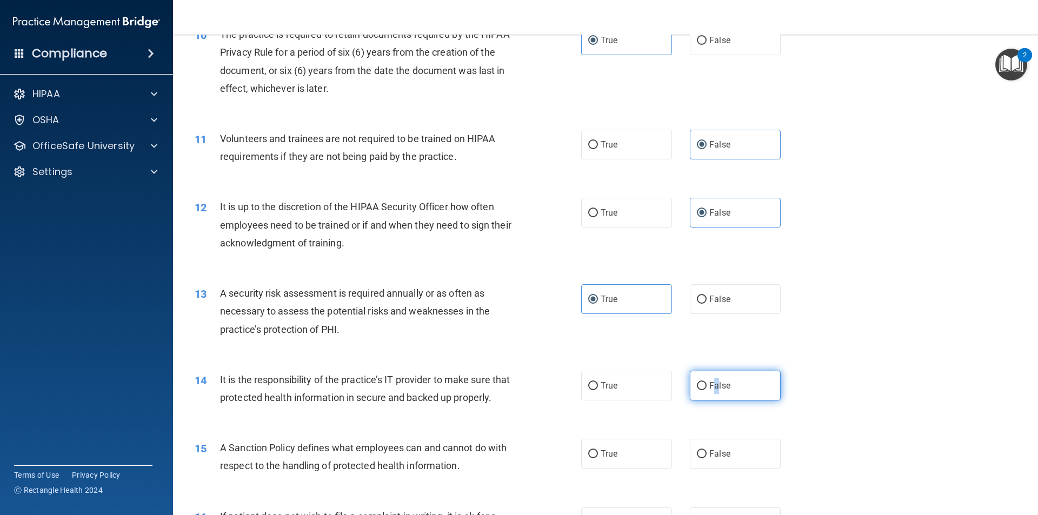
scroll to position [973, 0]
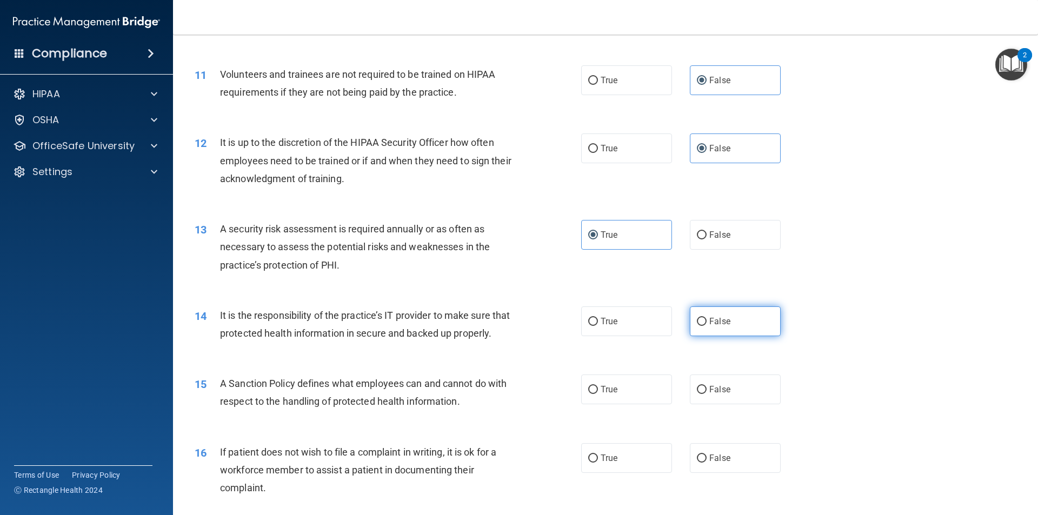
click at [731, 316] on label "False" at bounding box center [735, 321] width 91 height 30
click at [706, 318] on input "False" at bounding box center [702, 322] width 10 height 8
radio input "true"
click at [711, 395] on span "False" at bounding box center [719, 389] width 21 height 10
click at [706, 394] on input "False" at bounding box center [702, 390] width 10 height 8
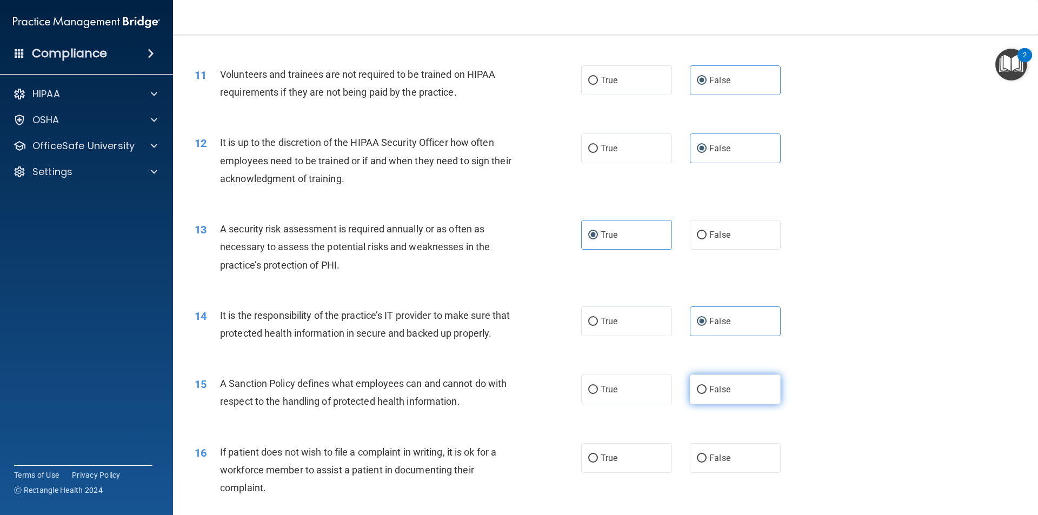
radio input "true"
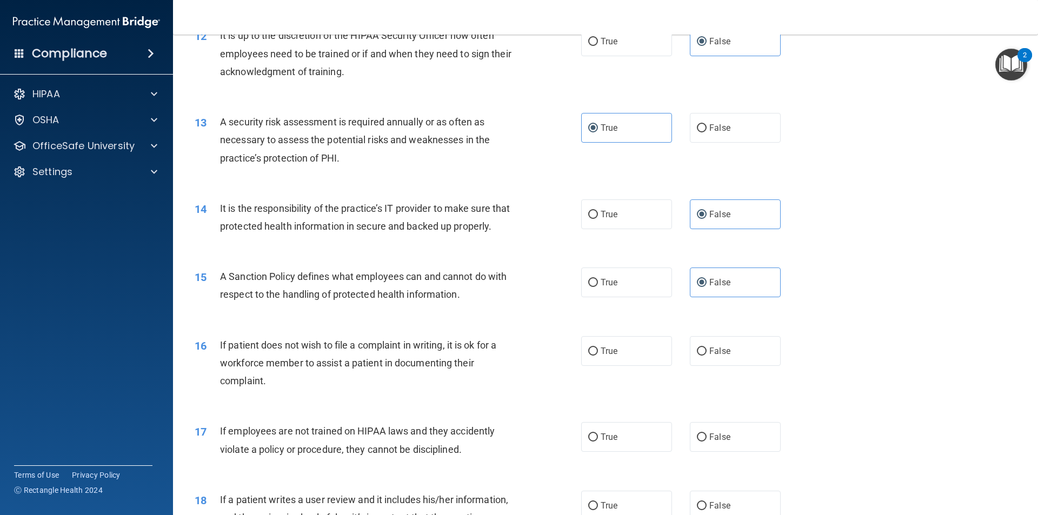
scroll to position [1081, 0]
click at [622, 354] on label "True" at bounding box center [626, 350] width 91 height 30
click at [598, 354] on input "True" at bounding box center [593, 350] width 10 height 8
radio input "true"
click at [715, 451] on label "False" at bounding box center [735, 436] width 91 height 30
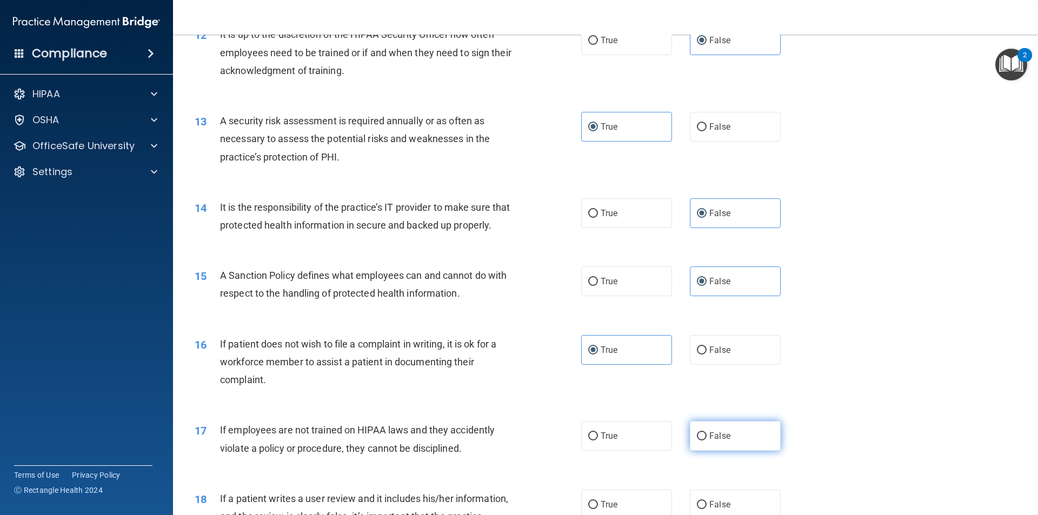
click at [706, 440] on input "False" at bounding box center [702, 436] width 10 height 8
radio input "true"
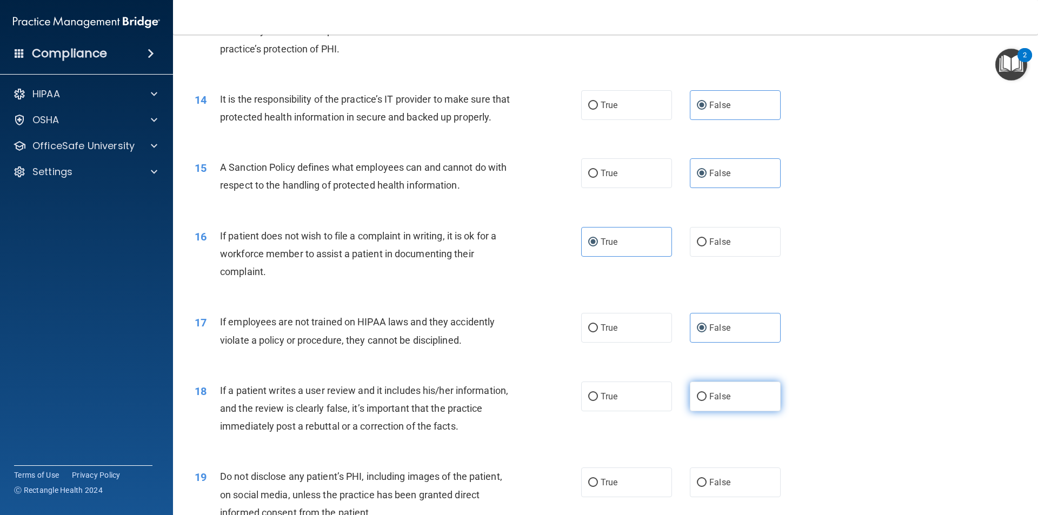
click at [719, 402] on span "False" at bounding box center [719, 396] width 21 height 10
click at [706, 401] on input "False" at bounding box center [702, 397] width 10 height 8
radio input "true"
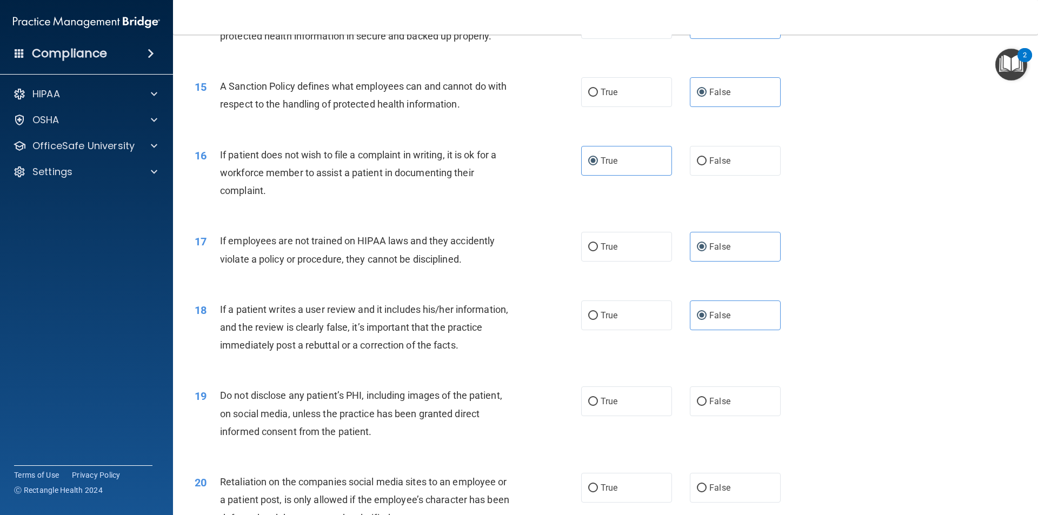
scroll to position [1297, 0]
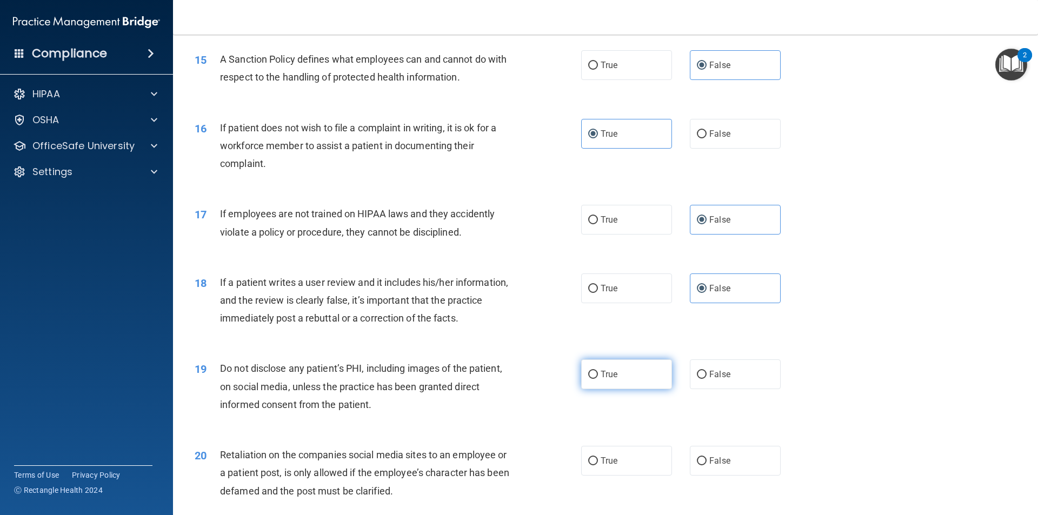
click at [609, 389] on label "True" at bounding box center [626, 374] width 91 height 30
click at [598, 379] on input "True" at bounding box center [593, 375] width 10 height 8
radio input "true"
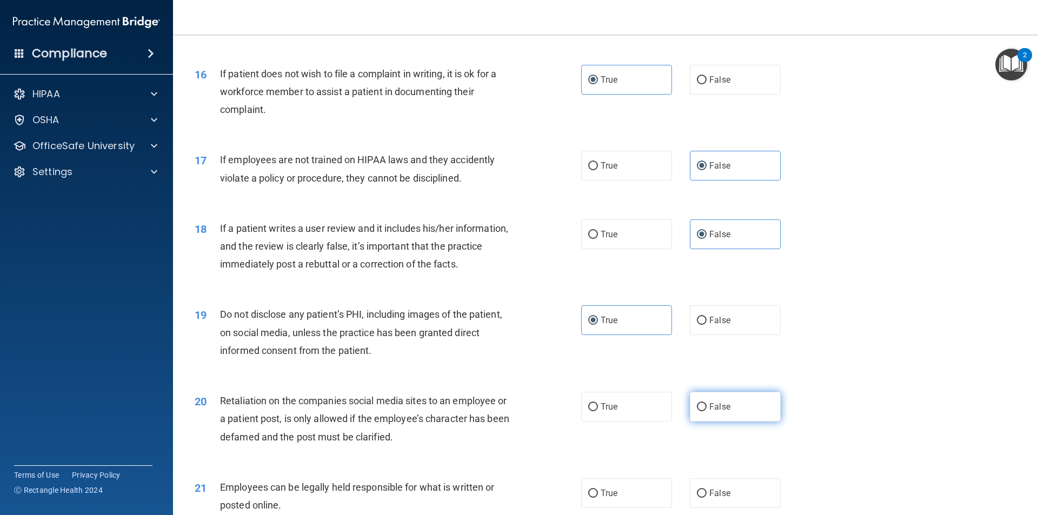
click at [725, 422] on label "False" at bounding box center [735, 407] width 91 height 30
click at [706, 411] on input "False" at bounding box center [702, 407] width 10 height 8
radio input "true"
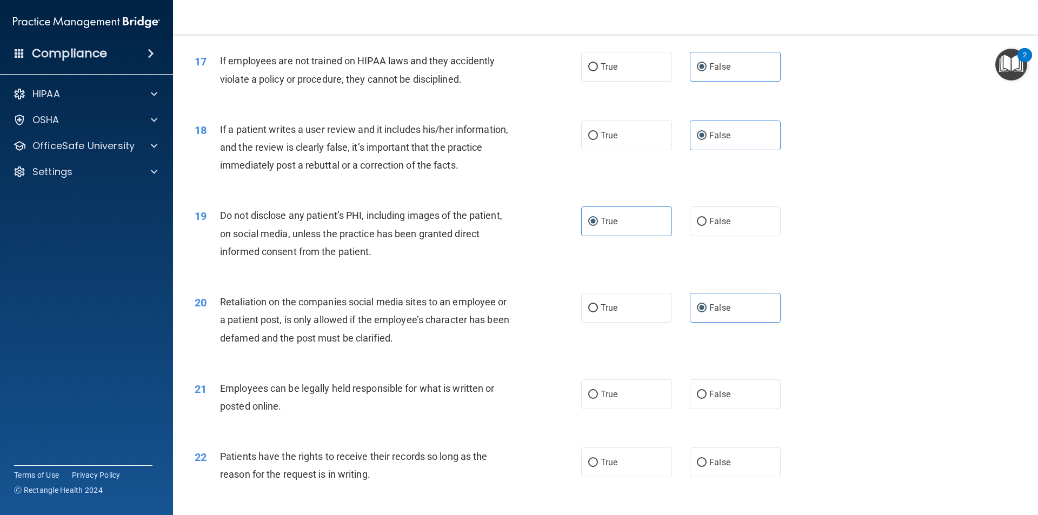
scroll to position [1459, 0]
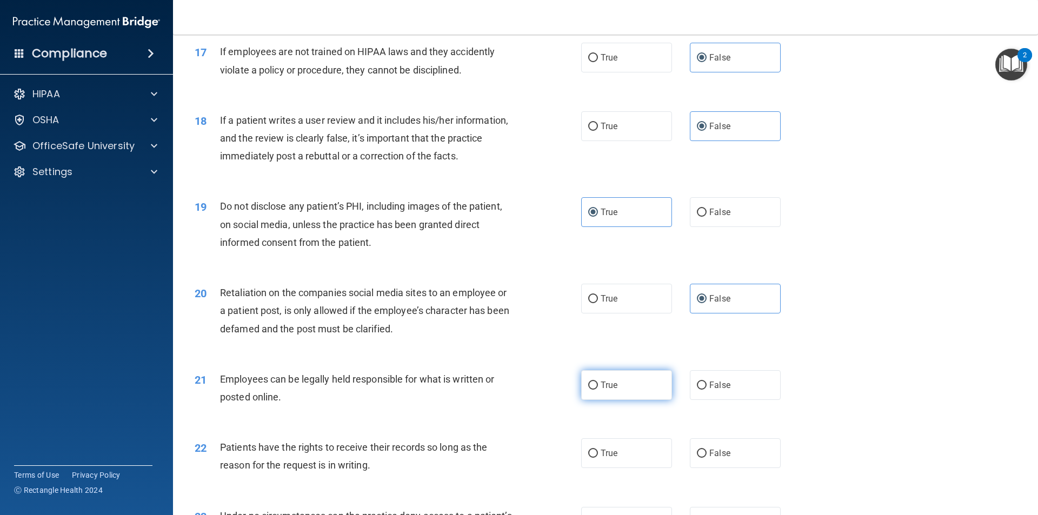
click at [599, 390] on label "True" at bounding box center [626, 385] width 91 height 30
click at [598, 390] on input "True" at bounding box center [593, 386] width 10 height 8
radio input "true"
click at [726, 467] on label "False" at bounding box center [735, 453] width 91 height 30
click at [706, 458] on input "False" at bounding box center [702, 454] width 10 height 8
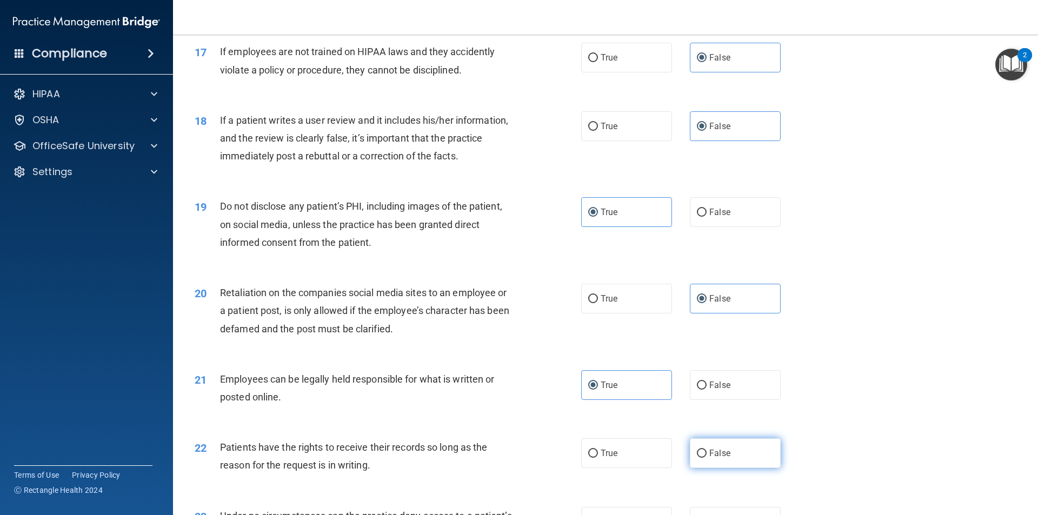
radio input "true"
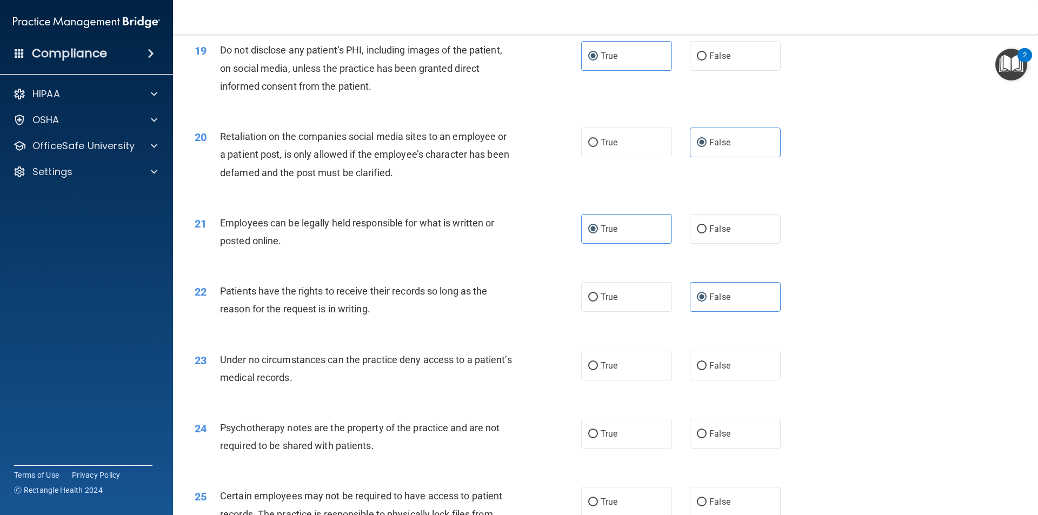
scroll to position [1621, 0]
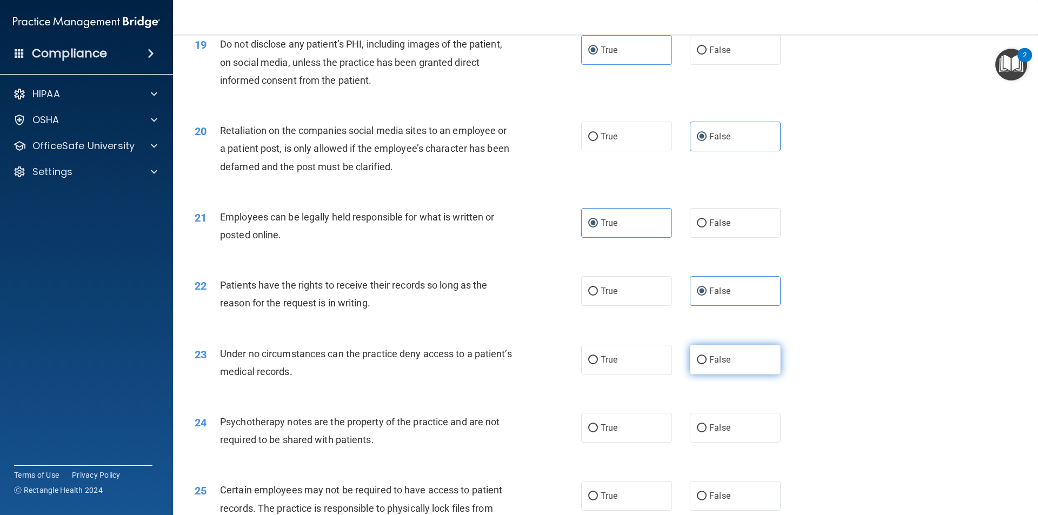
click at [724, 375] on label "False" at bounding box center [735, 360] width 91 height 30
click at [706, 364] on input "False" at bounding box center [702, 360] width 10 height 8
radio input "true"
click at [625, 439] on label "True" at bounding box center [626, 428] width 91 height 30
click at [598, 432] on input "True" at bounding box center [593, 428] width 10 height 8
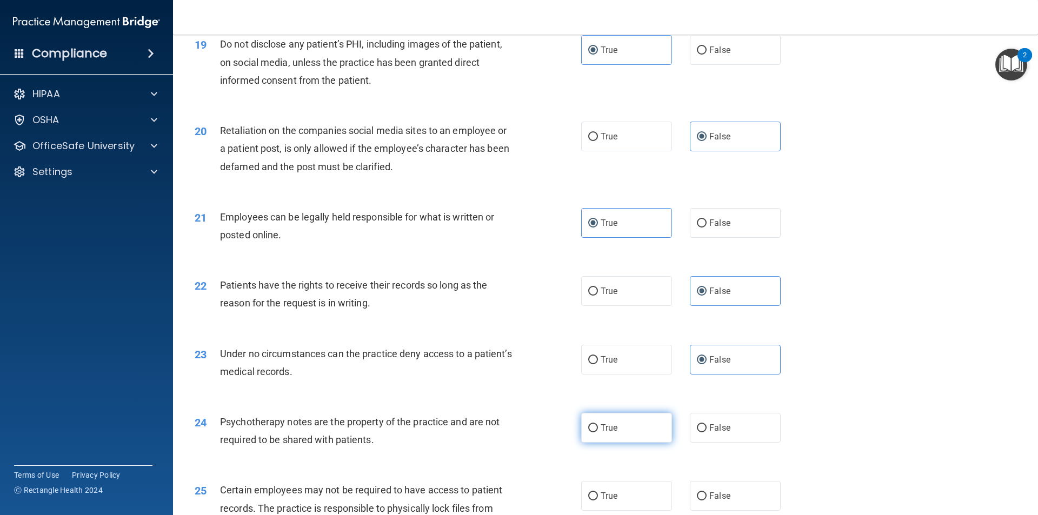
radio input "true"
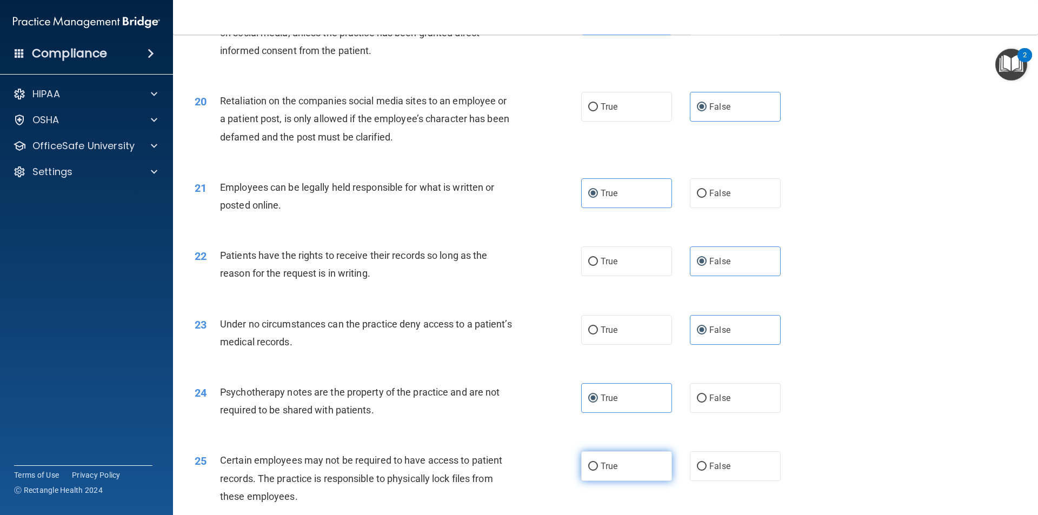
scroll to position [1675, 0]
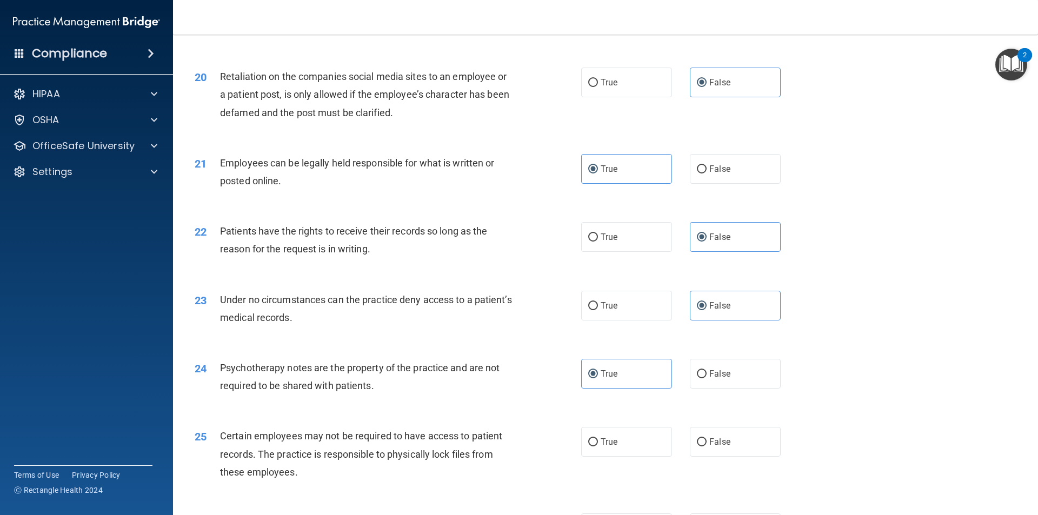
click at [621, 444] on div "25 Certain employees may not be required to have access to patient records. The…" at bounding box center [605, 456] width 838 height 86
click at [624, 457] on label "True" at bounding box center [626, 442] width 91 height 30
click at [598, 446] on input "True" at bounding box center [593, 442] width 10 height 8
radio input "true"
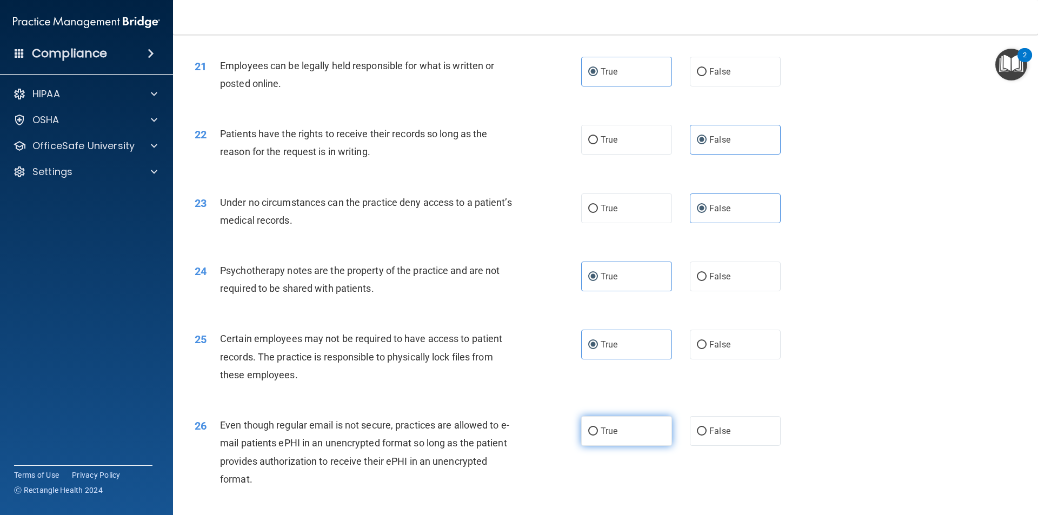
scroll to position [1784, 0]
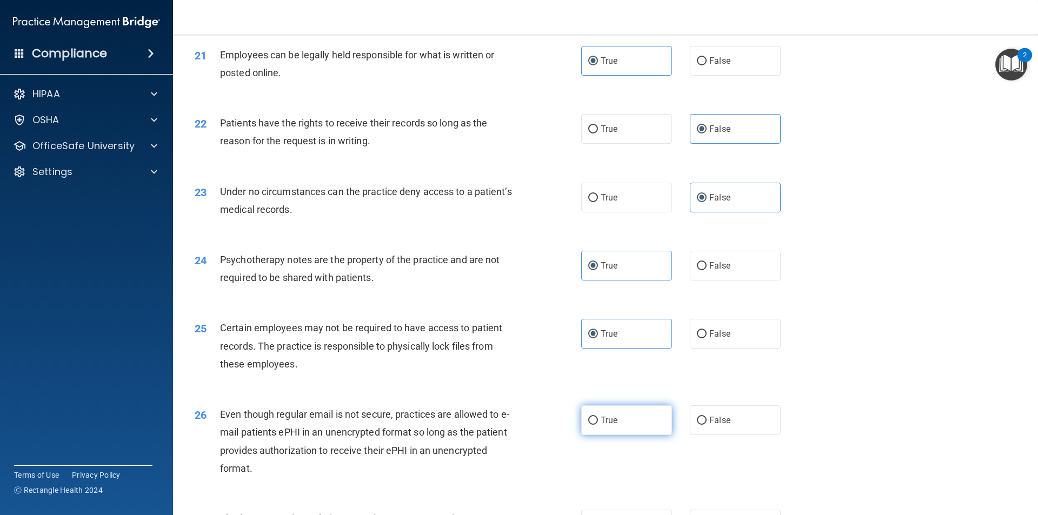
click at [635, 431] on label "True" at bounding box center [626, 420] width 91 height 30
click at [598, 425] on input "True" at bounding box center [593, 421] width 10 height 8
radio input "true"
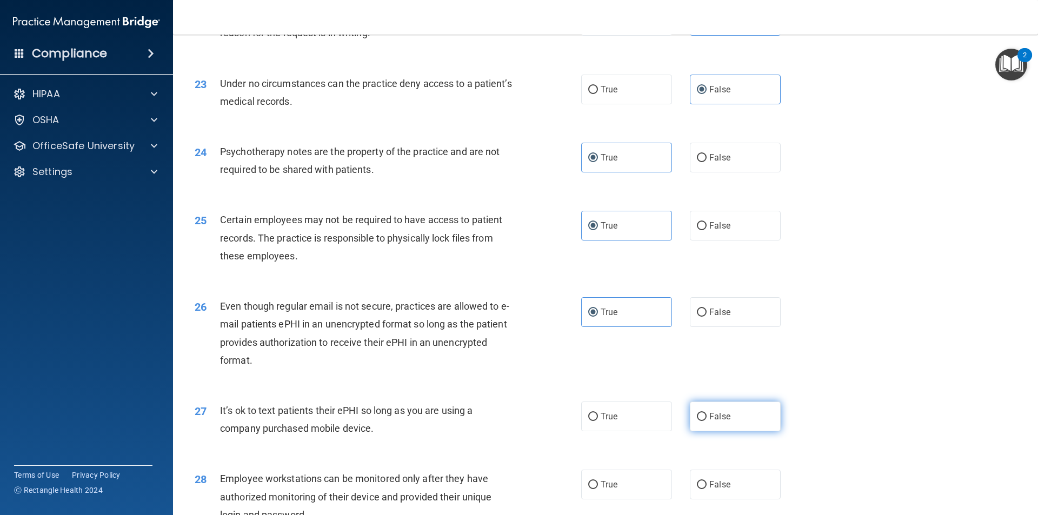
click at [709, 422] on span "False" at bounding box center [719, 416] width 21 height 10
click at [705, 421] on input "False" at bounding box center [702, 417] width 10 height 8
radio input "true"
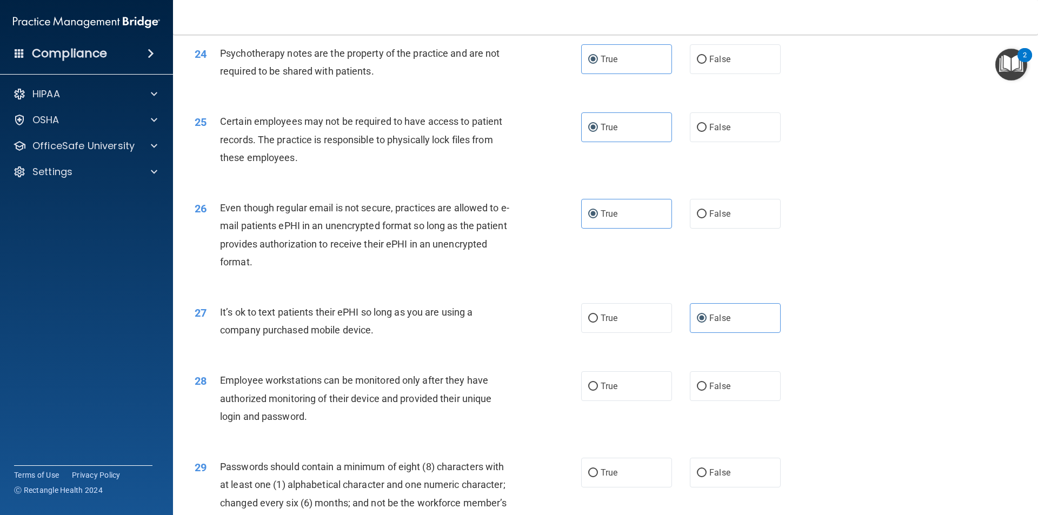
scroll to position [2000, 0]
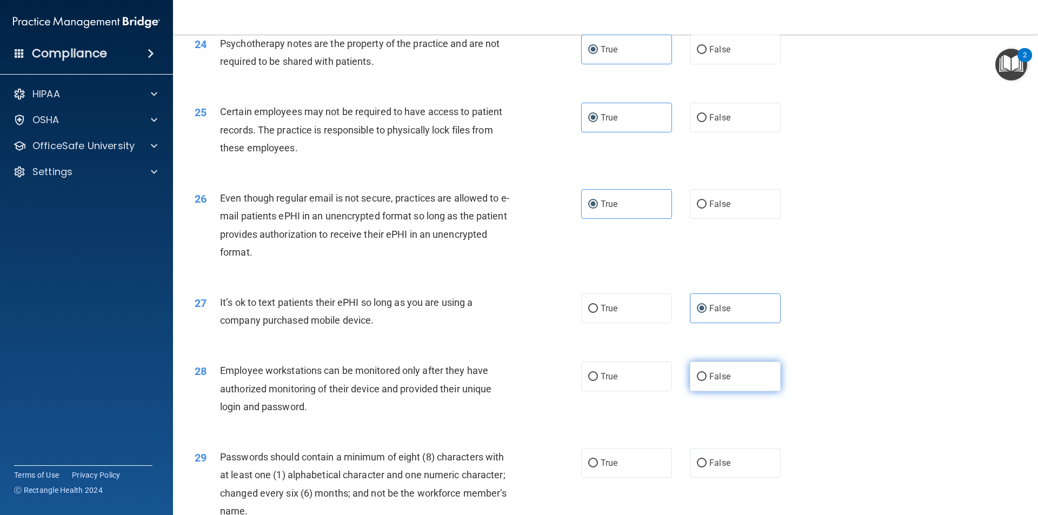
click at [735, 387] on label "False" at bounding box center [735, 377] width 91 height 30
click at [706, 381] on input "False" at bounding box center [702, 377] width 10 height 8
radio input "true"
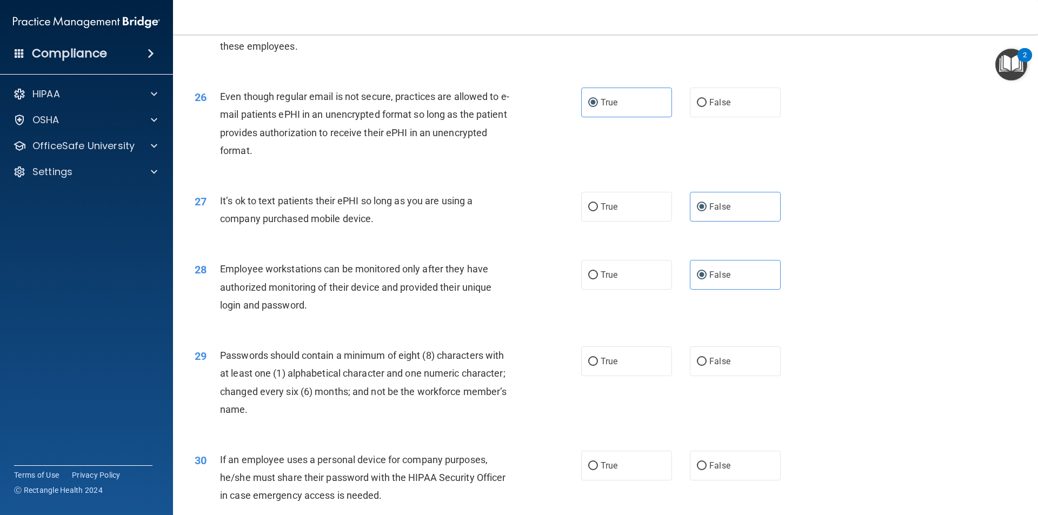
scroll to position [2108, 0]
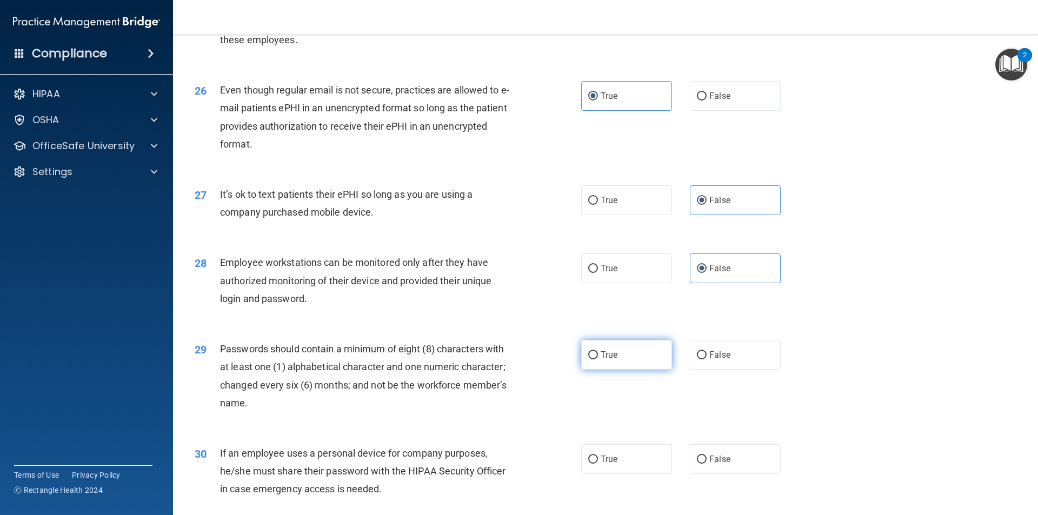
click at [617, 370] on label "True" at bounding box center [626, 355] width 91 height 30
click at [598, 359] on input "True" at bounding box center [593, 355] width 10 height 8
radio input "true"
click at [718, 464] on span "False" at bounding box center [719, 459] width 21 height 10
click at [706, 464] on input "False" at bounding box center [702, 460] width 10 height 8
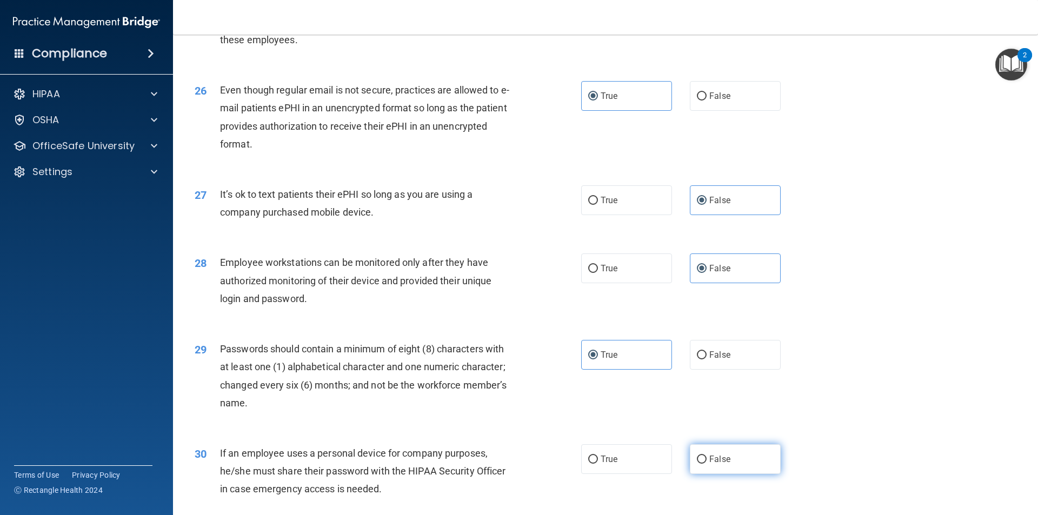
radio input "true"
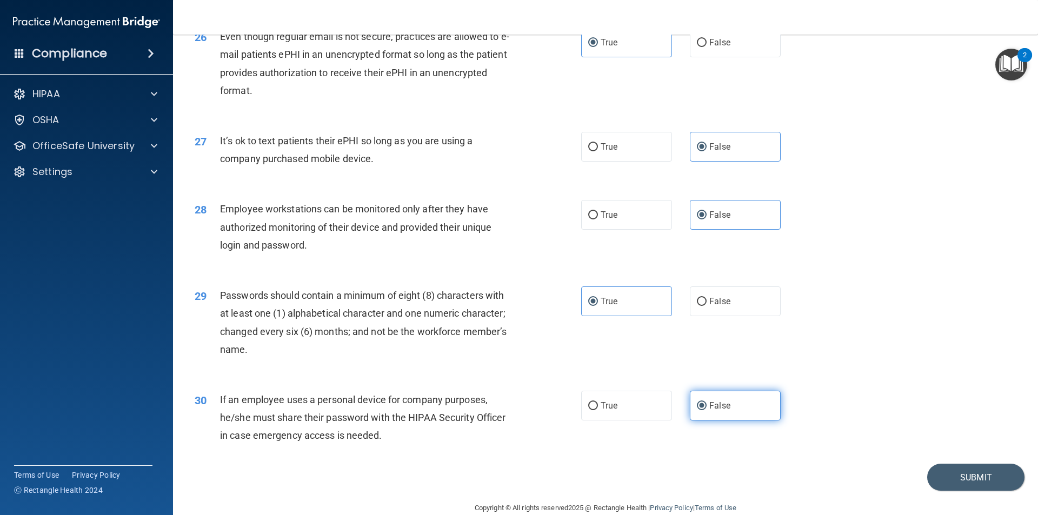
scroll to position [2198, 0]
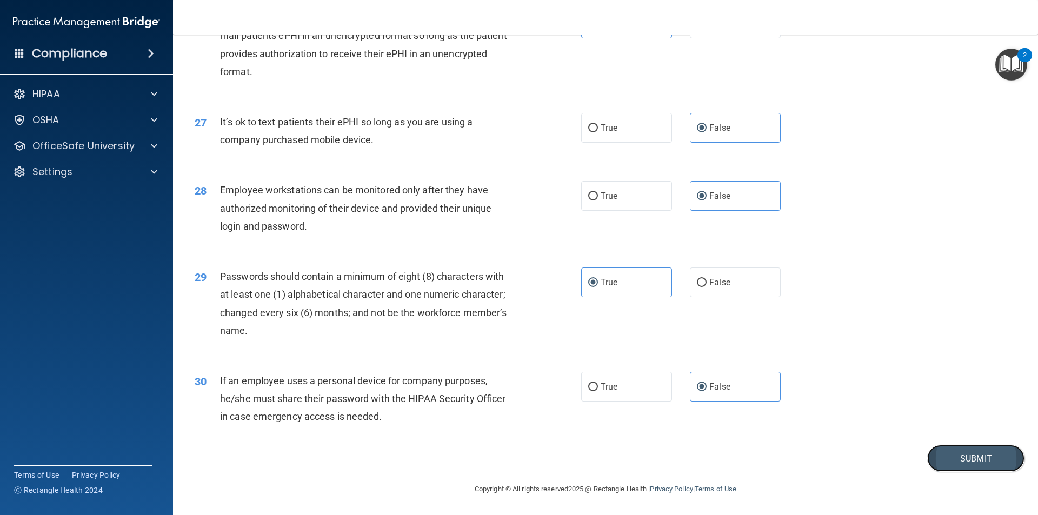
click at [982, 462] on button "Submit" at bounding box center [975, 459] width 97 height 28
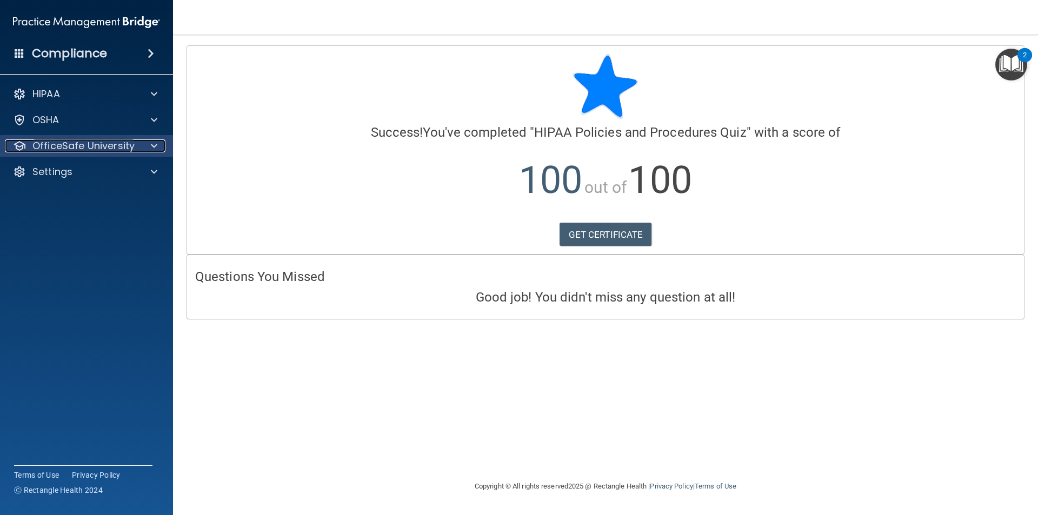
click at [77, 140] on p "OfficeSafe University" at bounding box center [83, 145] width 102 height 13
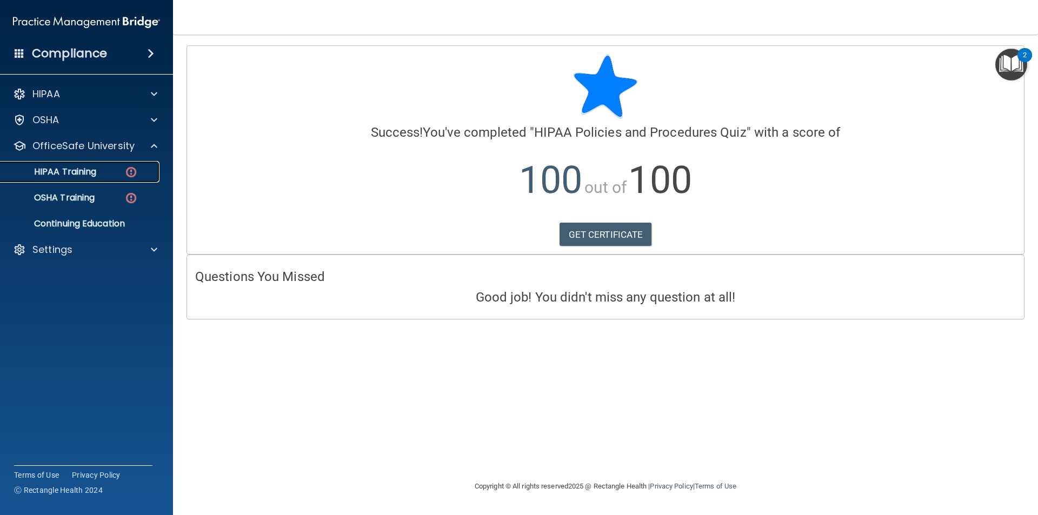
click at [111, 178] on link "HIPAA Training" at bounding box center [74, 172] width 170 height 22
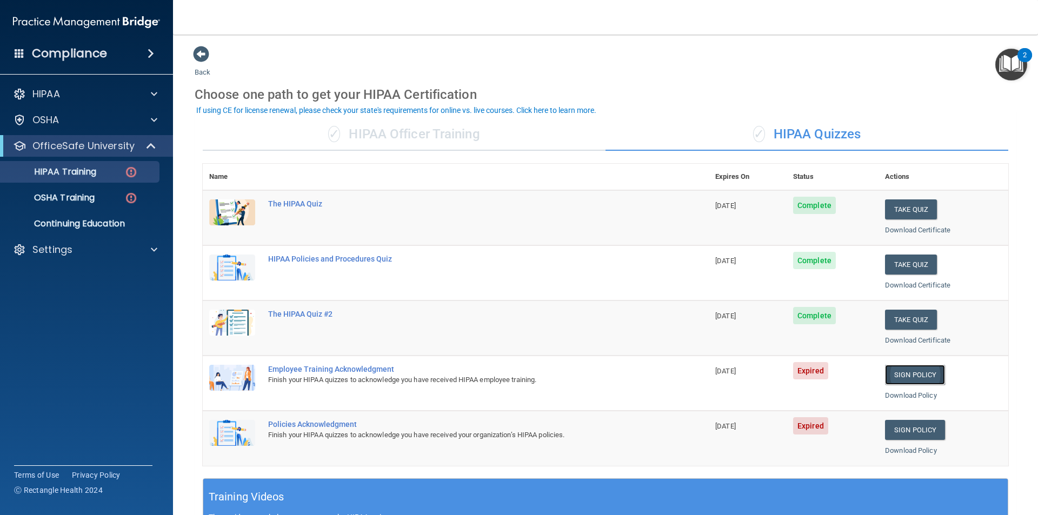
click at [903, 370] on link "Sign Policy" at bounding box center [915, 375] width 60 height 20
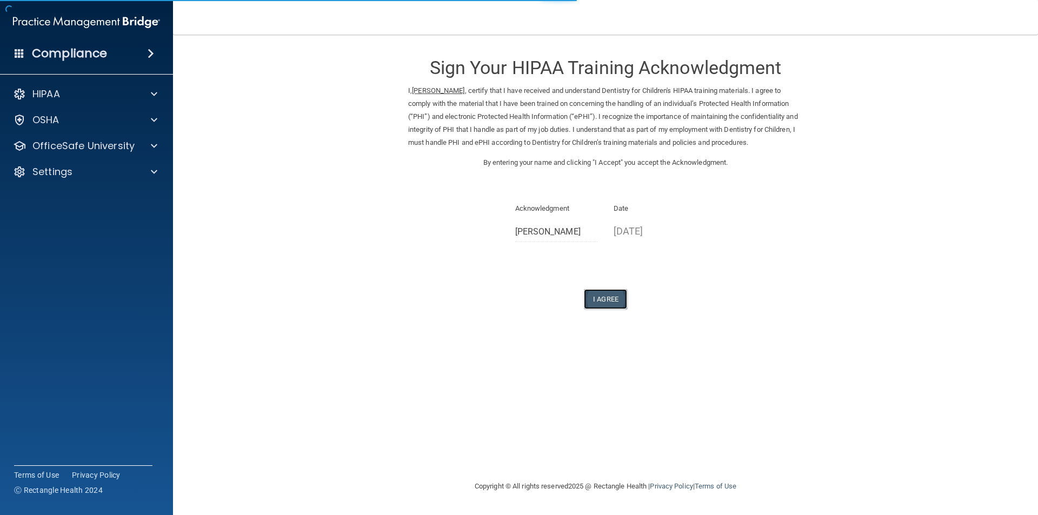
click at [616, 299] on button "I Agree" at bounding box center [605, 299] width 43 height 20
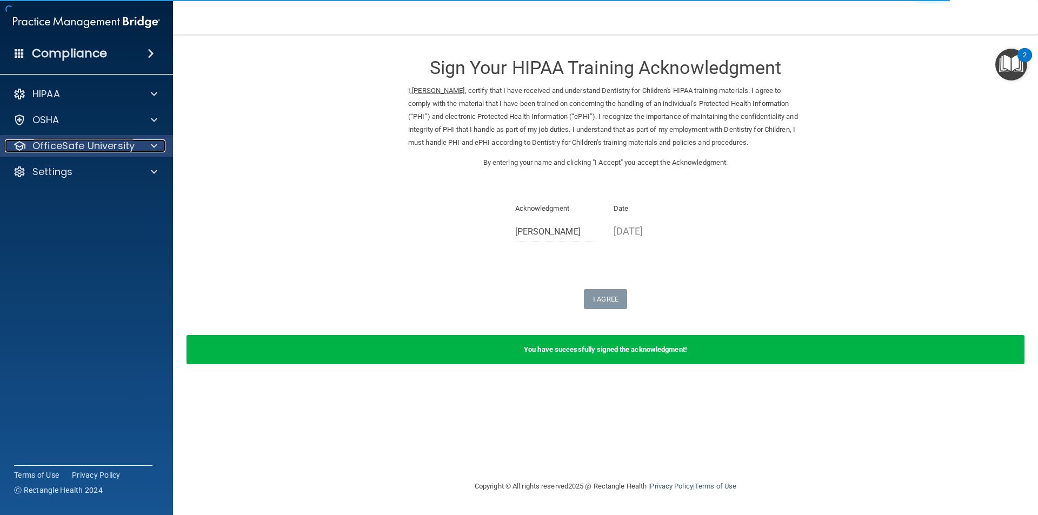
click at [145, 145] on div at bounding box center [152, 145] width 27 height 13
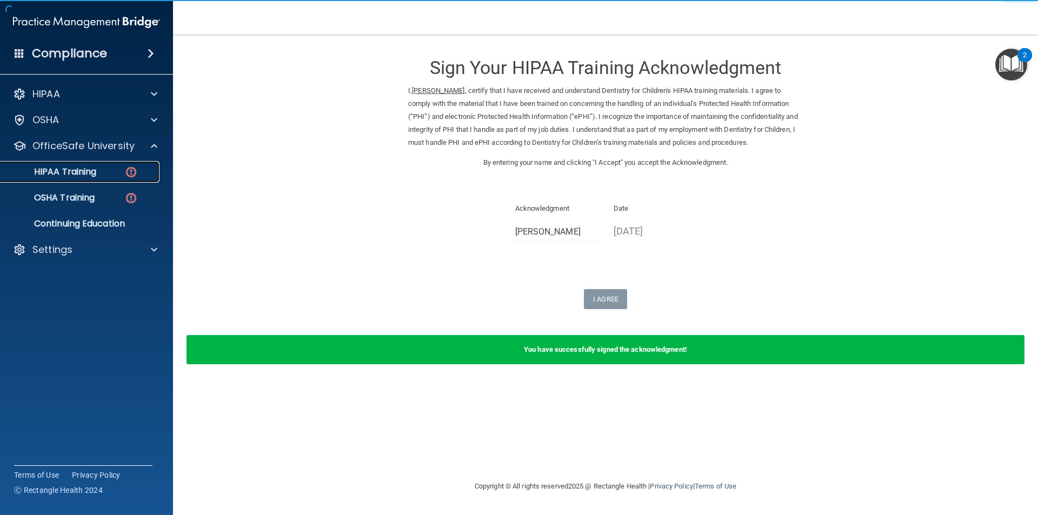
click at [102, 178] on link "HIPAA Training" at bounding box center [74, 172] width 170 height 22
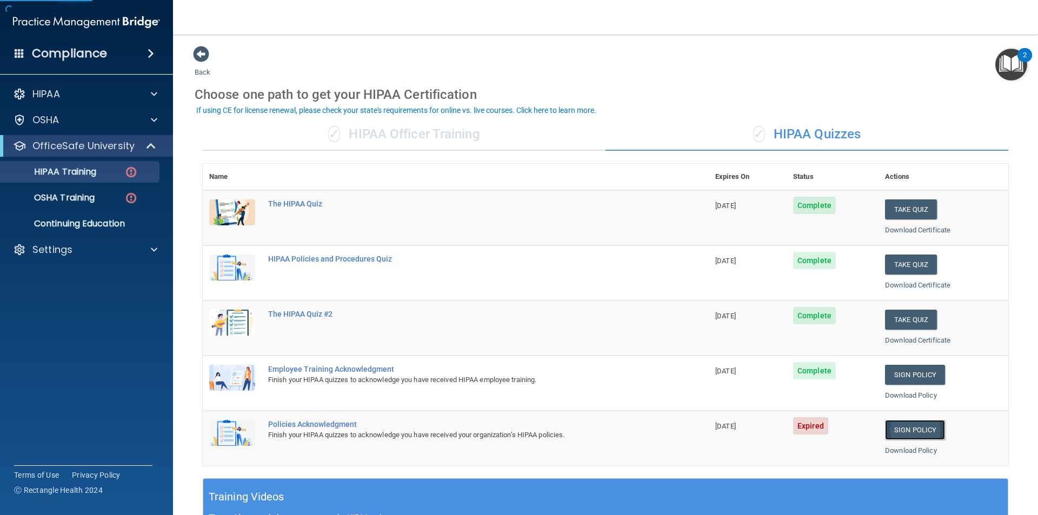
click at [906, 426] on link "Sign Policy" at bounding box center [915, 430] width 60 height 20
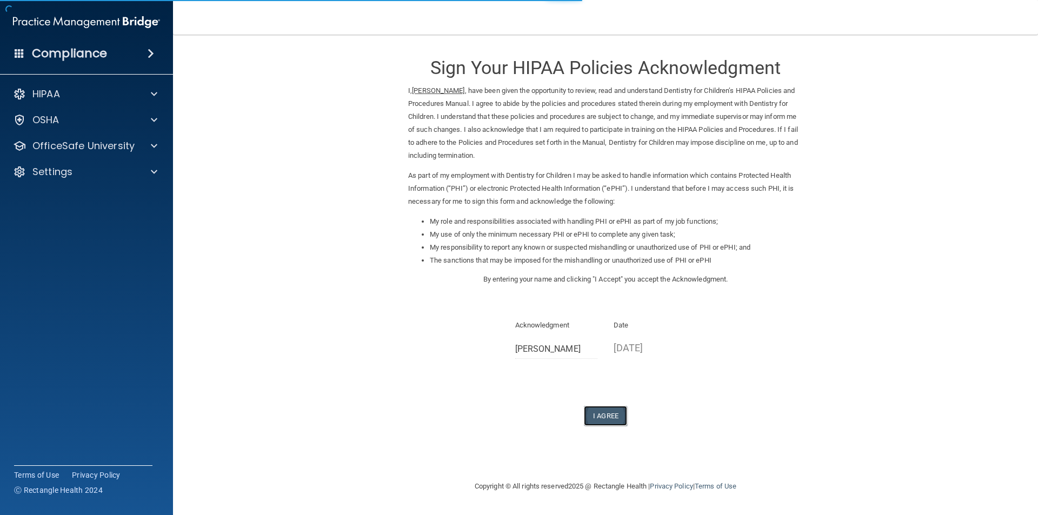
click at [604, 419] on button "I Agree" at bounding box center [605, 416] width 43 height 20
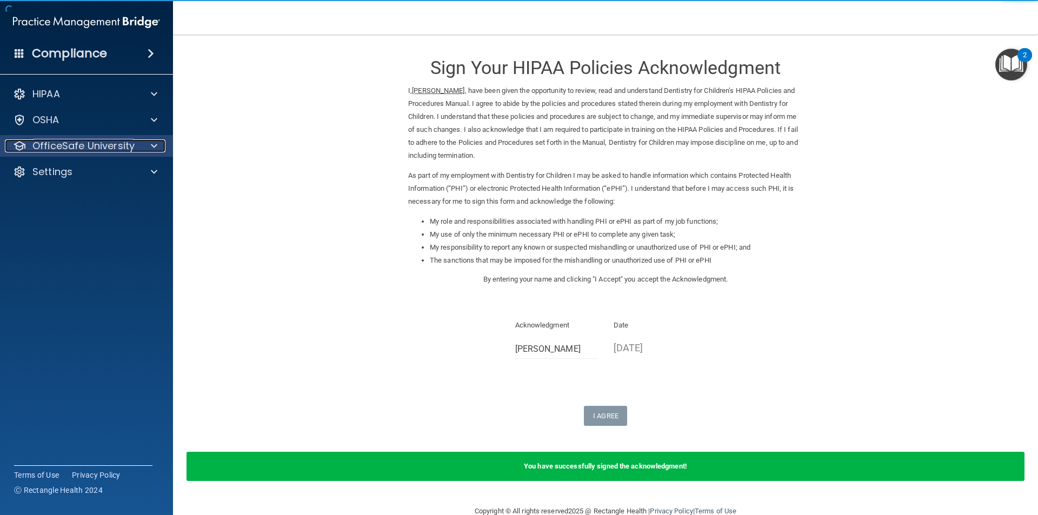
click at [111, 144] on p "OfficeSafe University" at bounding box center [83, 145] width 102 height 13
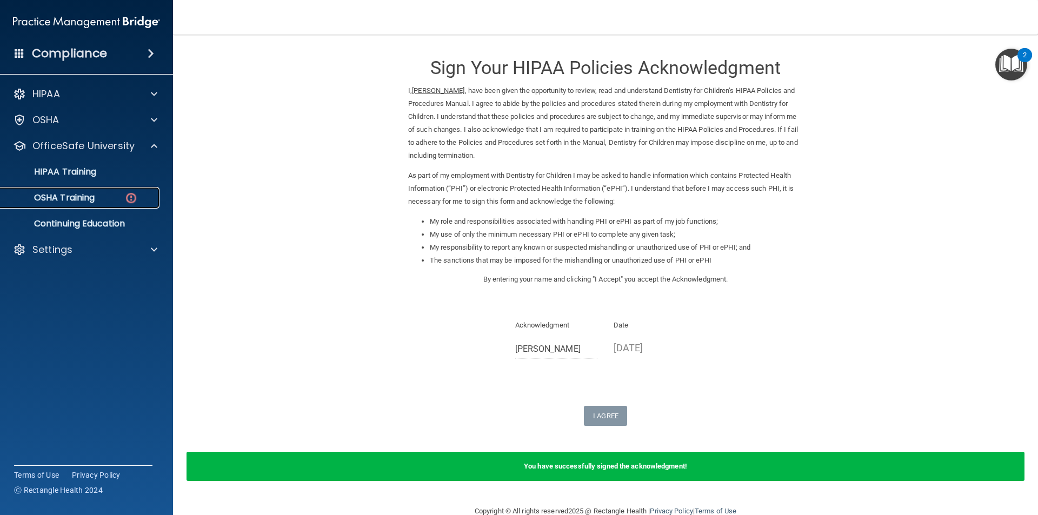
click at [103, 196] on div "OSHA Training" at bounding box center [81, 197] width 148 height 11
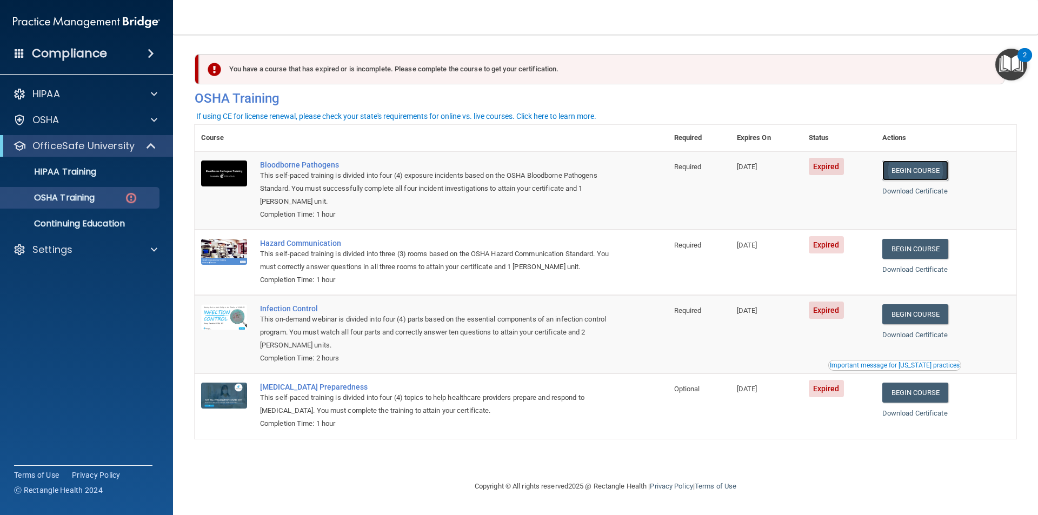
click at [934, 172] on link "Begin Course" at bounding box center [915, 171] width 66 height 20
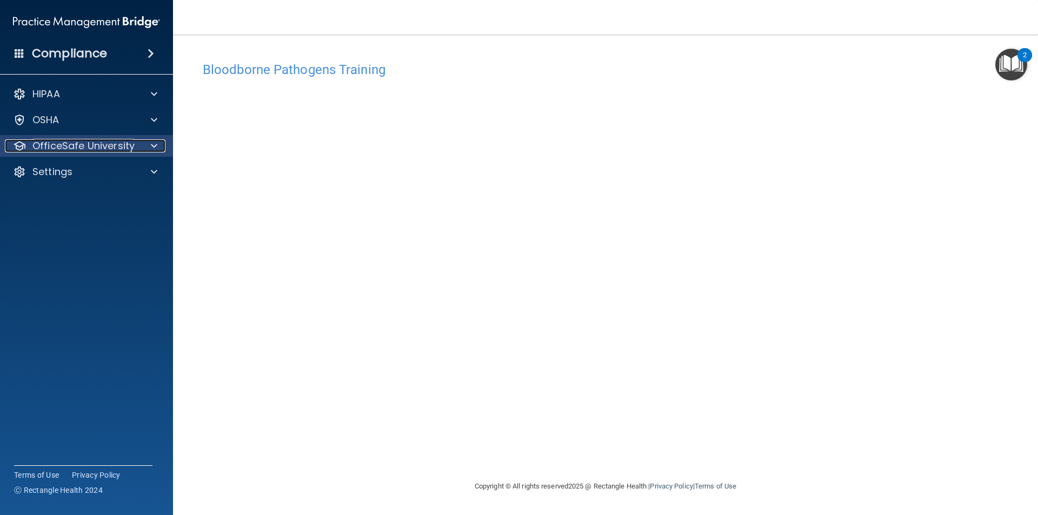
click at [71, 143] on p "OfficeSafe University" at bounding box center [83, 145] width 102 height 13
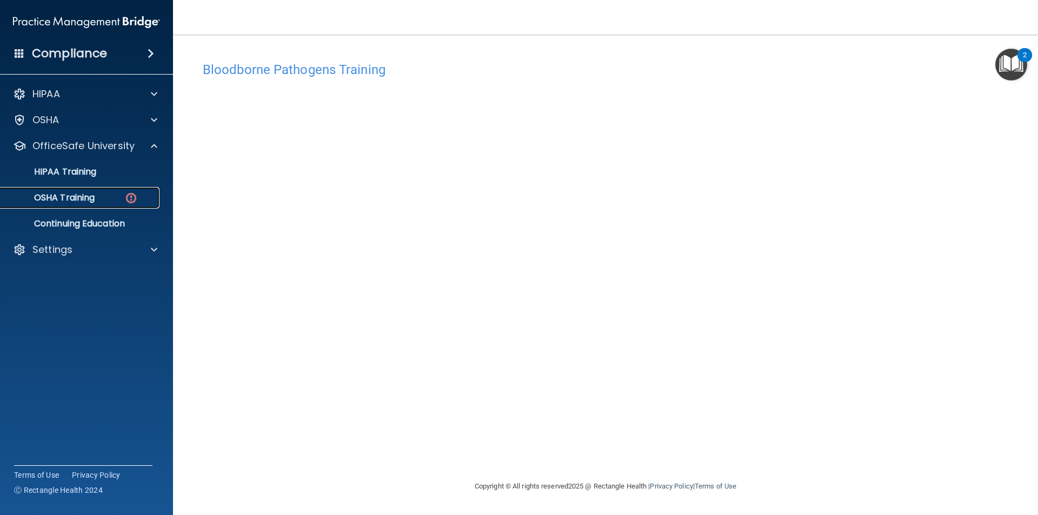
click at [82, 198] on p "OSHA Training" at bounding box center [51, 197] width 88 height 11
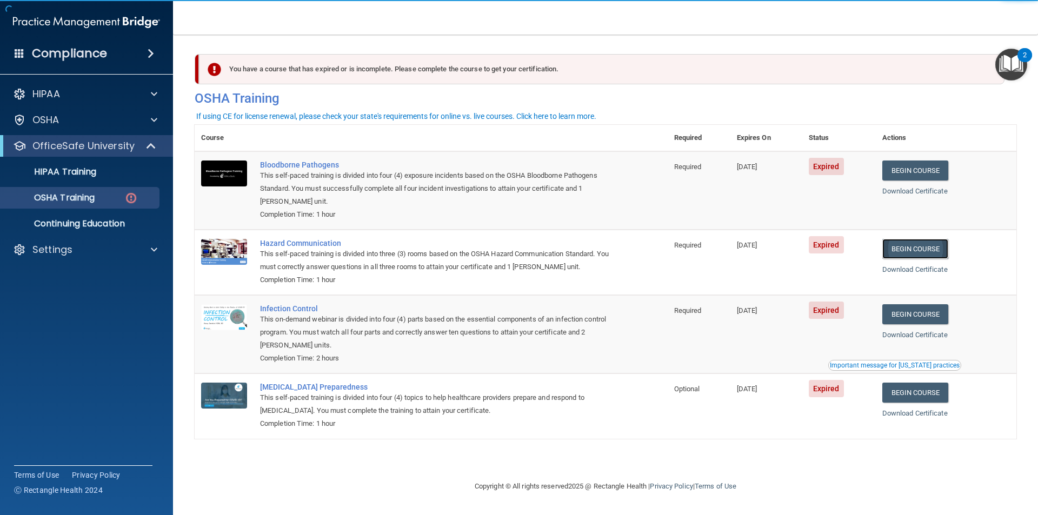
click at [932, 256] on link "Begin Course" at bounding box center [915, 249] width 66 height 20
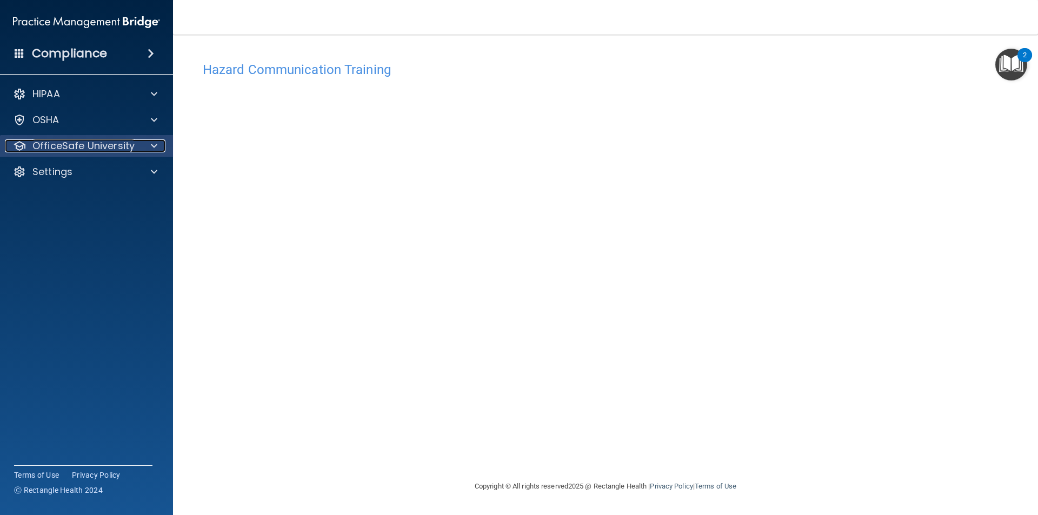
click at [75, 150] on p "OfficeSafe University" at bounding box center [83, 145] width 102 height 13
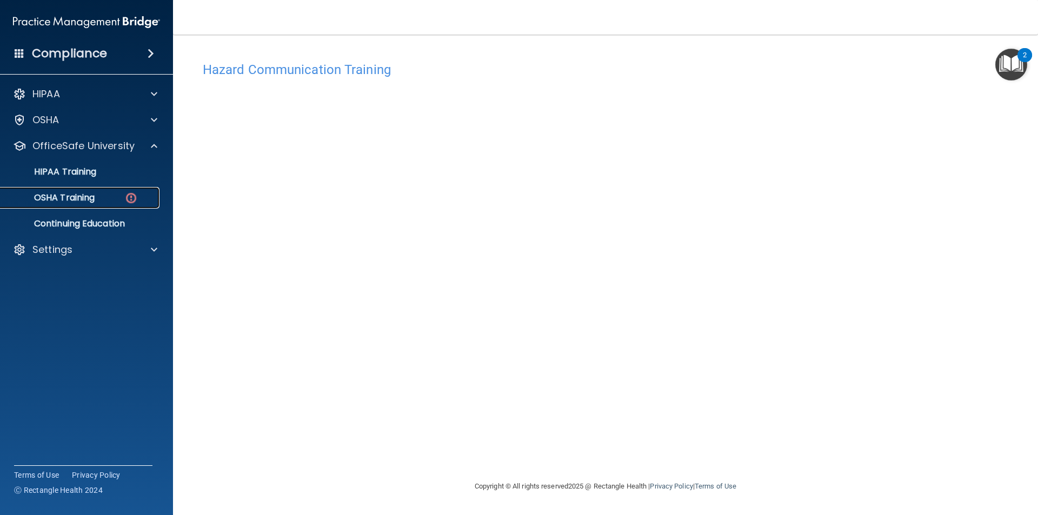
click at [94, 197] on p "OSHA Training" at bounding box center [51, 197] width 88 height 11
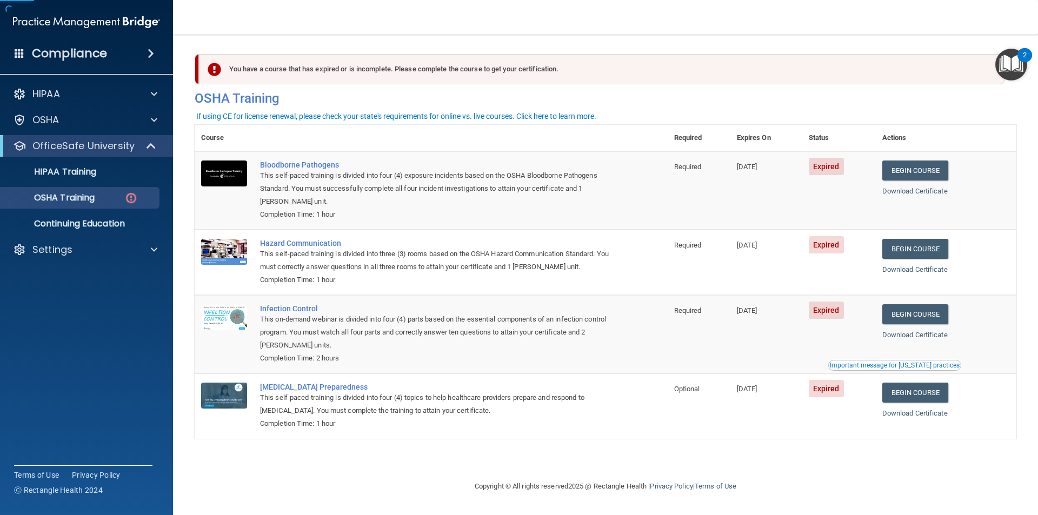
click at [886, 319] on td "Begin Course Download Certificate Important message for California practices" at bounding box center [946, 334] width 141 height 78
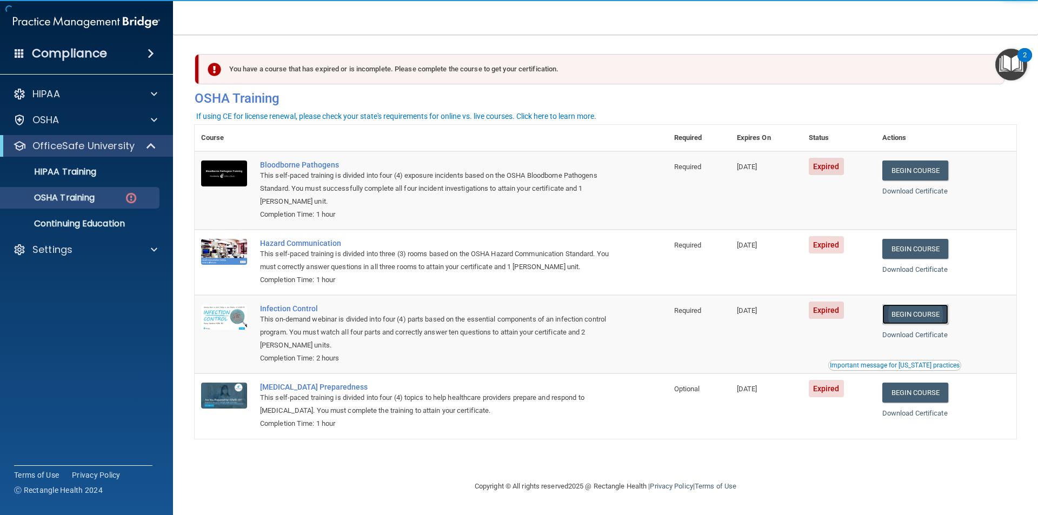
click at [910, 318] on link "Begin Course" at bounding box center [915, 314] width 66 height 20
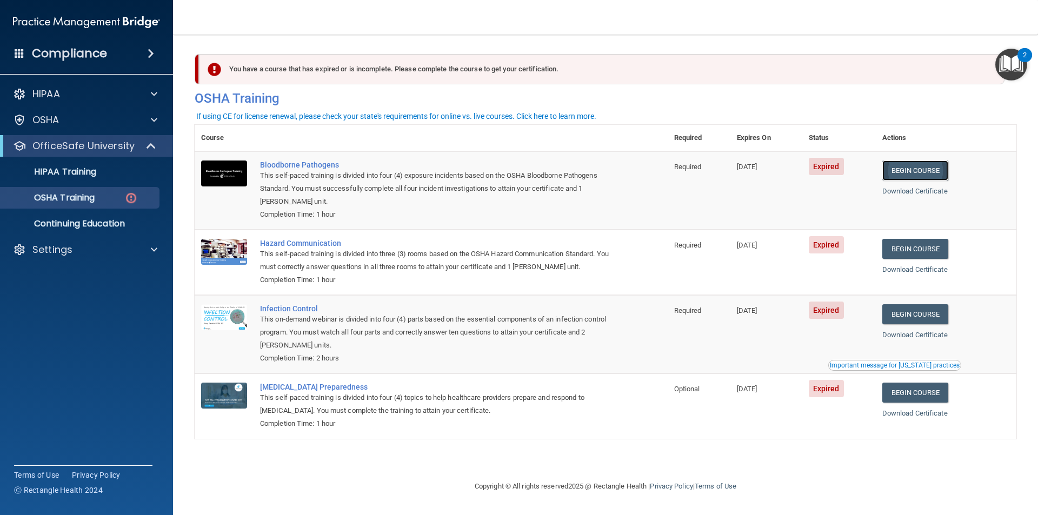
click at [928, 172] on link "Begin Course" at bounding box center [915, 171] width 66 height 20
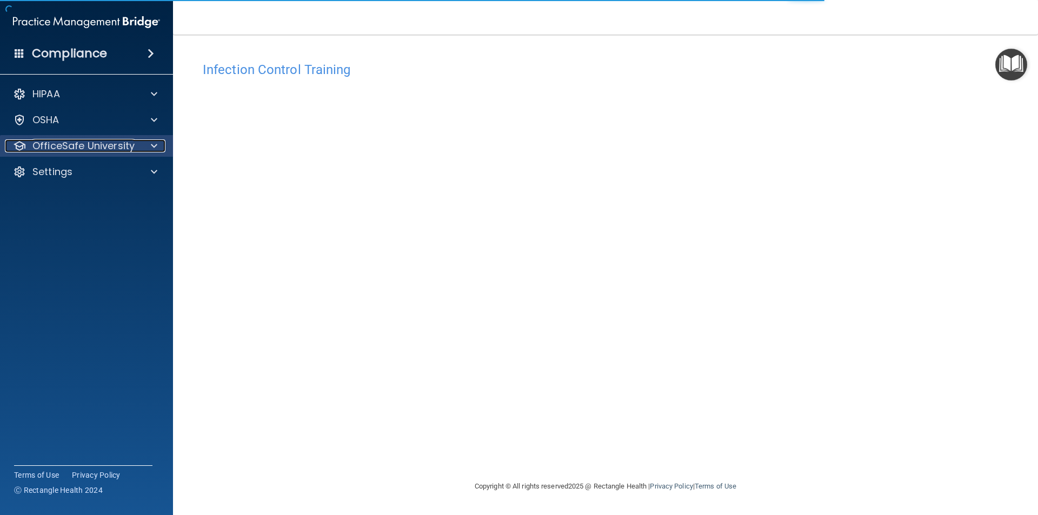
click at [76, 148] on p "OfficeSafe University" at bounding box center [83, 145] width 102 height 13
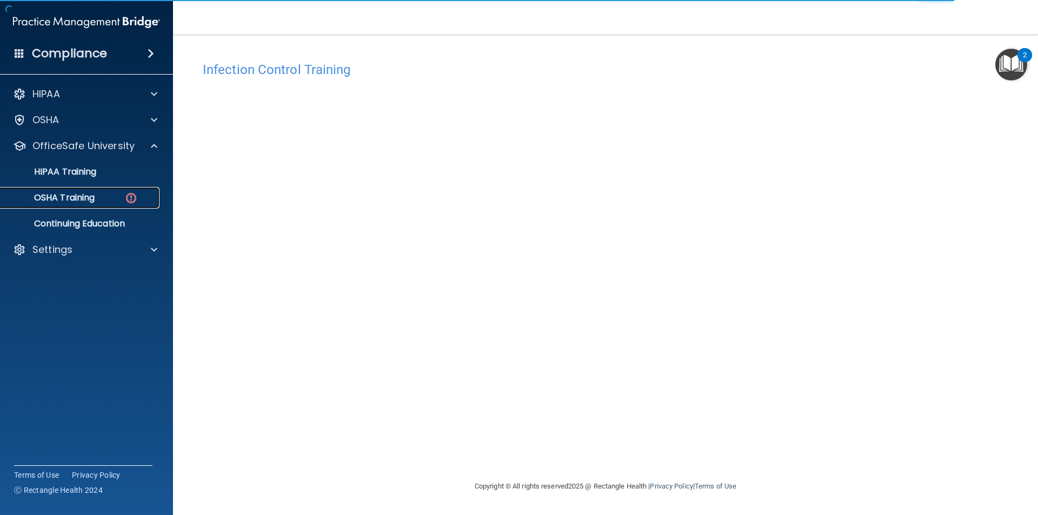
click at [101, 189] on link "OSHA Training" at bounding box center [74, 198] width 170 height 22
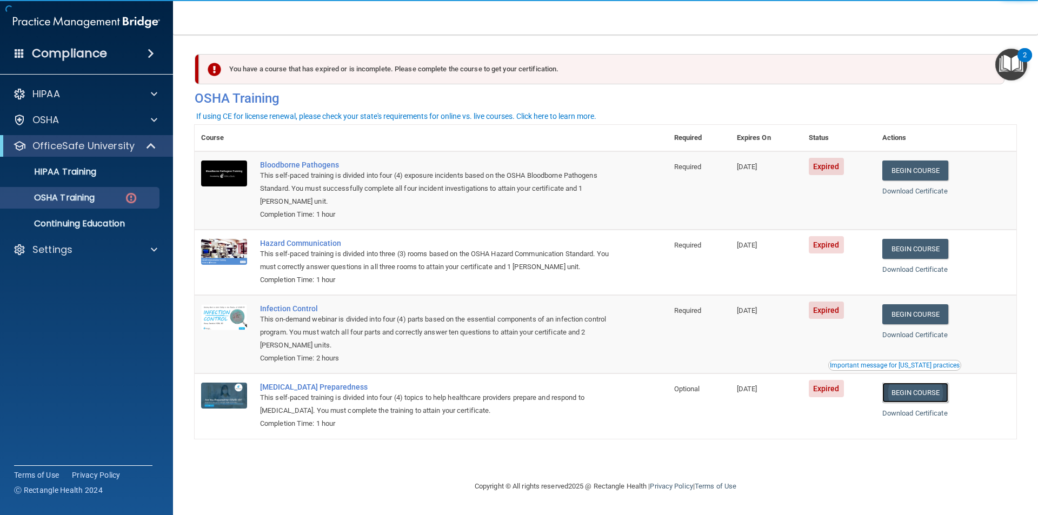
click at [909, 393] on link "Begin Course" at bounding box center [915, 393] width 66 height 20
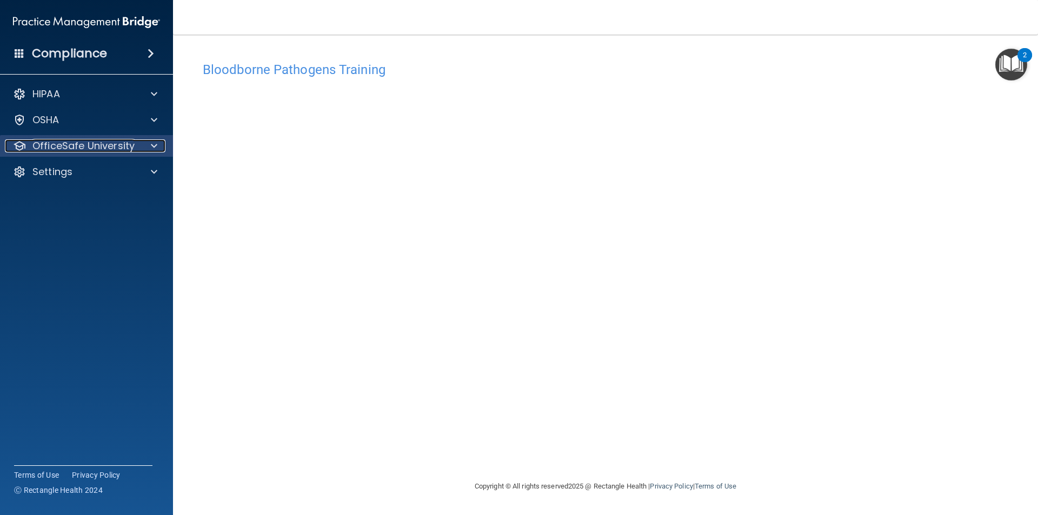
click at [93, 142] on p "OfficeSafe University" at bounding box center [83, 145] width 102 height 13
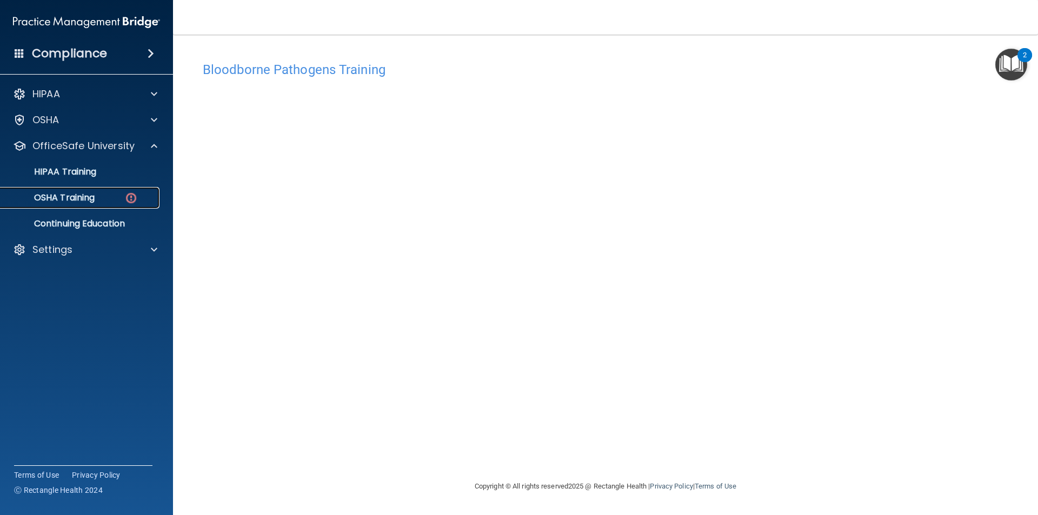
click at [94, 204] on link "OSHA Training" at bounding box center [74, 198] width 170 height 22
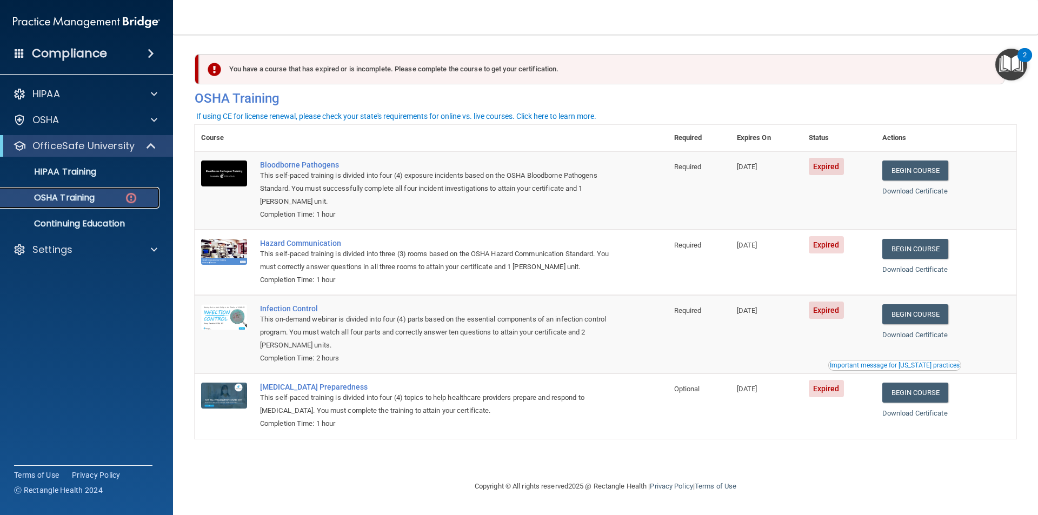
click at [101, 192] on div "OSHA Training" at bounding box center [81, 197] width 148 height 11
click at [78, 166] on p "HIPAA Training" at bounding box center [51, 171] width 89 height 11
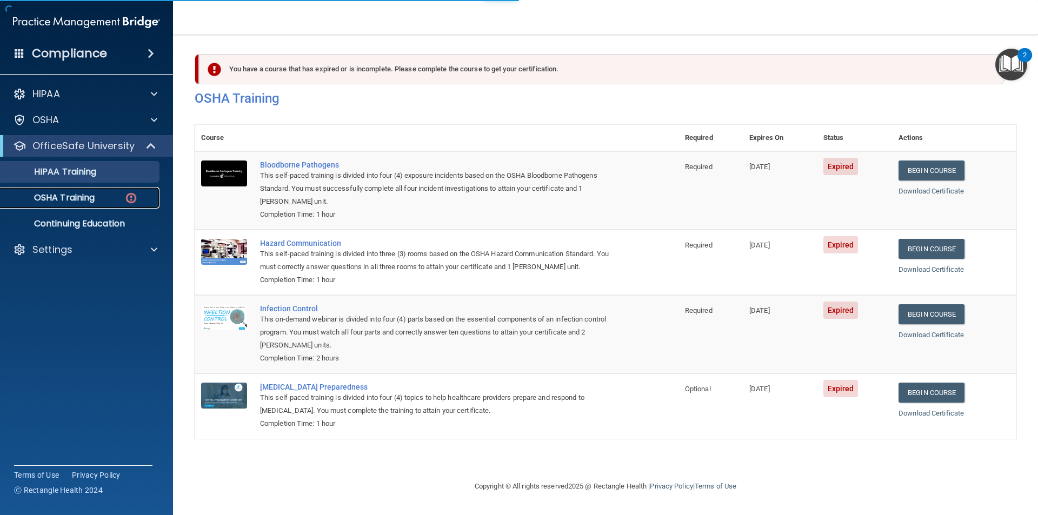
click at [84, 197] on p "OSHA Training" at bounding box center [51, 197] width 88 height 11
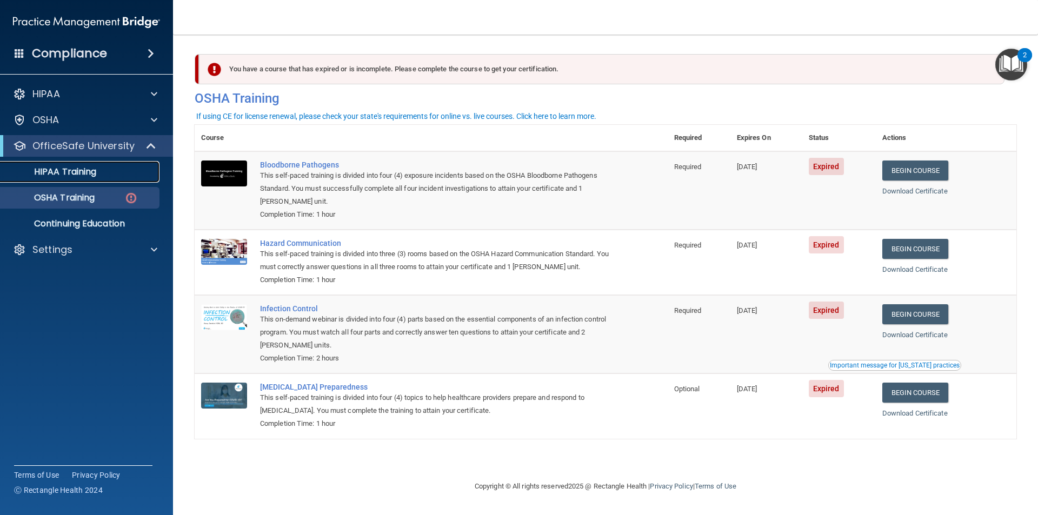
click at [72, 171] on p "HIPAA Training" at bounding box center [51, 171] width 89 height 11
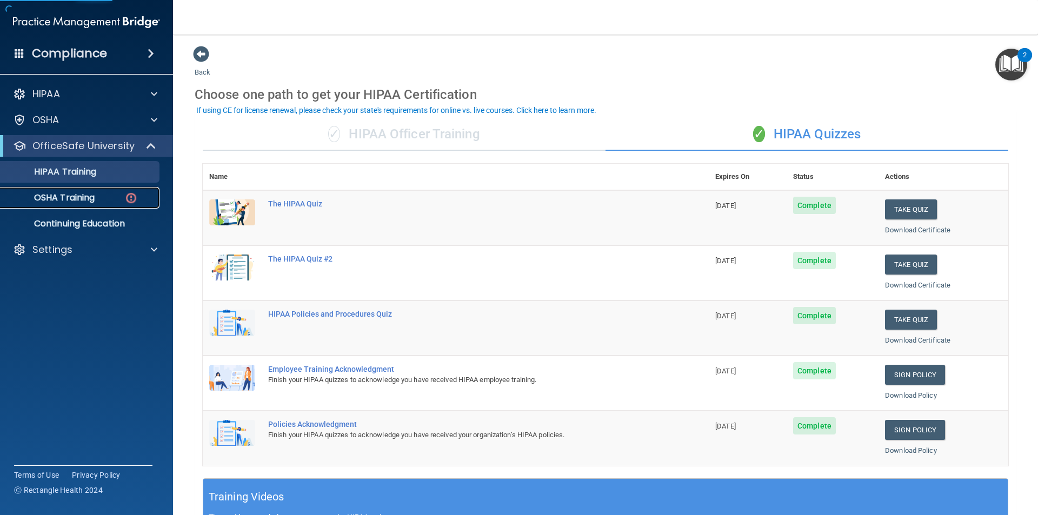
click at [81, 197] on p "OSHA Training" at bounding box center [51, 197] width 88 height 11
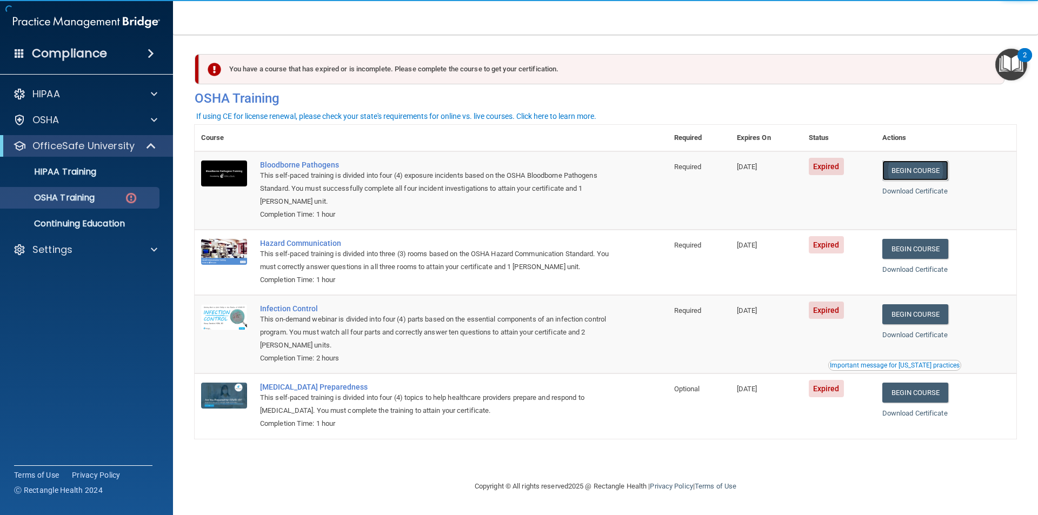
click at [913, 164] on link "Begin Course" at bounding box center [915, 171] width 66 height 20
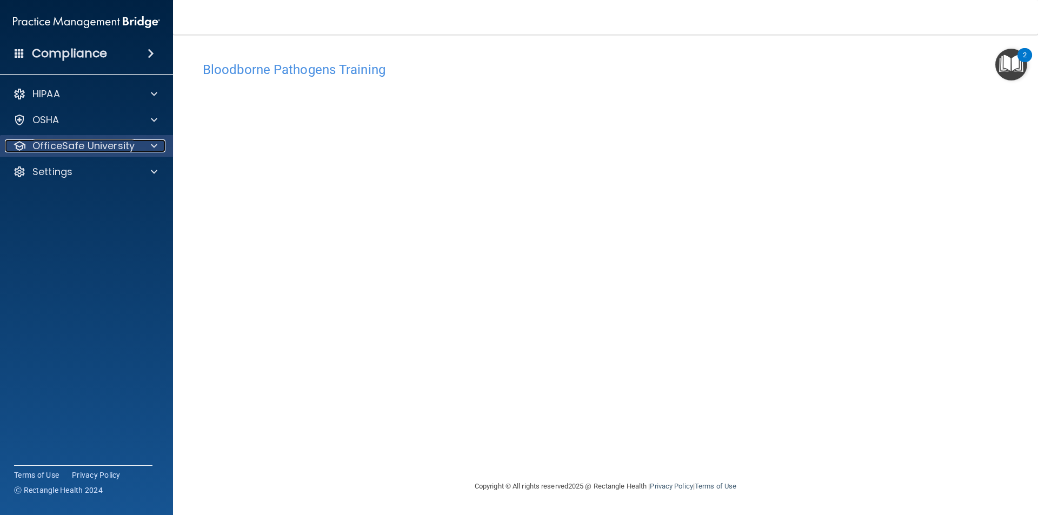
click at [90, 141] on p "OfficeSafe University" at bounding box center [83, 145] width 102 height 13
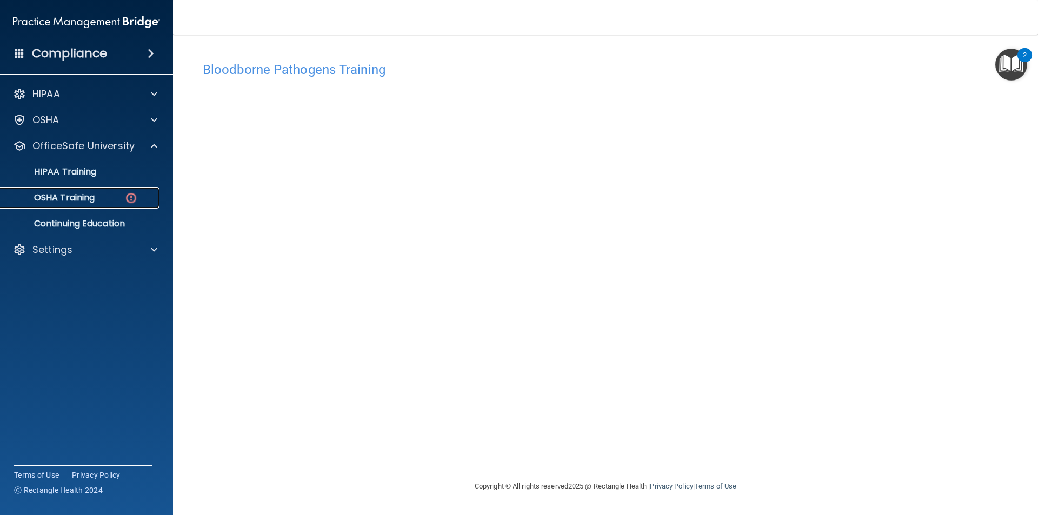
click at [99, 202] on div "OSHA Training" at bounding box center [81, 197] width 148 height 11
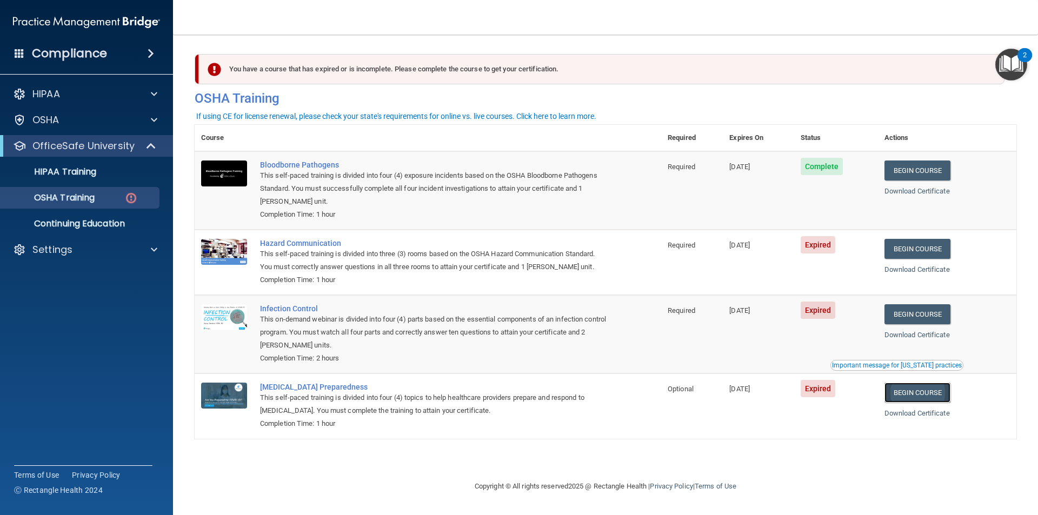
click at [922, 390] on link "Begin Course" at bounding box center [917, 393] width 66 height 20
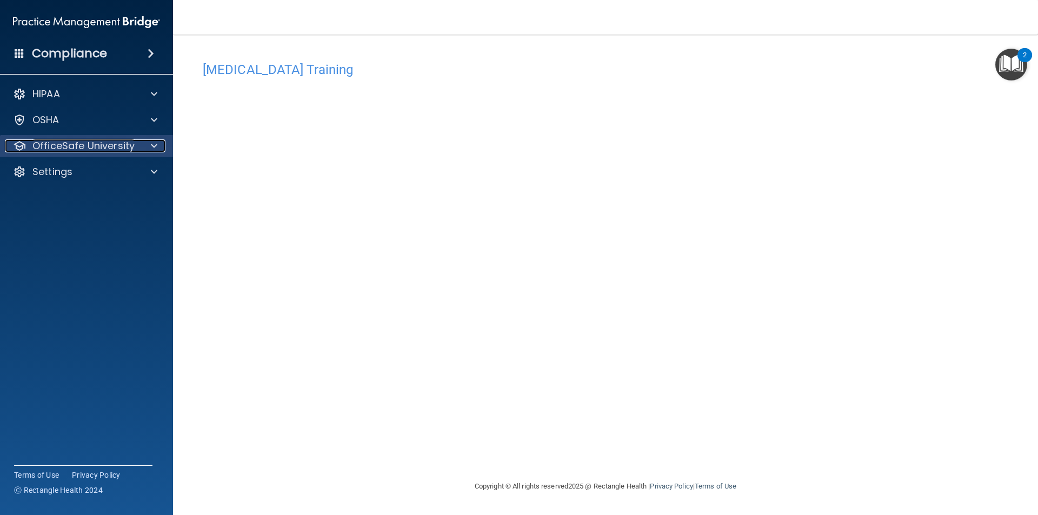
click at [106, 150] on p "OfficeSafe University" at bounding box center [83, 145] width 102 height 13
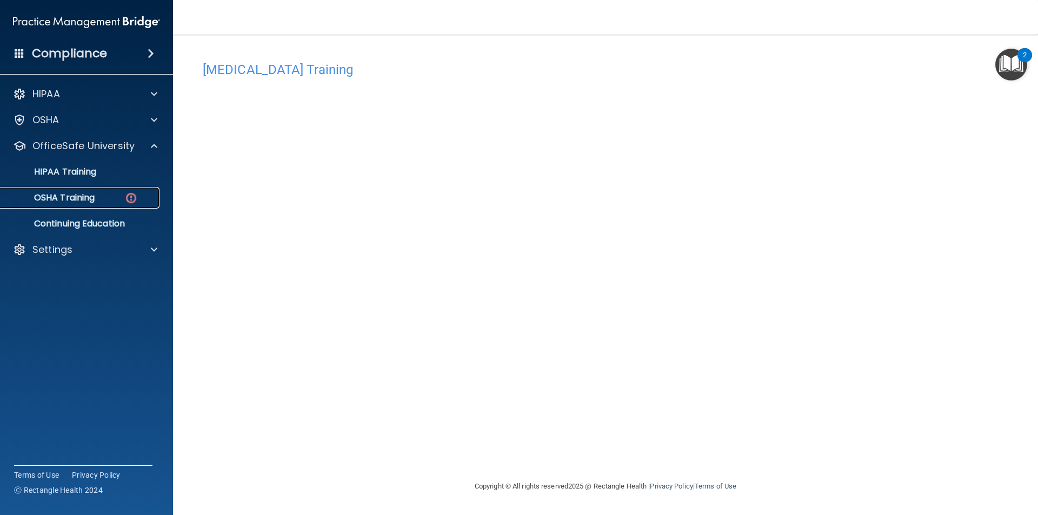
click at [103, 193] on div "OSHA Training" at bounding box center [81, 197] width 148 height 11
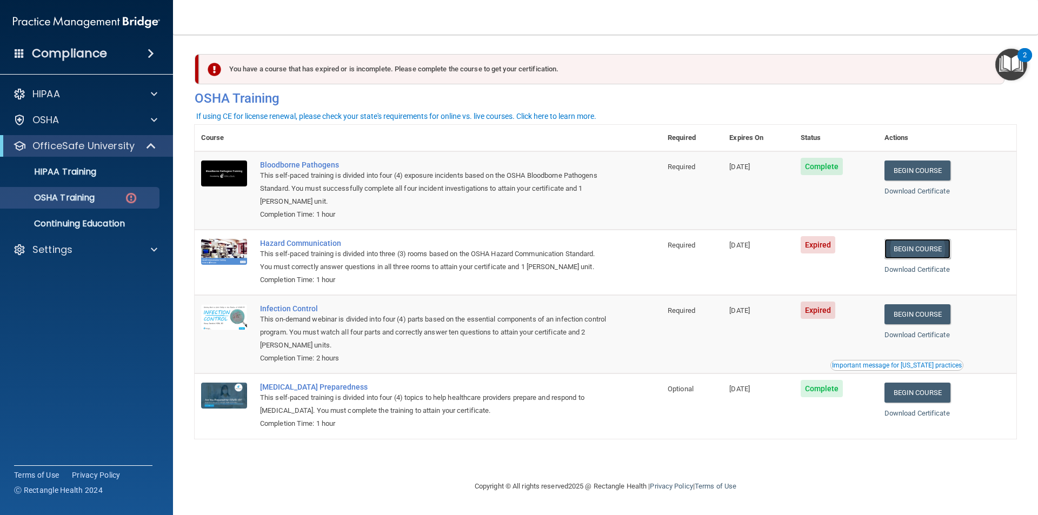
click at [923, 252] on link "Begin Course" at bounding box center [917, 249] width 66 height 20
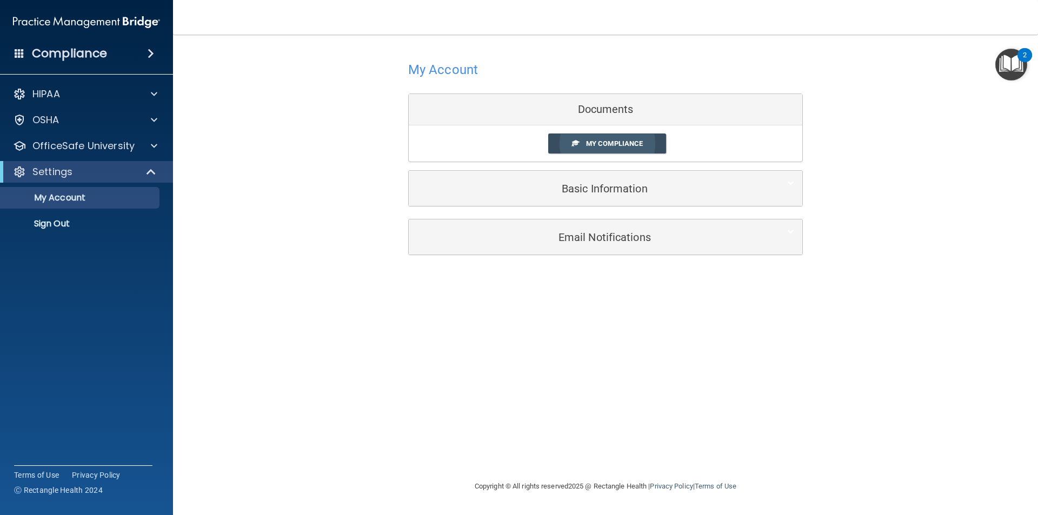
click at [603, 140] on span "My Compliance" at bounding box center [614, 143] width 57 height 8
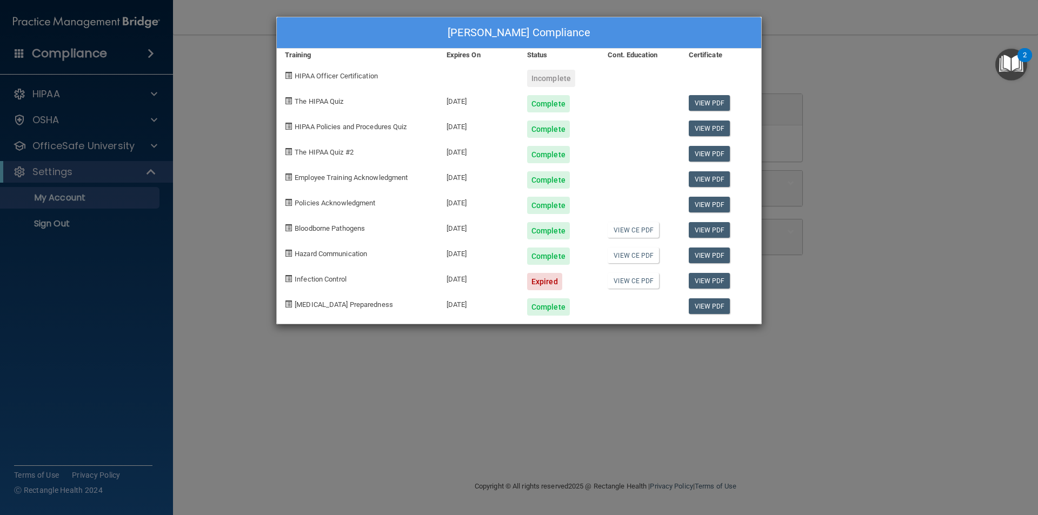
click at [209, 379] on div "[PERSON_NAME] Compliance Training Expires On Status Cont. Education Certificate…" at bounding box center [519, 257] width 1038 height 515
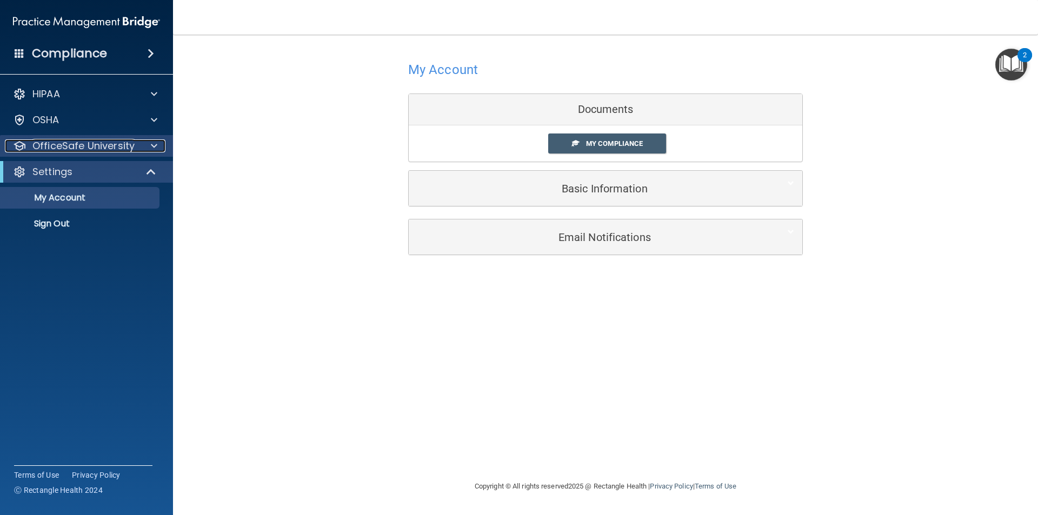
click at [58, 150] on p "OfficeSafe University" at bounding box center [83, 145] width 102 height 13
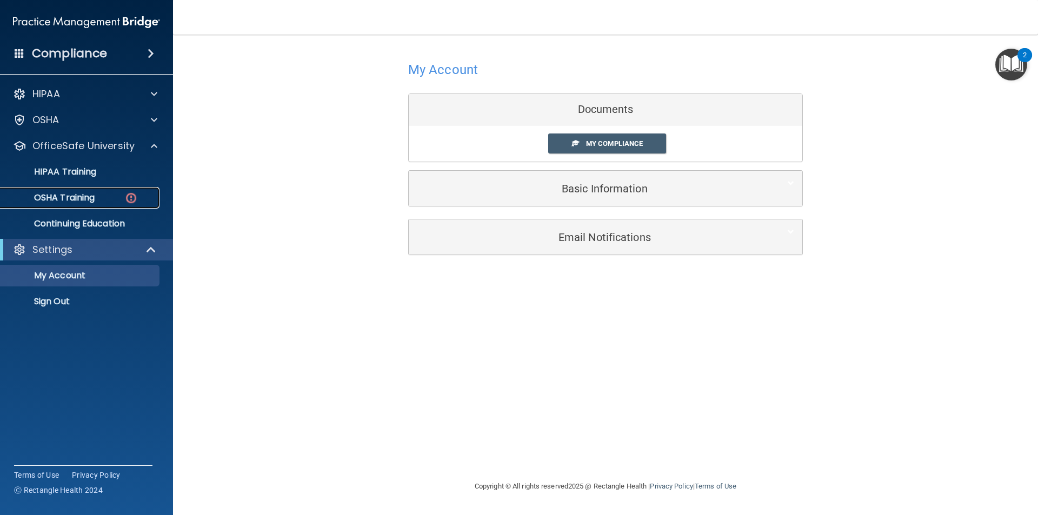
click at [99, 202] on div "OSHA Training" at bounding box center [81, 197] width 148 height 11
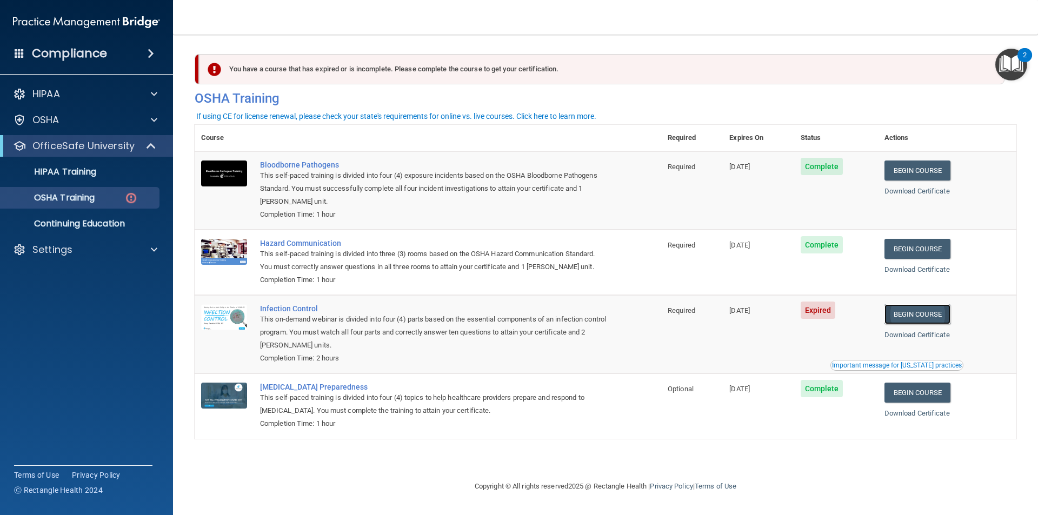
click at [938, 311] on link "Begin Course" at bounding box center [917, 314] width 66 height 20
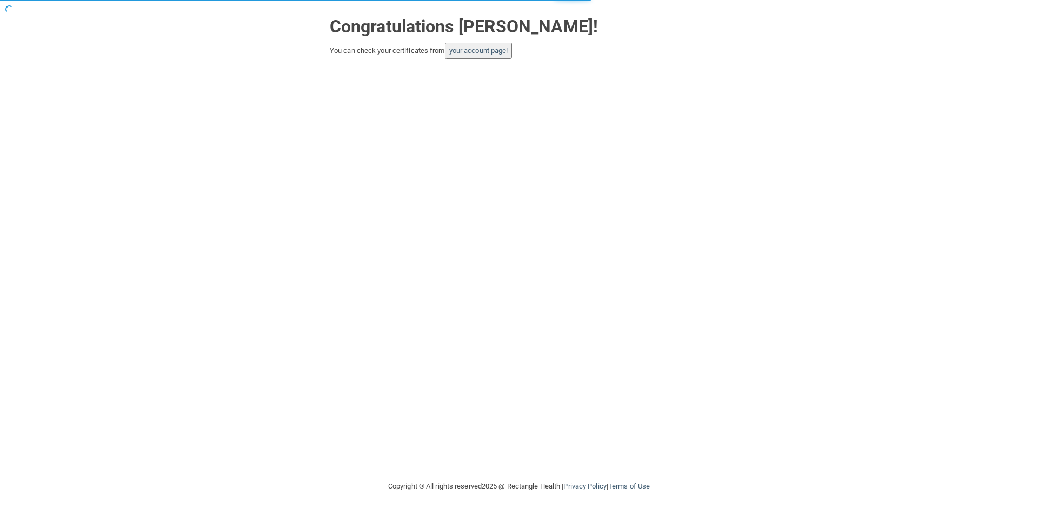
click at [450, 55] on button "your account page!" at bounding box center [479, 51] width 68 height 16
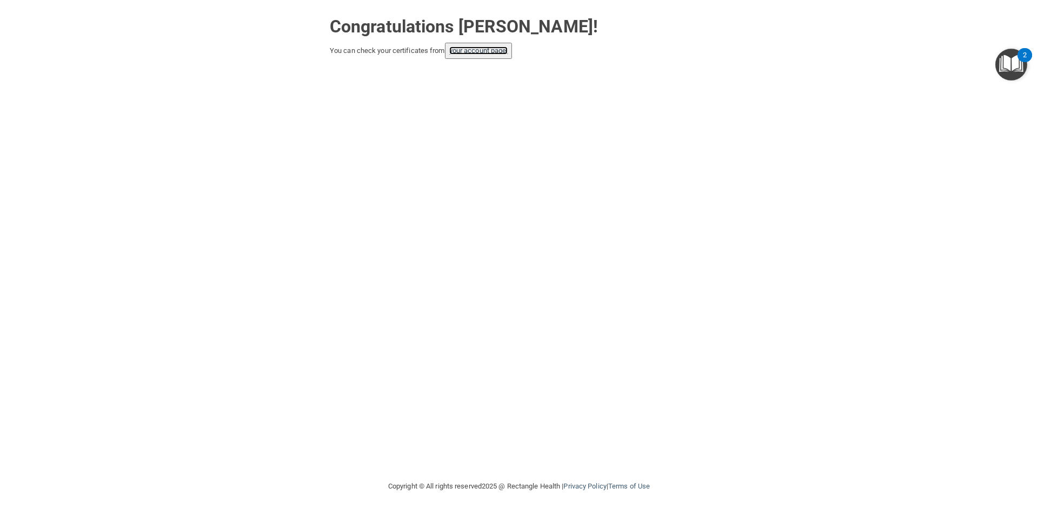
click at [501, 50] on link "your account page!" at bounding box center [478, 50] width 59 height 8
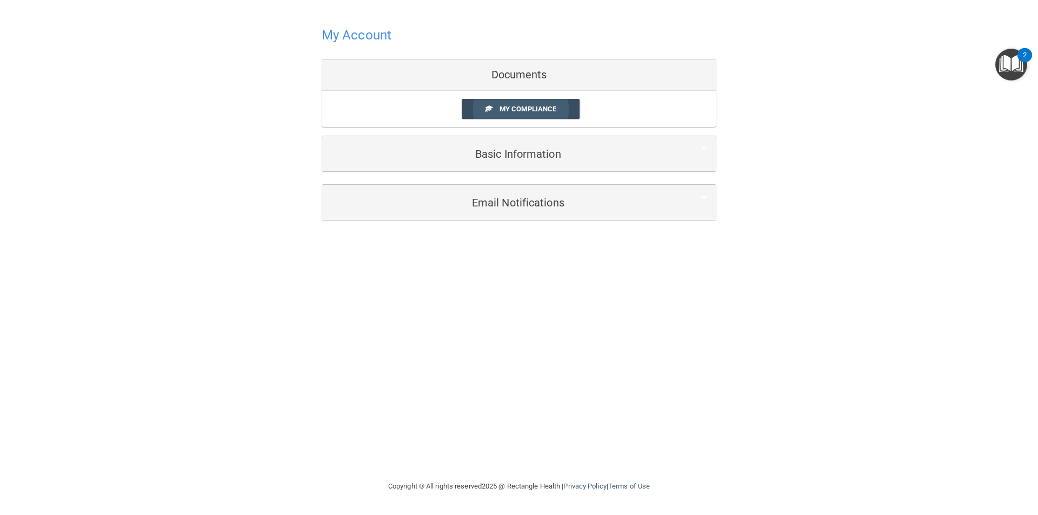
click at [488, 116] on link "My Compliance" at bounding box center [521, 109] width 118 height 20
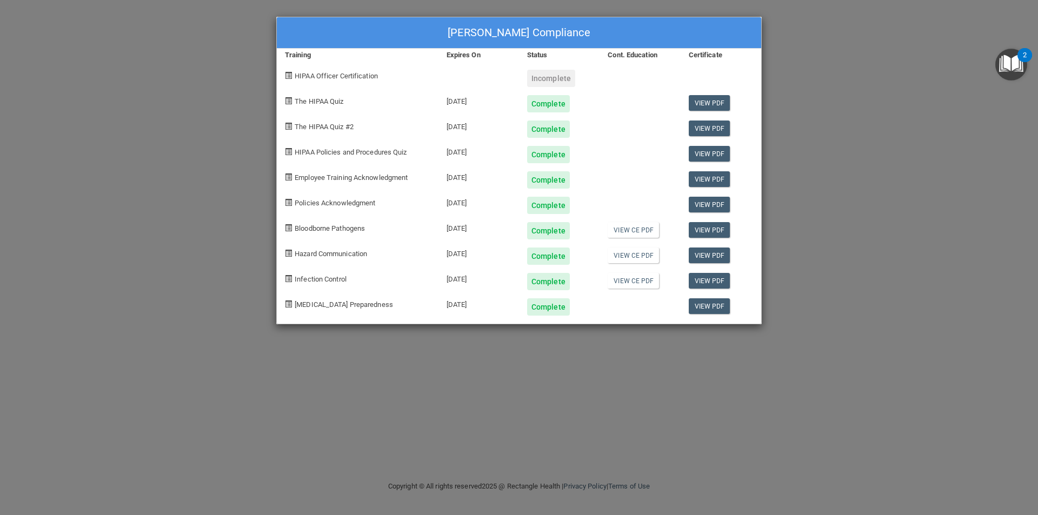
click at [563, 71] on div "Incomplete" at bounding box center [551, 78] width 48 height 17
click at [558, 76] on div "Incomplete" at bounding box center [551, 78] width 48 height 17
click at [803, 94] on div "[PERSON_NAME] Compliance Training Expires On Status Cont. Education Certificate…" at bounding box center [519, 257] width 1038 height 515
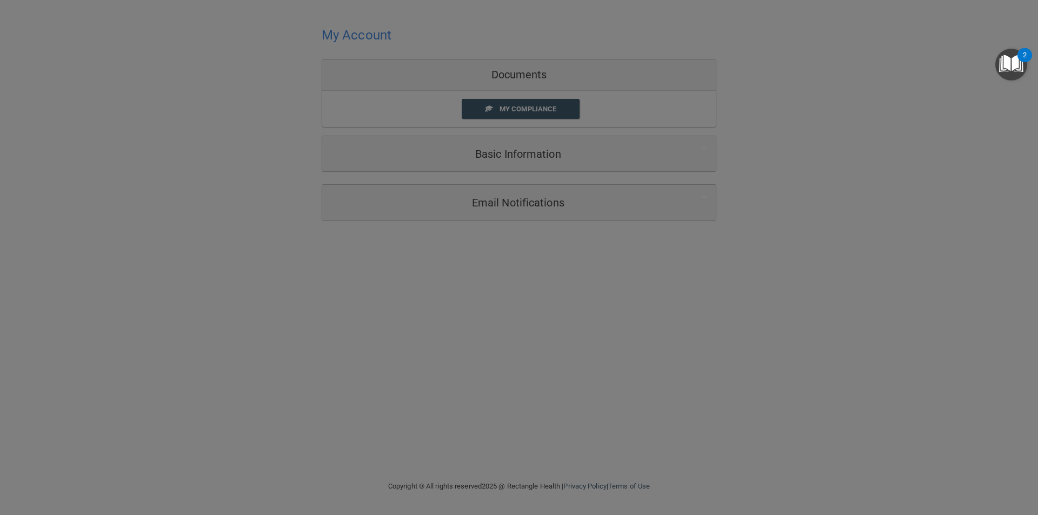
click at [803, 94] on div "Emily Garcia-Garcia's Compliance Training Expires On Status Cont. Education Cer…" at bounding box center [519, 257] width 1038 height 515
